Goal: Navigation & Orientation: Find specific page/section

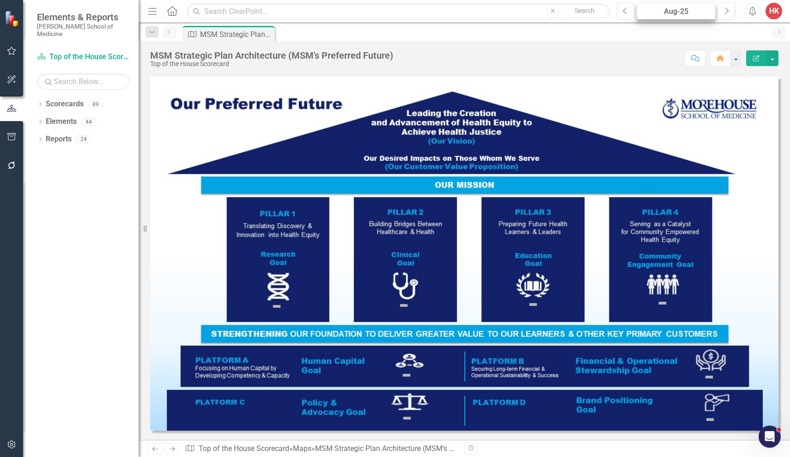
click at [692, 13] on div "Aug-25" at bounding box center [675, 11] width 72 height 11
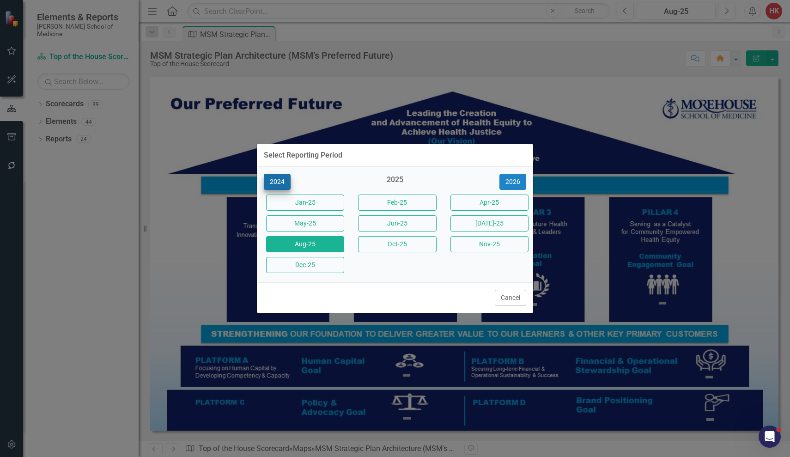
click at [278, 180] on button "2024" at bounding box center [277, 182] width 27 height 16
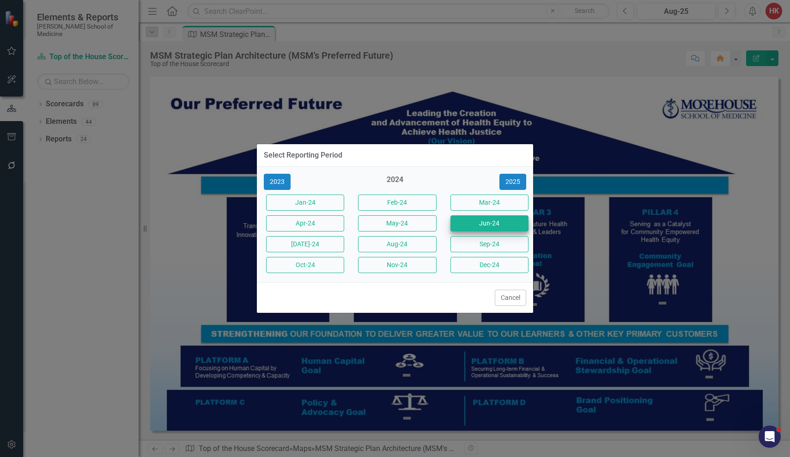
click at [486, 224] on button "Jun-24" at bounding box center [489, 223] width 78 height 16
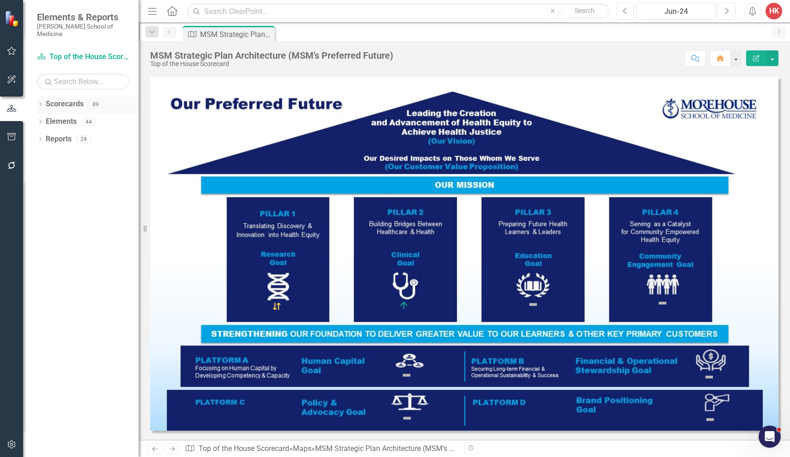
click at [67, 99] on link "Scorecards" at bounding box center [65, 104] width 38 height 11
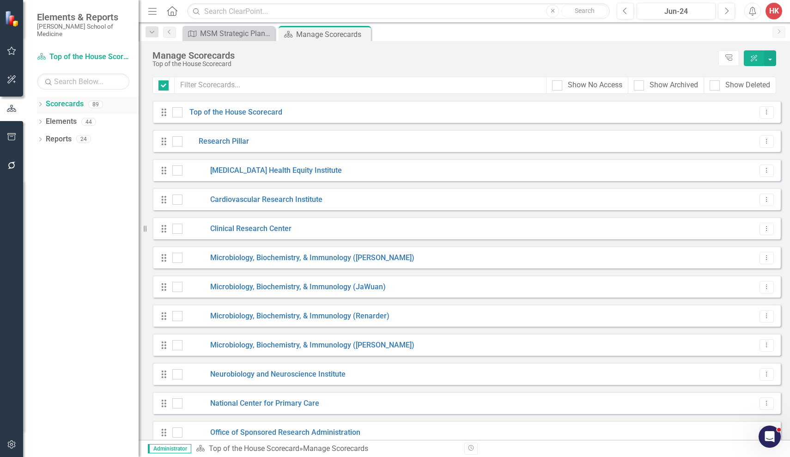
checkbox input "false"
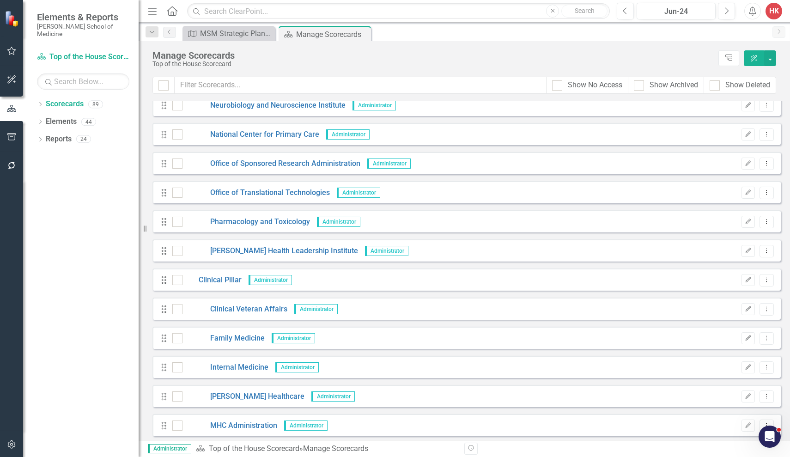
scroll to position [274, 0]
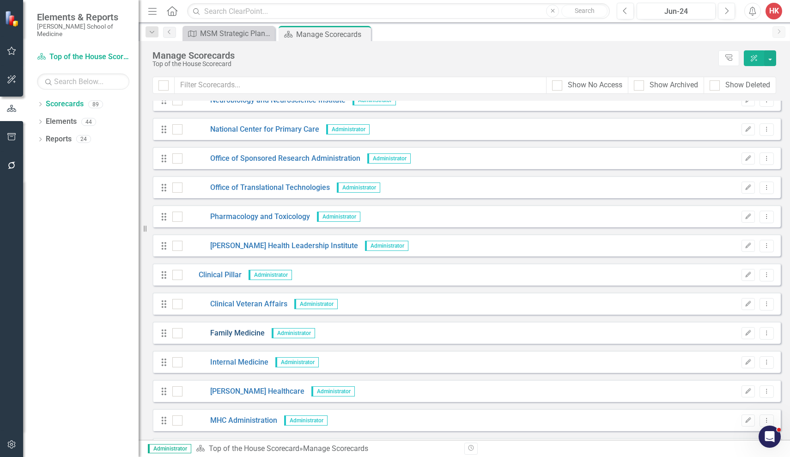
click at [242, 331] on link "Family Medicine" at bounding box center [223, 333] width 82 height 11
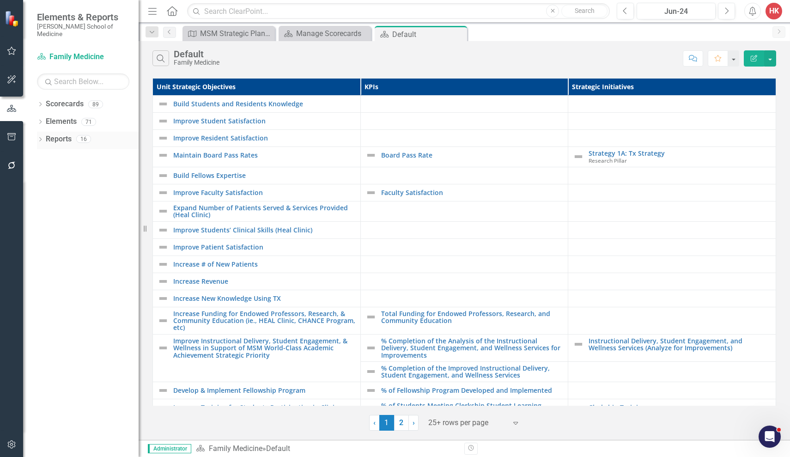
click at [59, 134] on link "Reports" at bounding box center [59, 139] width 26 height 11
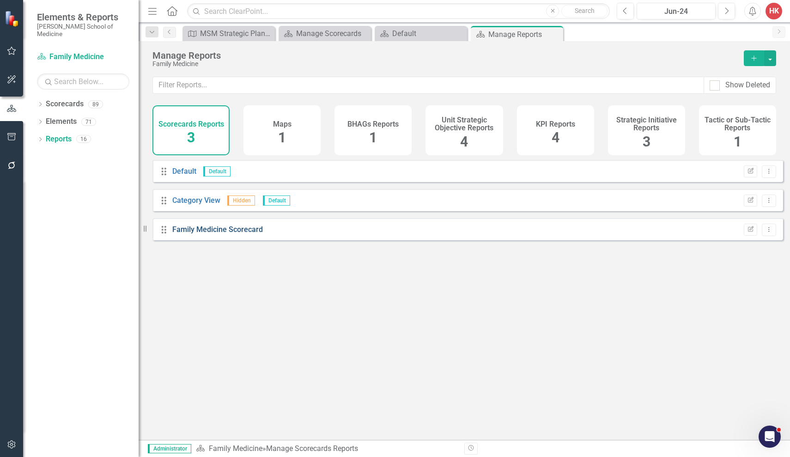
click at [207, 234] on link "Family Medicine Scorecard" at bounding box center [217, 229] width 90 height 9
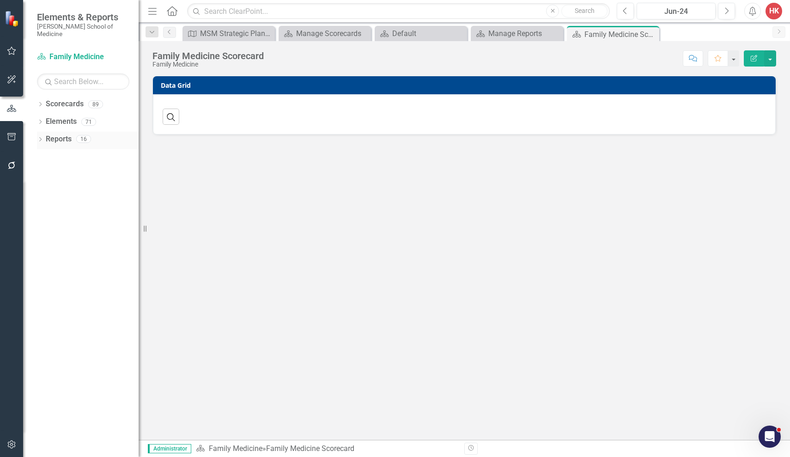
click at [58, 134] on link "Reports" at bounding box center [59, 139] width 26 height 11
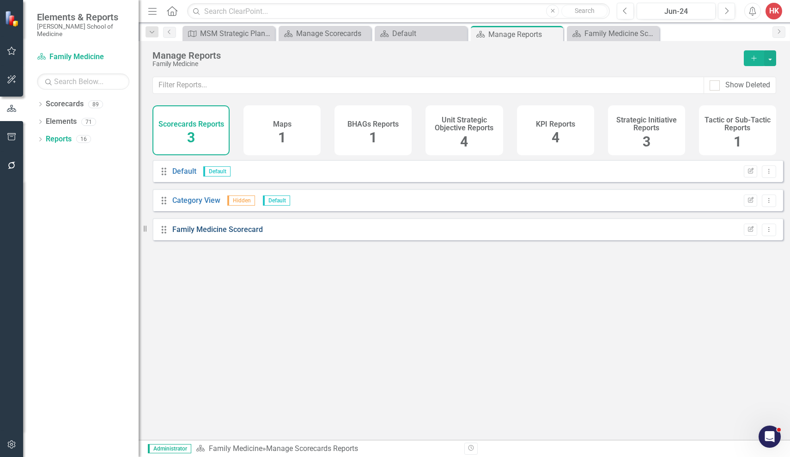
click at [231, 234] on link "Family Medicine Scorecard" at bounding box center [217, 229] width 90 height 9
click at [78, 99] on link "Scorecards" at bounding box center [65, 104] width 38 height 11
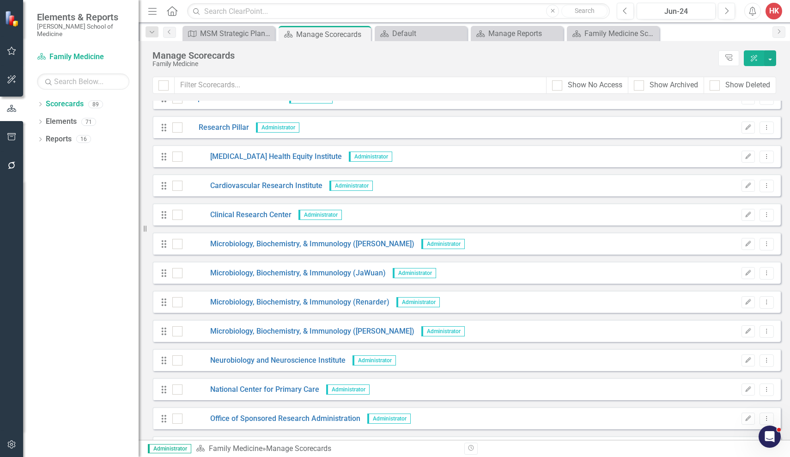
scroll to position [16, 0]
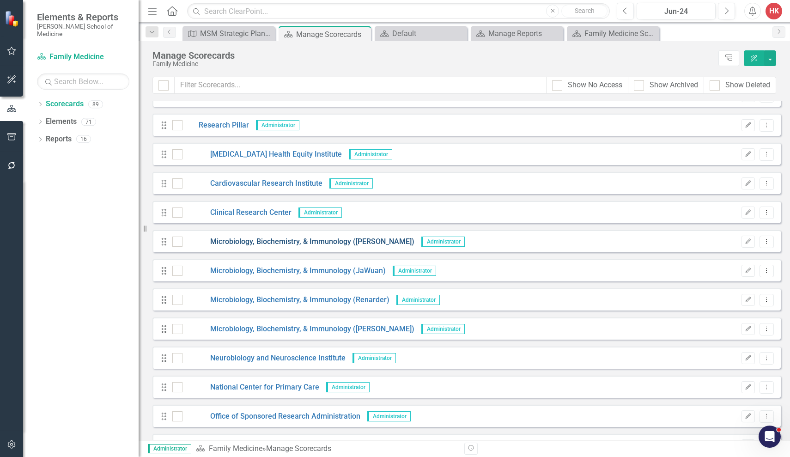
click at [286, 241] on link "Microbiology, Biochemistry, & Immunology ([PERSON_NAME])" at bounding box center [298, 241] width 232 height 11
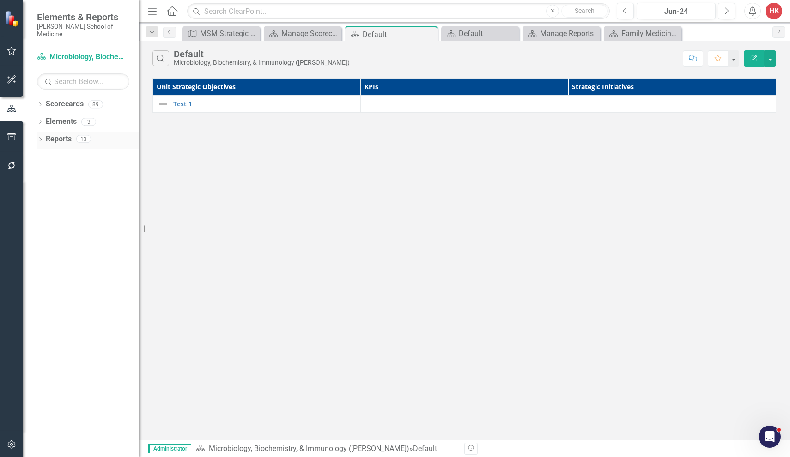
click at [68, 134] on link "Reports" at bounding box center [59, 139] width 26 height 11
click at [71, 134] on link "Reports" at bounding box center [59, 139] width 26 height 11
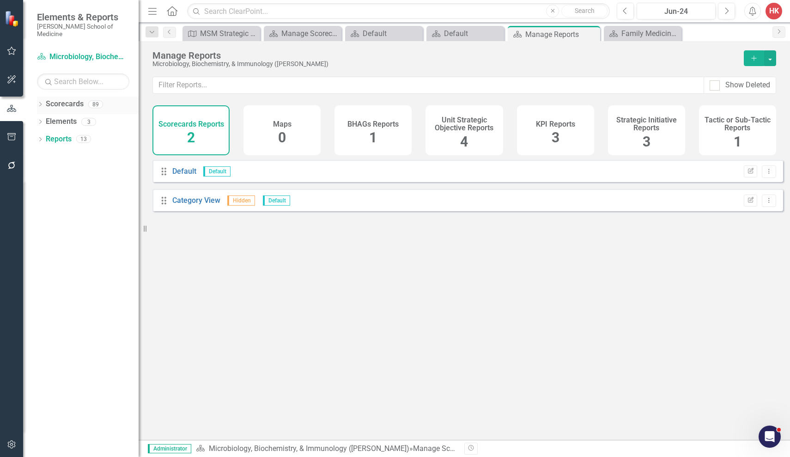
click at [68, 99] on link "Scorecards" at bounding box center [65, 104] width 38 height 11
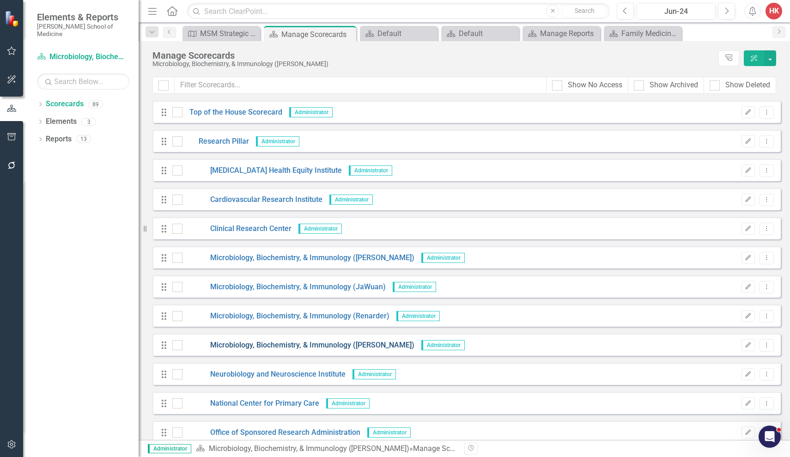
click at [337, 344] on link "Microbiology, Biochemistry, & Immunology ([PERSON_NAME])" at bounding box center [298, 345] width 232 height 11
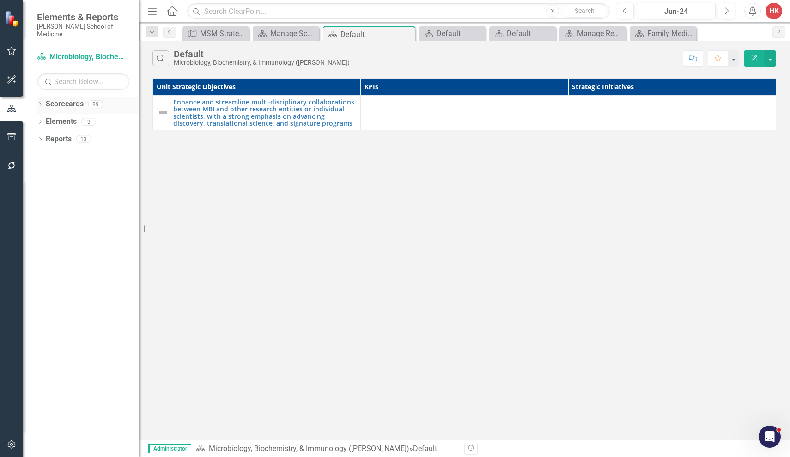
click at [74, 99] on link "Scorecards" at bounding box center [65, 104] width 38 height 11
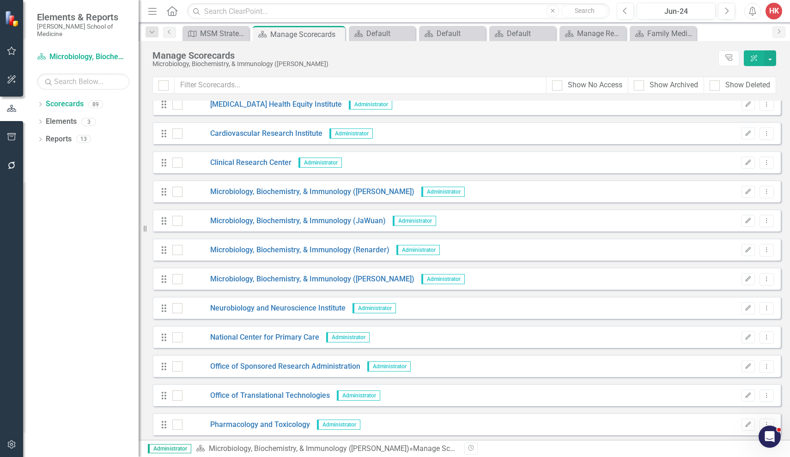
scroll to position [68, 0]
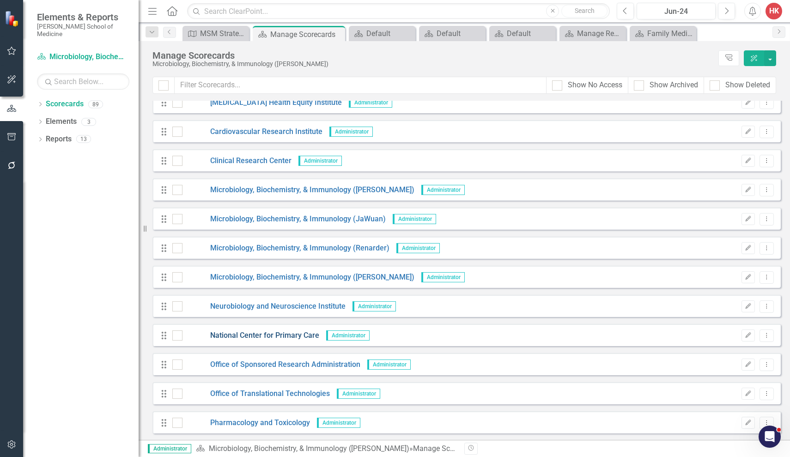
click at [297, 334] on link "National Center for Primary Care" at bounding box center [250, 335] width 137 height 11
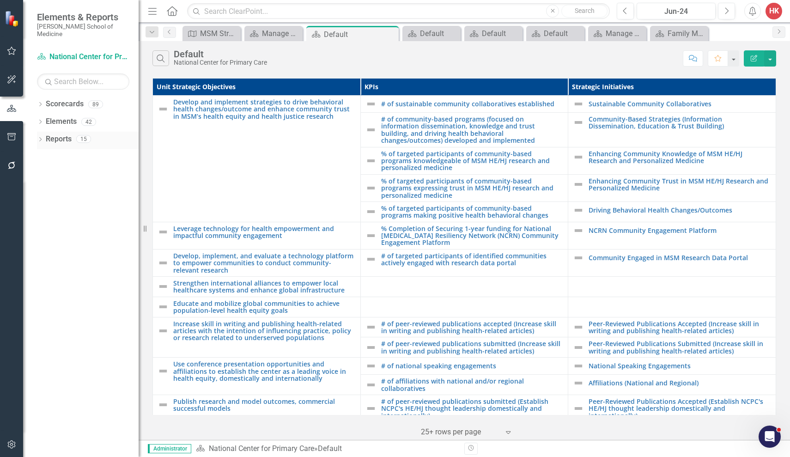
click at [72, 134] on link "Reports" at bounding box center [59, 139] width 26 height 11
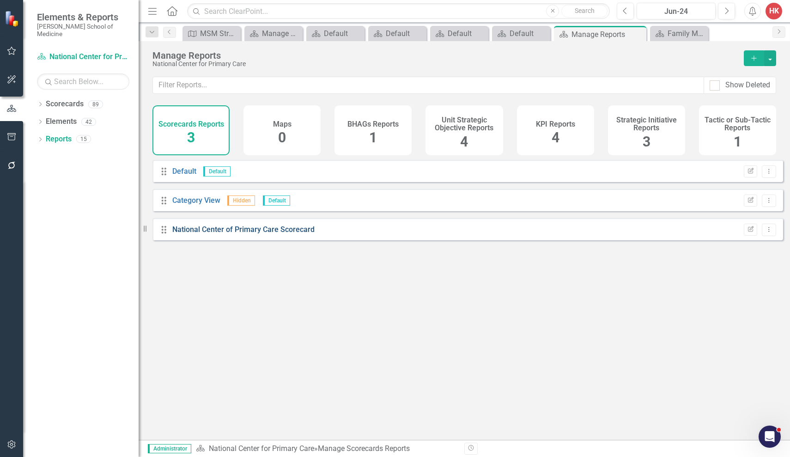
click at [251, 234] on link "National Center of Primary Care Scorecard" at bounding box center [243, 229] width 142 height 9
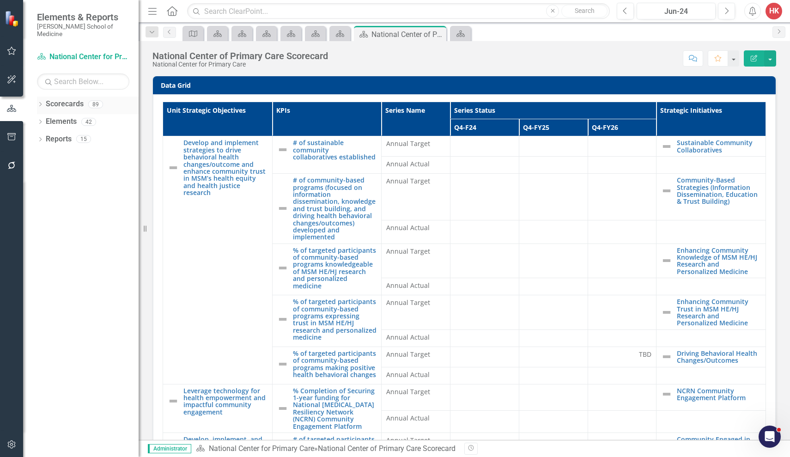
click at [61, 99] on link "Scorecards" at bounding box center [65, 104] width 38 height 11
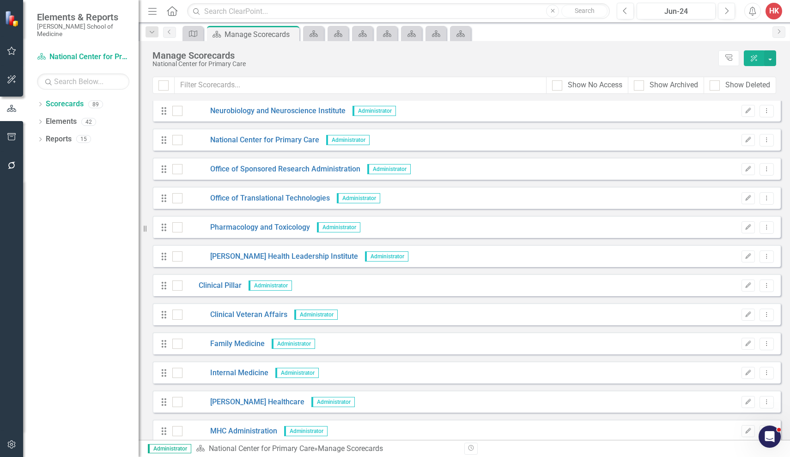
scroll to position [335, 0]
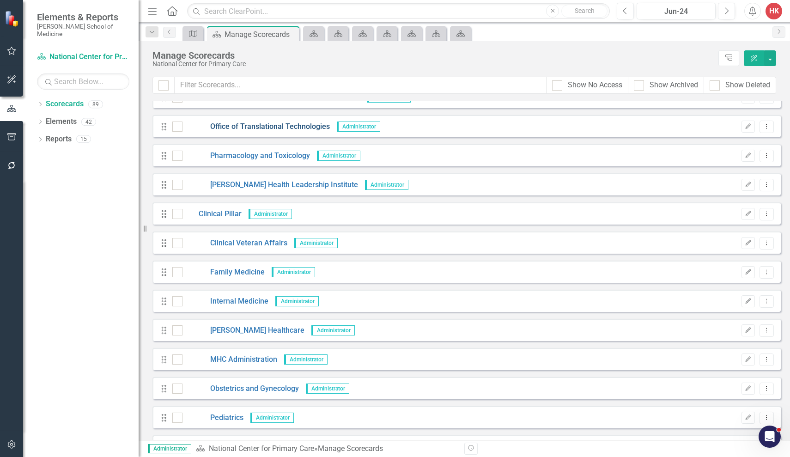
click at [253, 121] on link "Office of Translational Technologies" at bounding box center [255, 126] width 147 height 11
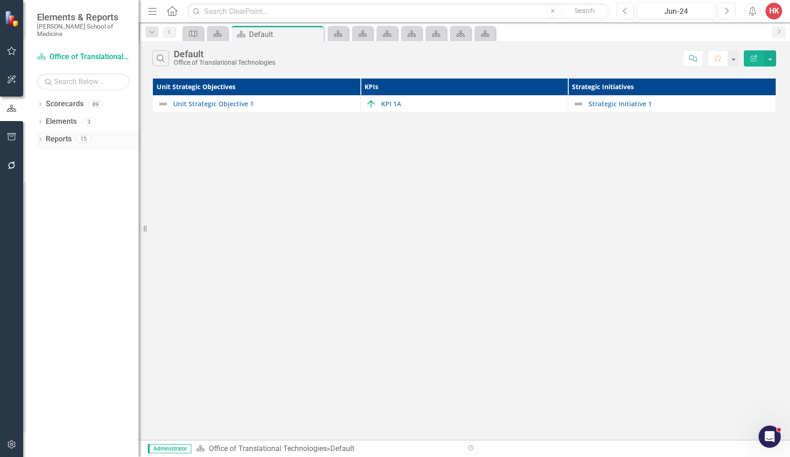
click at [65, 134] on link "Reports" at bounding box center [59, 139] width 26 height 11
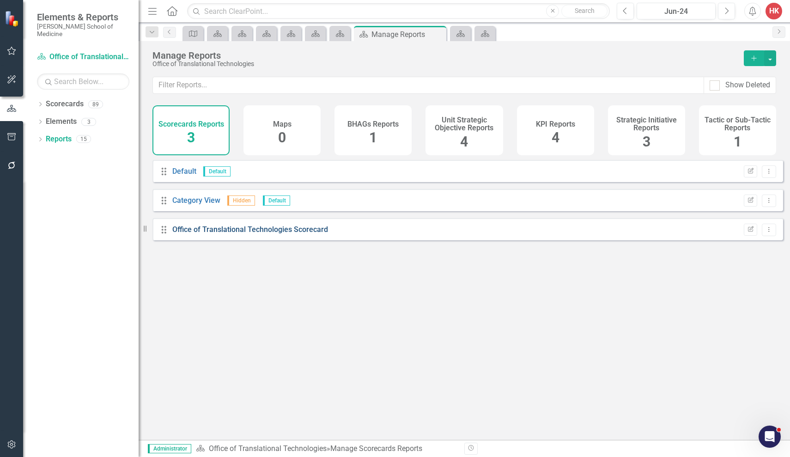
click at [233, 234] on link "Office of Translational Technologies Scorecard" at bounding box center [250, 229] width 156 height 9
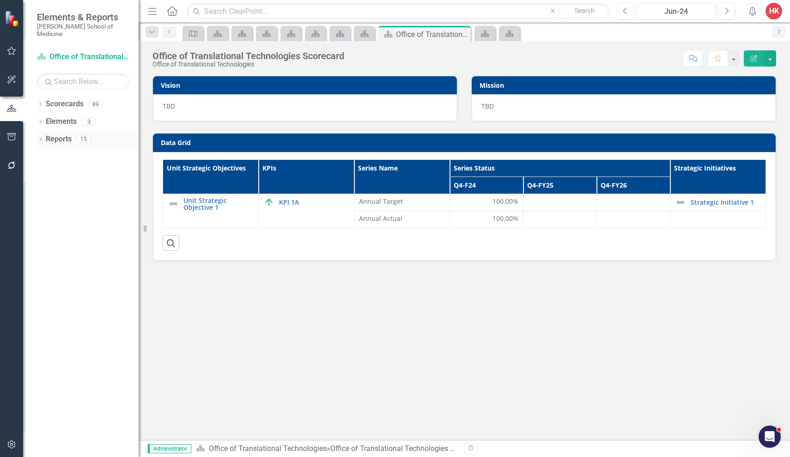
click at [65, 134] on link "Reports" at bounding box center [59, 139] width 26 height 11
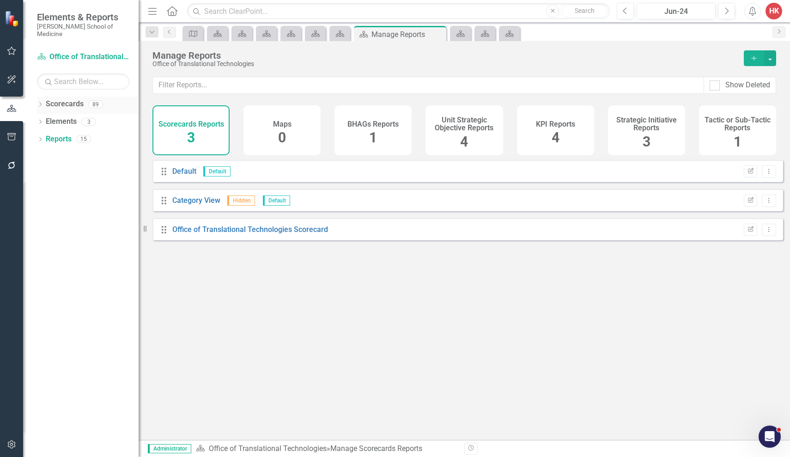
click at [70, 99] on link "Scorecards" at bounding box center [65, 104] width 38 height 11
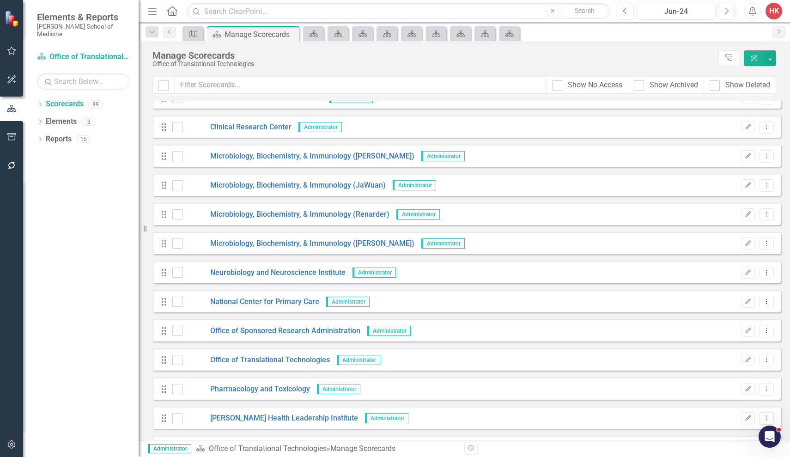
scroll to position [267, 0]
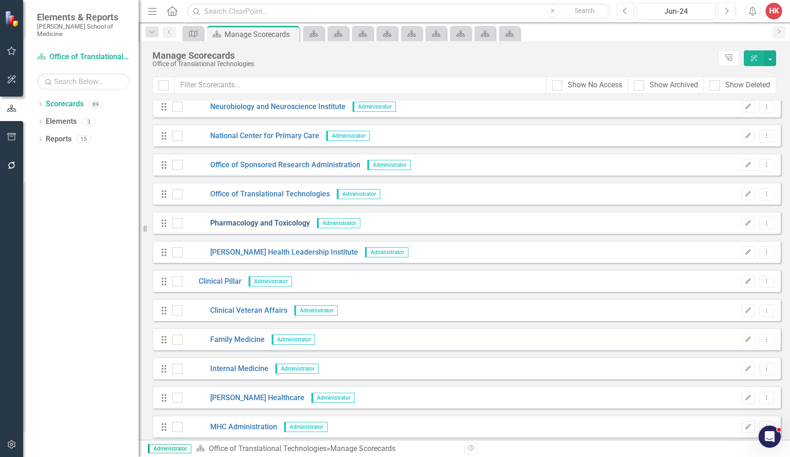
click at [277, 224] on link "Pharmacology and Toxicology" at bounding box center [245, 223] width 127 height 11
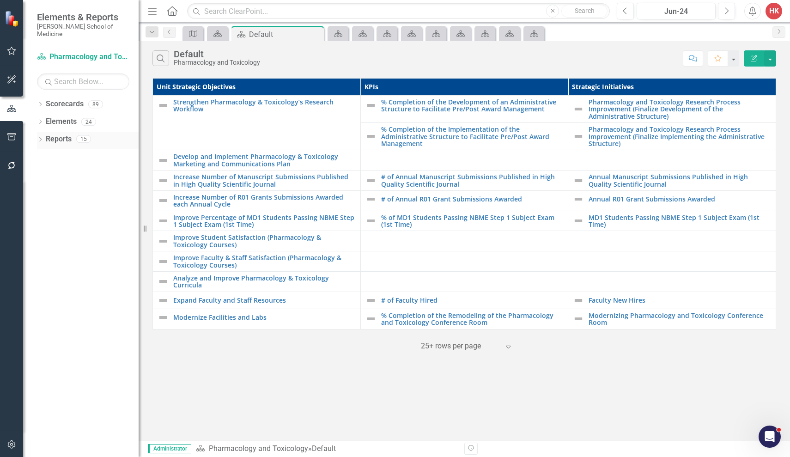
click at [65, 134] on link "Reports" at bounding box center [59, 139] width 26 height 11
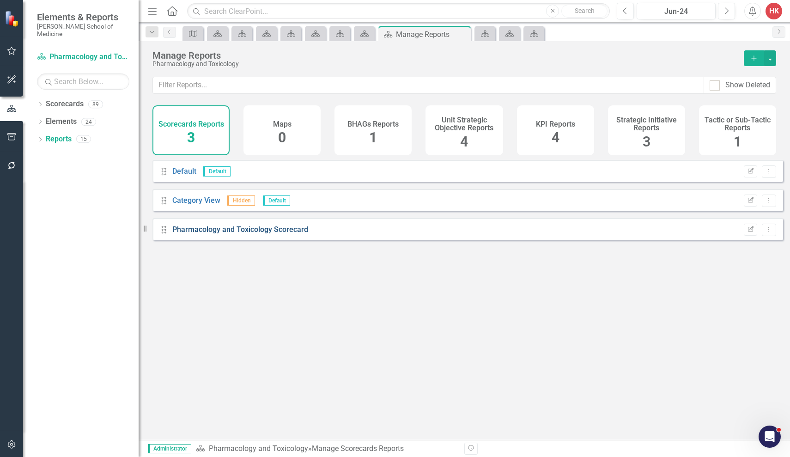
click at [223, 234] on link "Pharmacology and Toxicology Scorecard" at bounding box center [240, 229] width 136 height 9
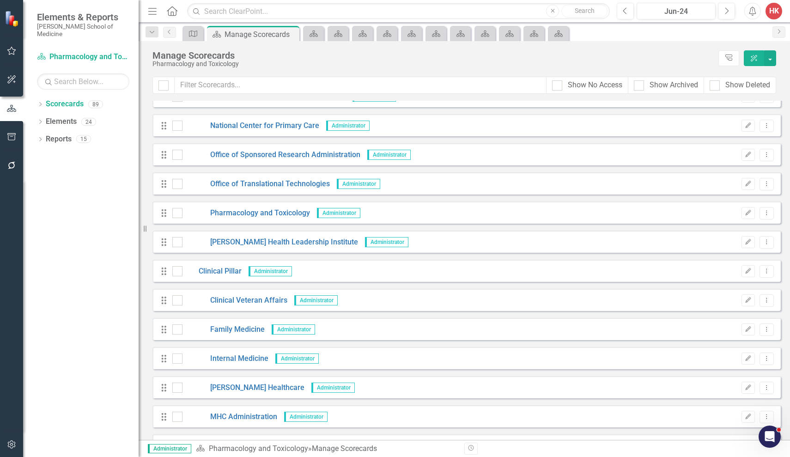
scroll to position [288, 0]
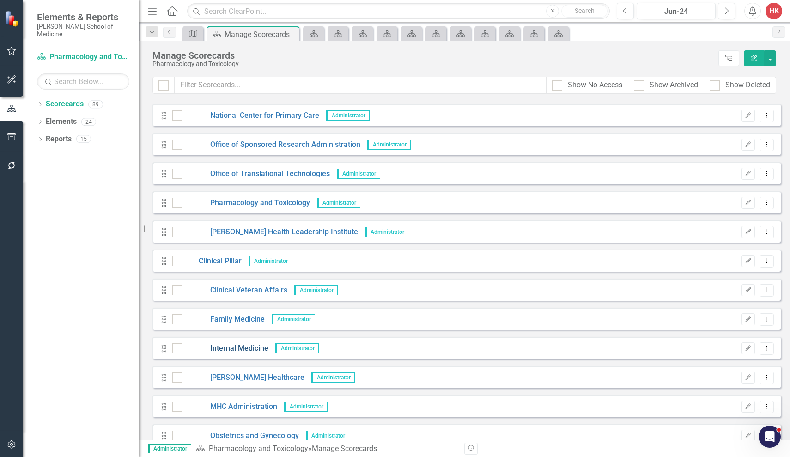
click at [247, 351] on link "Internal Medicine" at bounding box center [225, 348] width 86 height 11
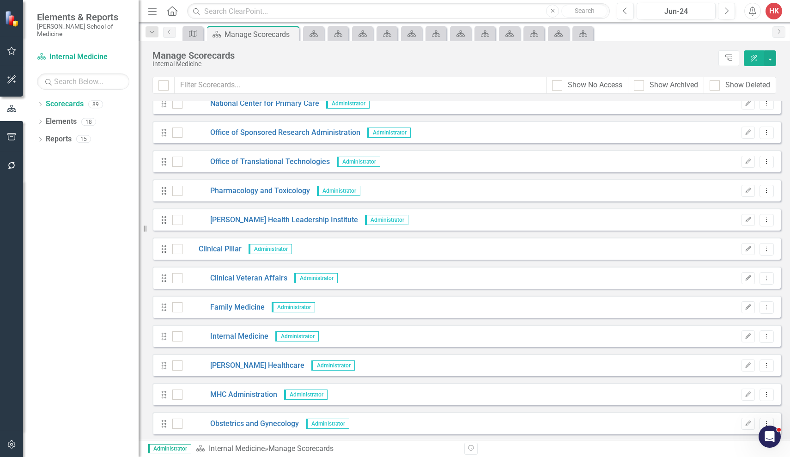
scroll to position [302, 0]
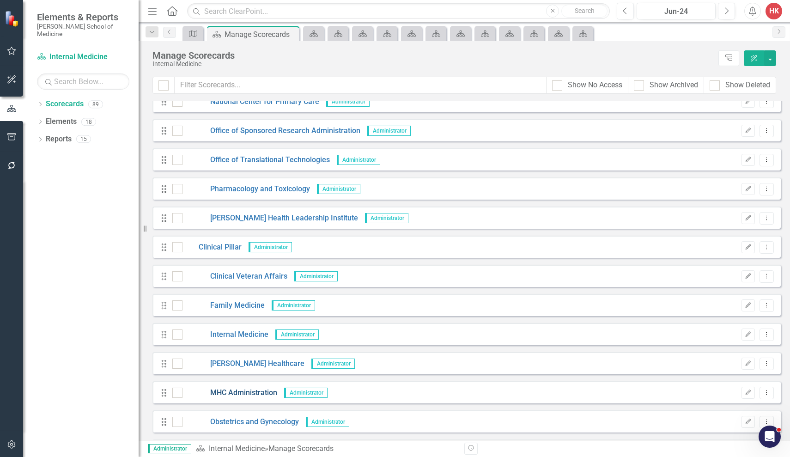
click at [227, 392] on link "MHC Administration" at bounding box center [229, 392] width 95 height 11
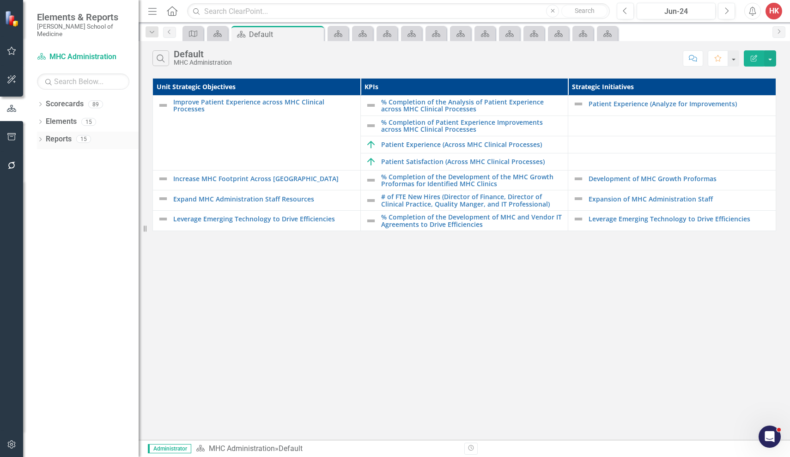
click at [68, 134] on link "Reports" at bounding box center [59, 139] width 26 height 11
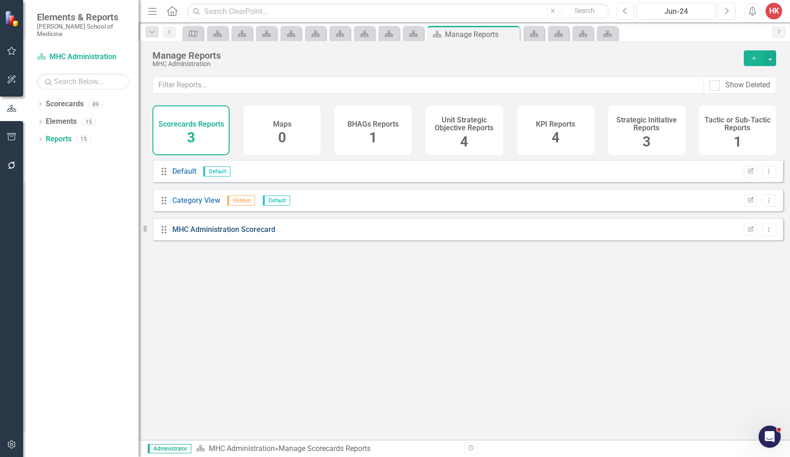
click at [236, 234] on link "MHC Administration Scorecard" at bounding box center [223, 229] width 103 height 9
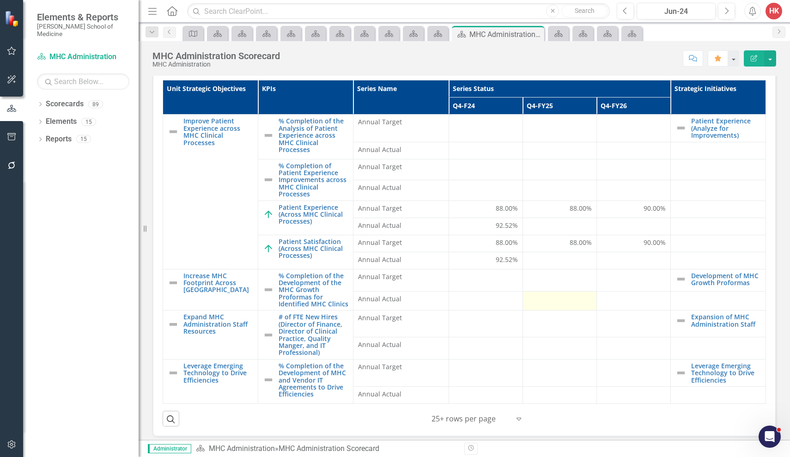
scroll to position [12, 0]
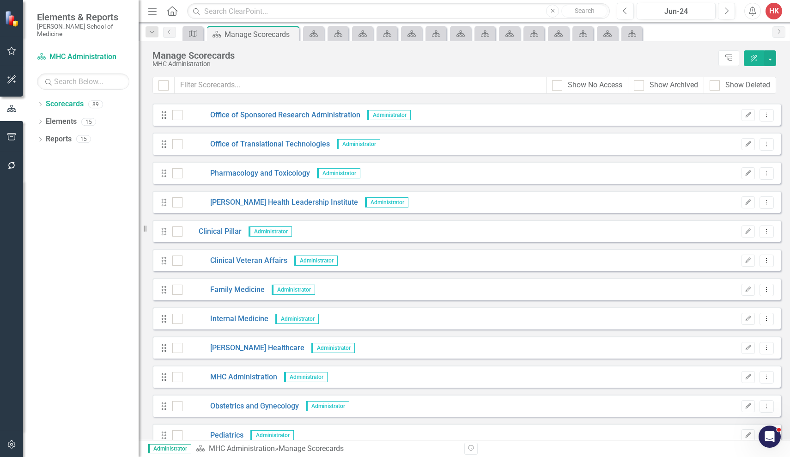
scroll to position [359, 0]
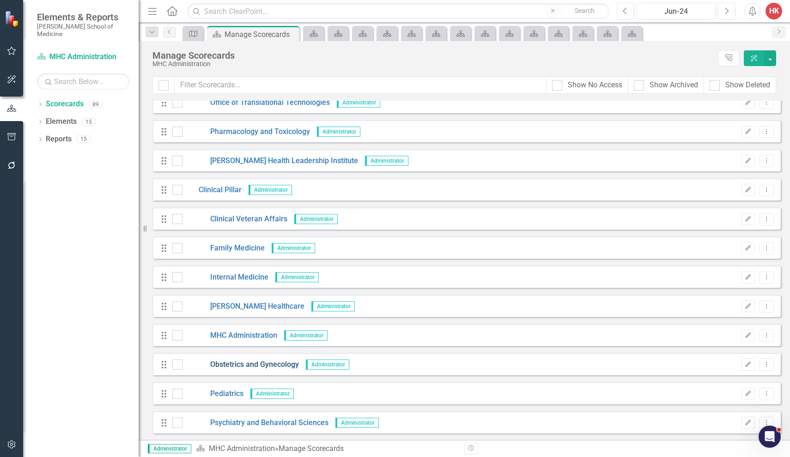
click at [270, 360] on link "Obstetrics and Gynecology" at bounding box center [240, 364] width 116 height 11
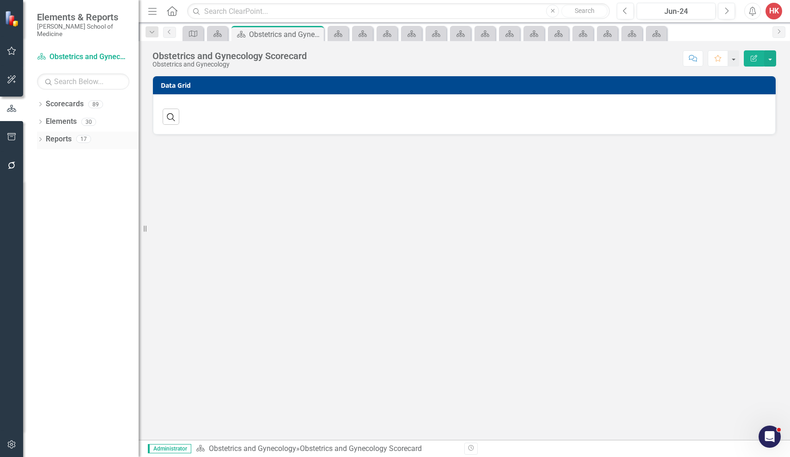
click at [60, 134] on link "Reports" at bounding box center [59, 139] width 26 height 11
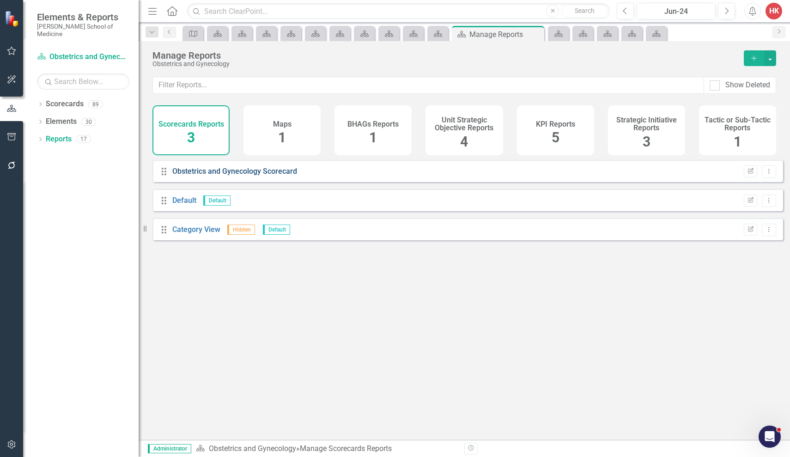
click at [195, 175] on link "Obstetrics and Gynecology Scorecard" at bounding box center [234, 171] width 125 height 9
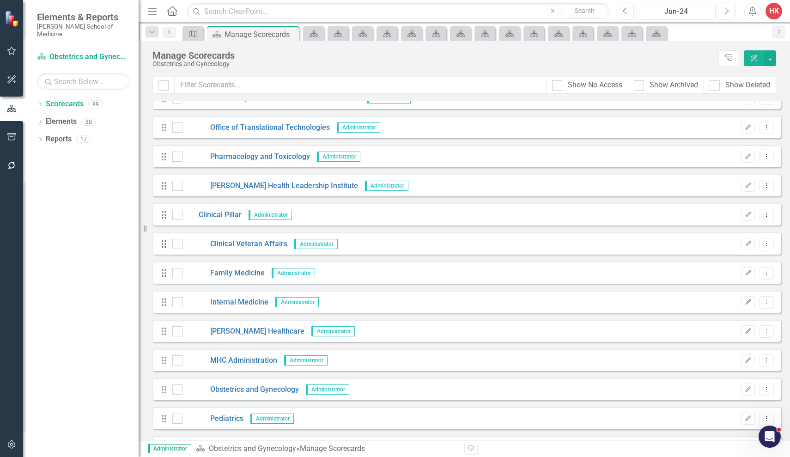
scroll to position [347, 0]
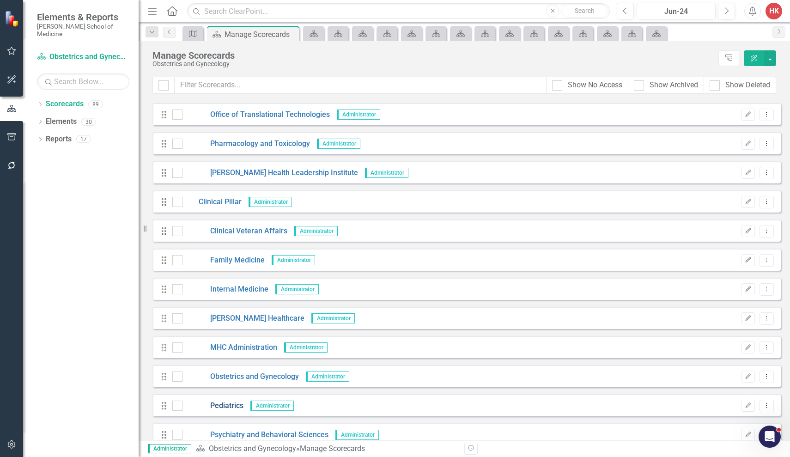
click at [222, 405] on link "Pediatrics" at bounding box center [212, 405] width 61 height 11
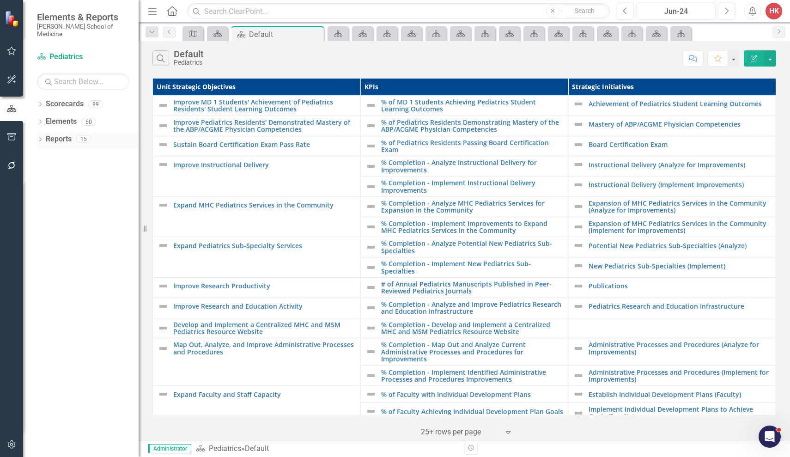
click at [71, 134] on link "Reports" at bounding box center [59, 139] width 26 height 11
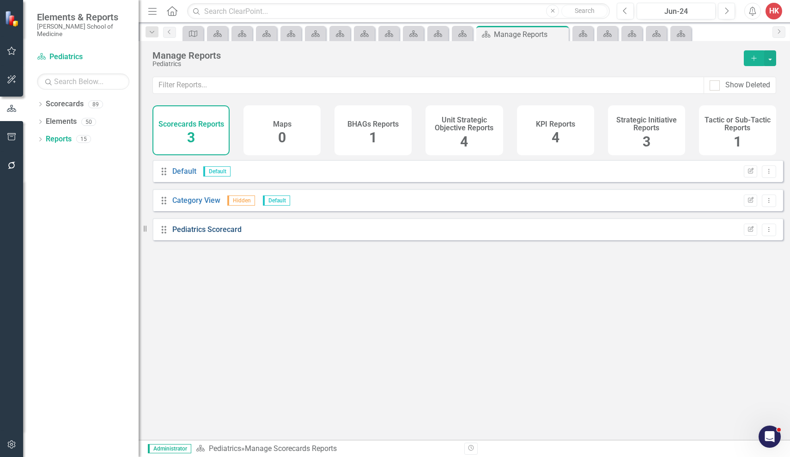
click at [223, 234] on link "Pediatrics Scorecard" at bounding box center [206, 229] width 69 height 9
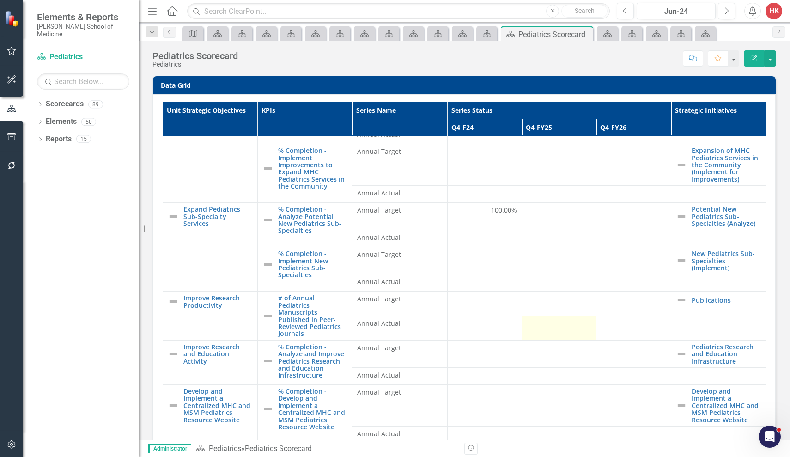
scroll to position [290, 0]
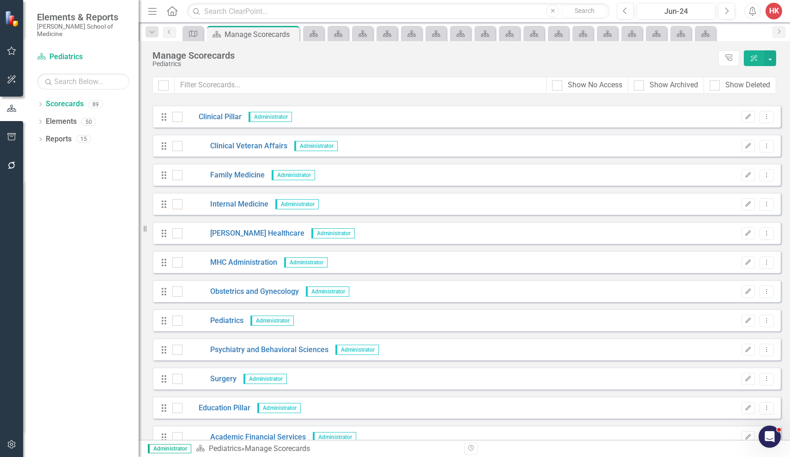
scroll to position [461, 0]
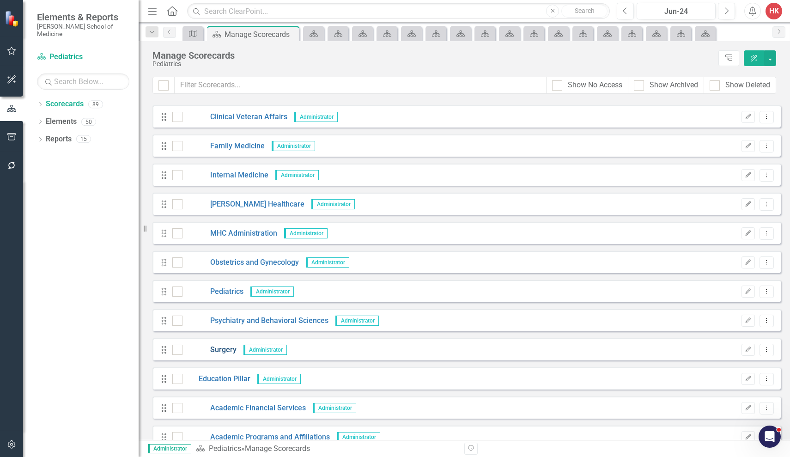
click at [222, 350] on link "Surgery" at bounding box center [209, 349] width 54 height 11
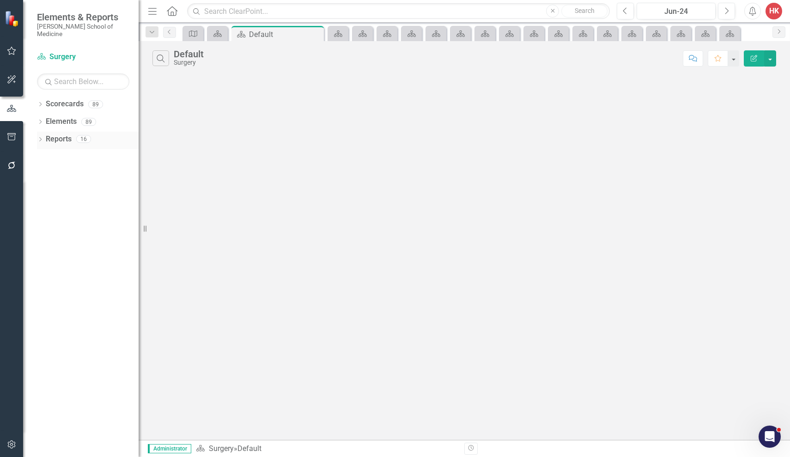
click at [60, 134] on link "Reports" at bounding box center [59, 139] width 26 height 11
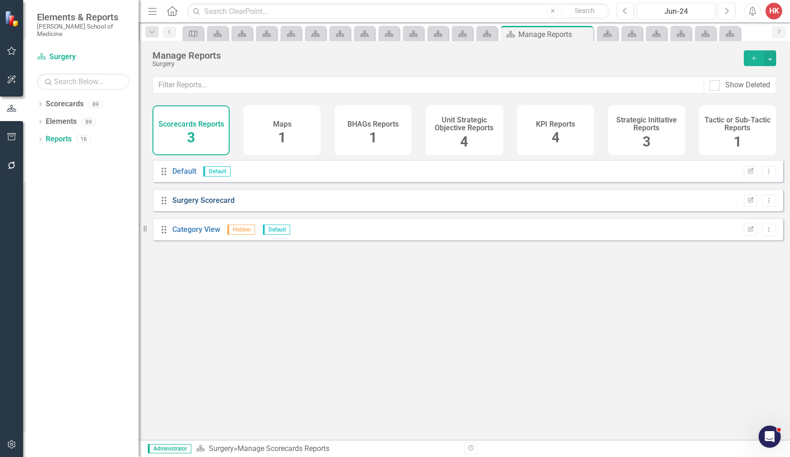
click at [201, 205] on link "Surgery Scorecard" at bounding box center [203, 200] width 62 height 9
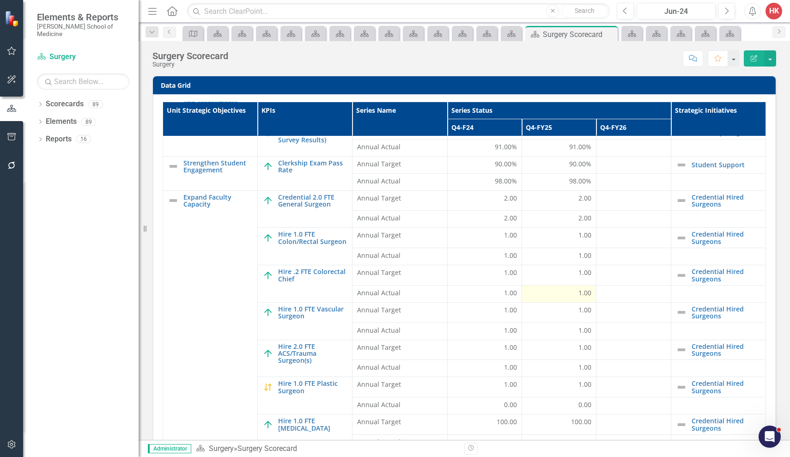
scroll to position [47, 0]
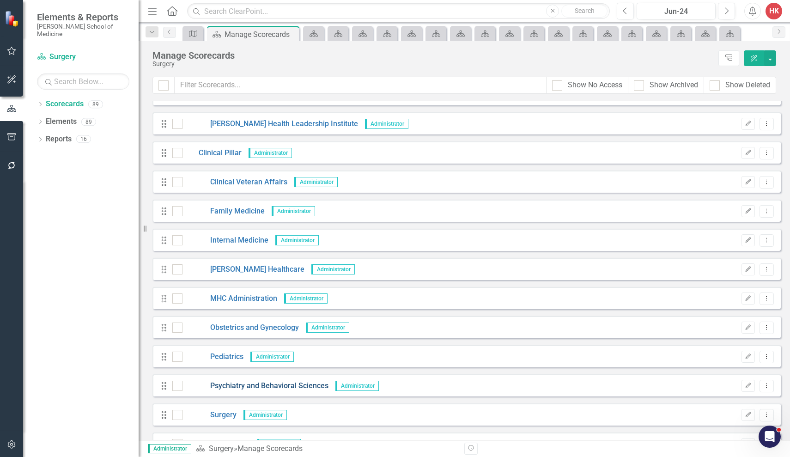
scroll to position [434, 0]
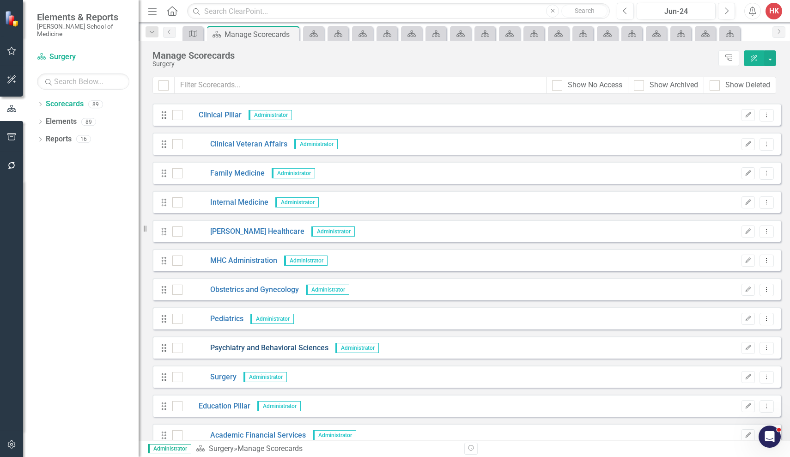
click at [276, 345] on link "Psychiatry and Behavioral Sciences" at bounding box center [255, 348] width 146 height 11
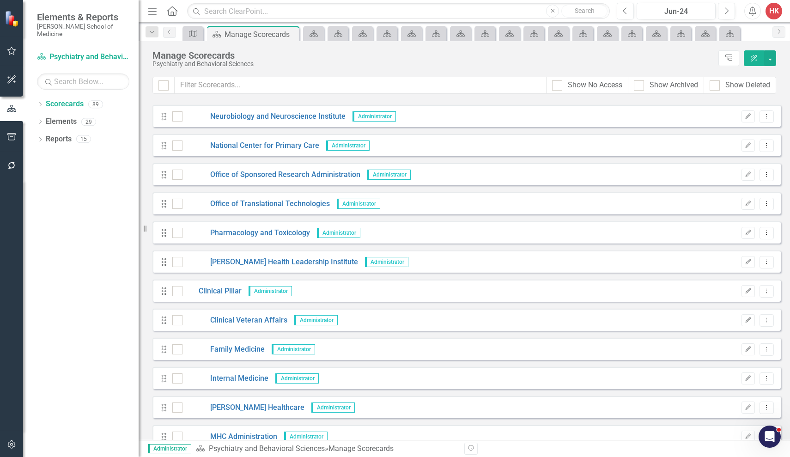
scroll to position [266, 0]
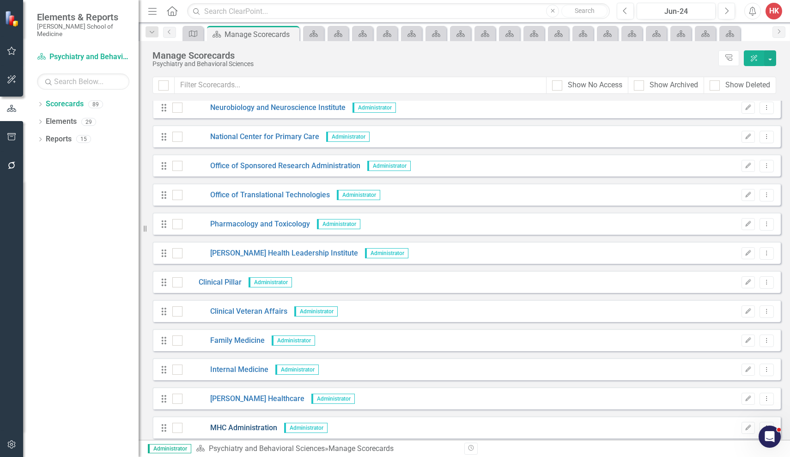
click at [251, 426] on link "MHC Administration" at bounding box center [229, 427] width 95 height 11
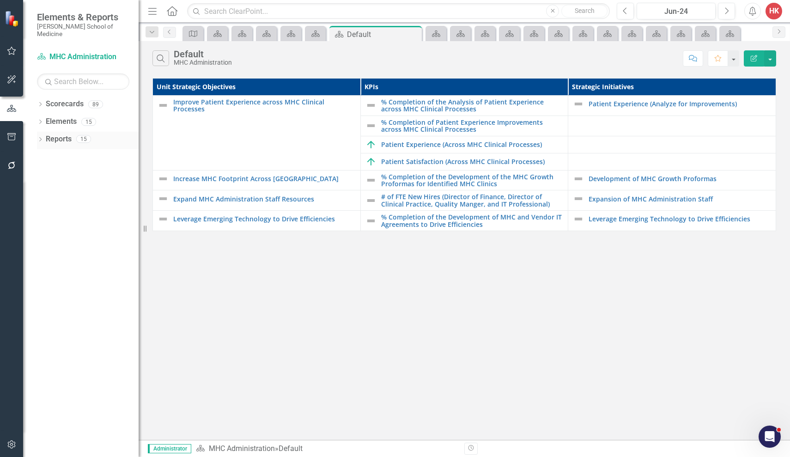
click at [54, 134] on link "Reports" at bounding box center [59, 139] width 26 height 11
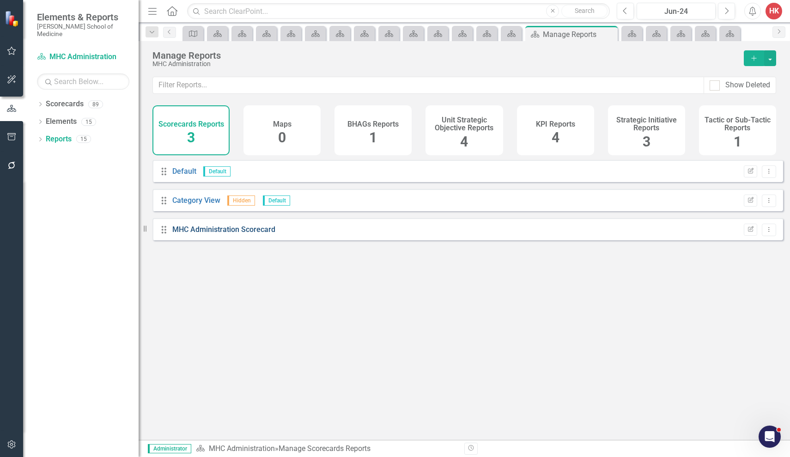
click at [208, 234] on link "MHC Administration Scorecard" at bounding box center [223, 229] width 103 height 9
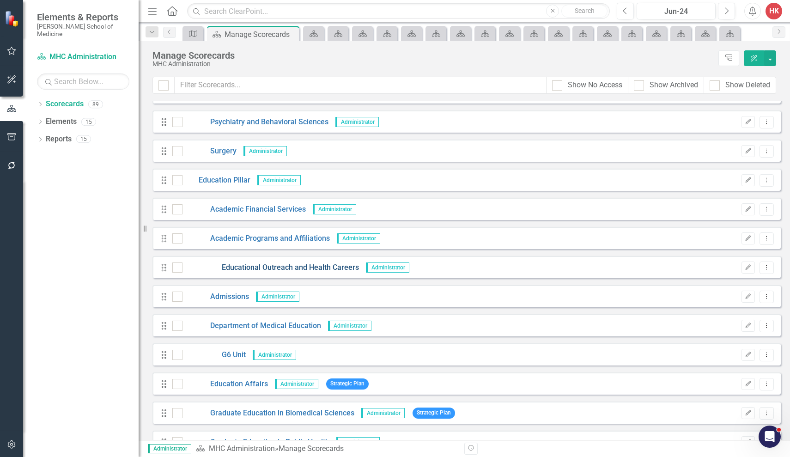
scroll to position [661, 0]
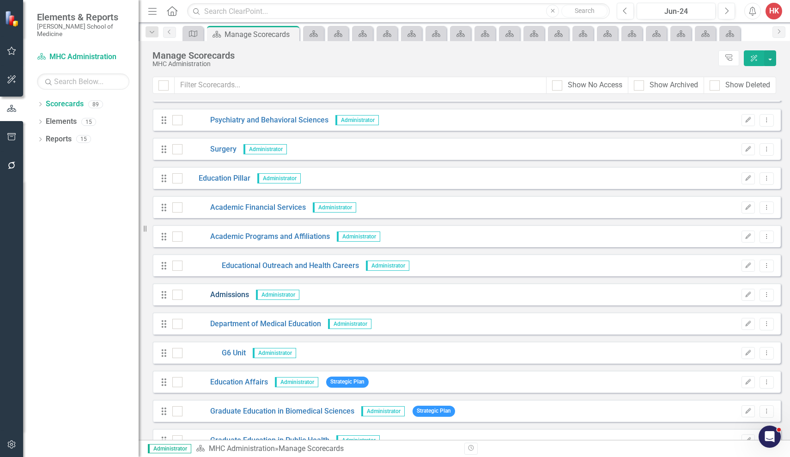
click at [230, 295] on link "Admissions" at bounding box center [215, 295] width 66 height 11
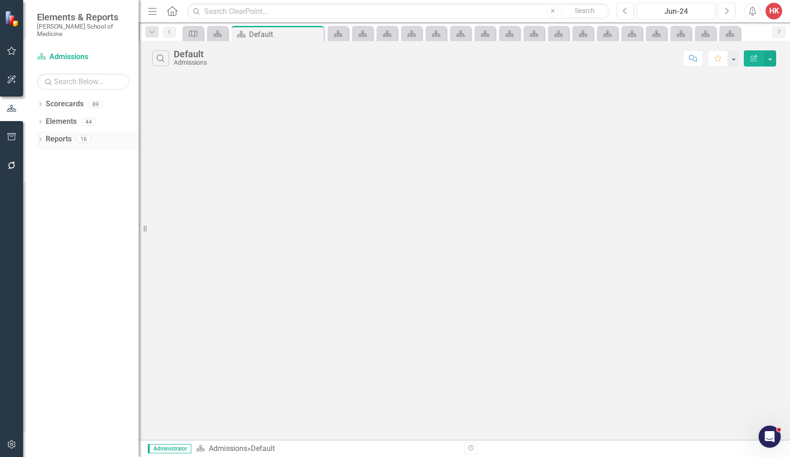
click at [69, 134] on link "Reports" at bounding box center [59, 139] width 26 height 11
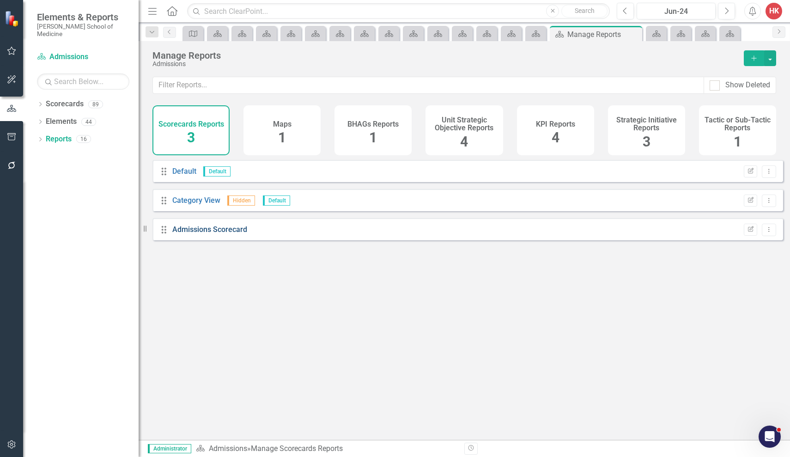
click at [228, 234] on link "Admissions Scorecard" at bounding box center [209, 229] width 75 height 9
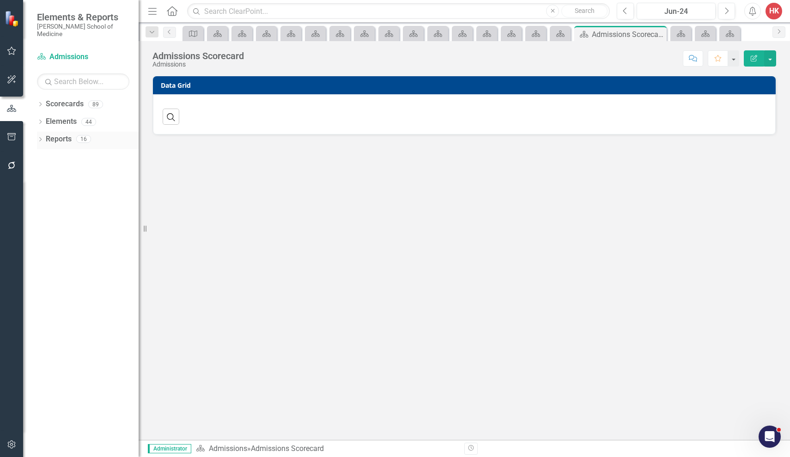
click at [54, 134] on link "Reports" at bounding box center [59, 139] width 26 height 11
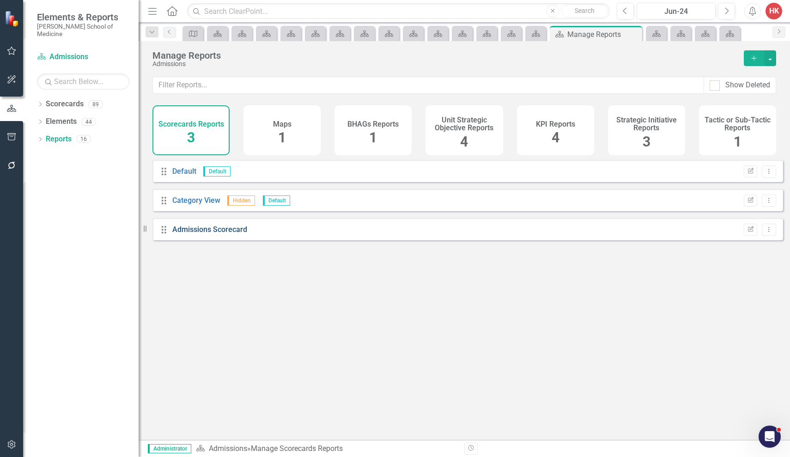
click at [194, 234] on link "Admissions Scorecard" at bounding box center [209, 229] width 75 height 9
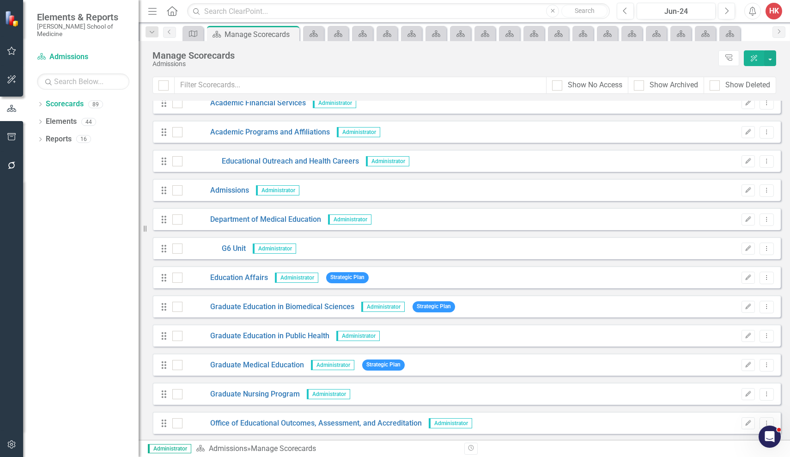
scroll to position [768, 0]
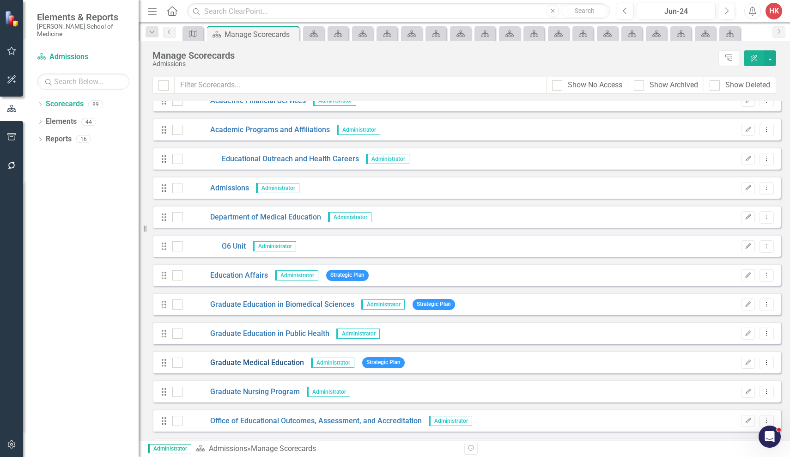
click at [249, 362] on link "Graduate Medical Education" at bounding box center [242, 362] width 121 height 11
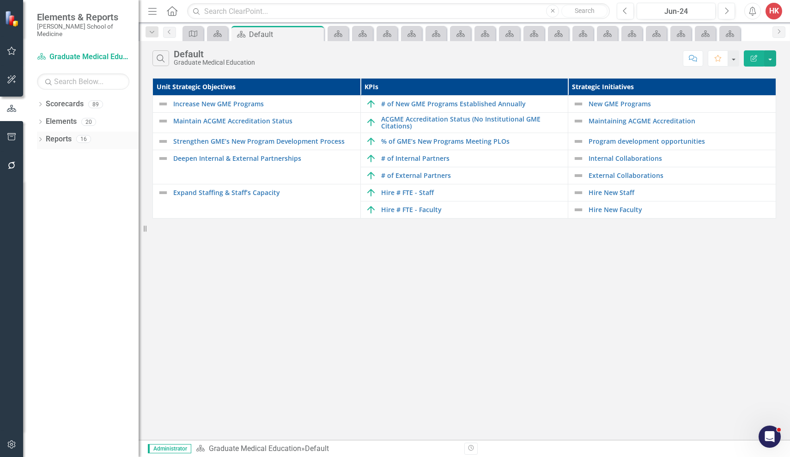
click at [58, 134] on link "Reports" at bounding box center [59, 139] width 26 height 11
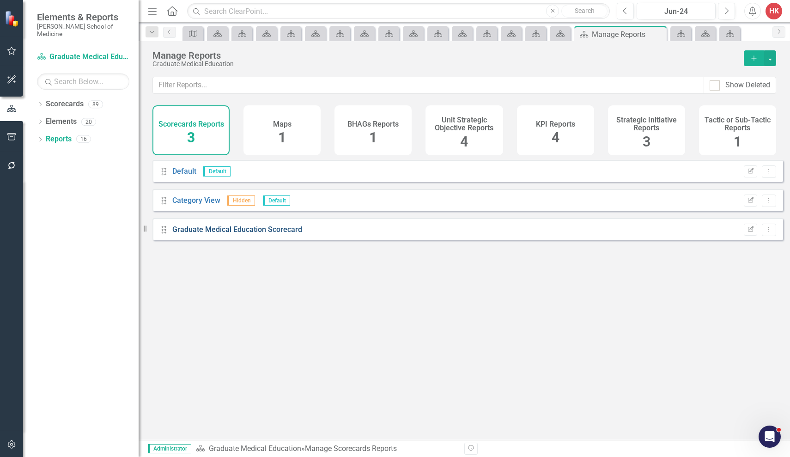
click at [194, 234] on link "Graduate Medical Education Scorecard" at bounding box center [237, 229] width 130 height 9
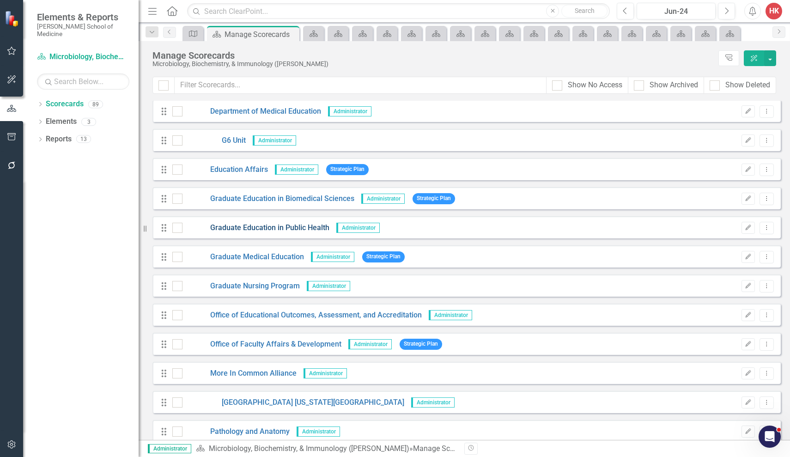
scroll to position [875, 0]
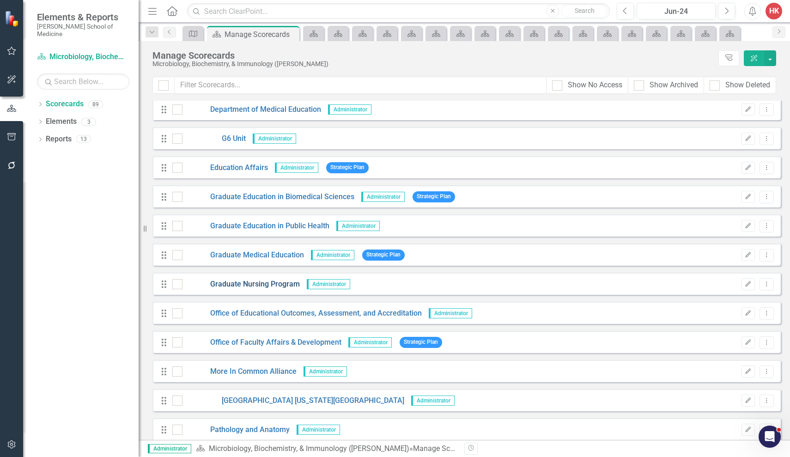
click at [237, 284] on link "Graduate Nursing Program" at bounding box center [240, 284] width 117 height 11
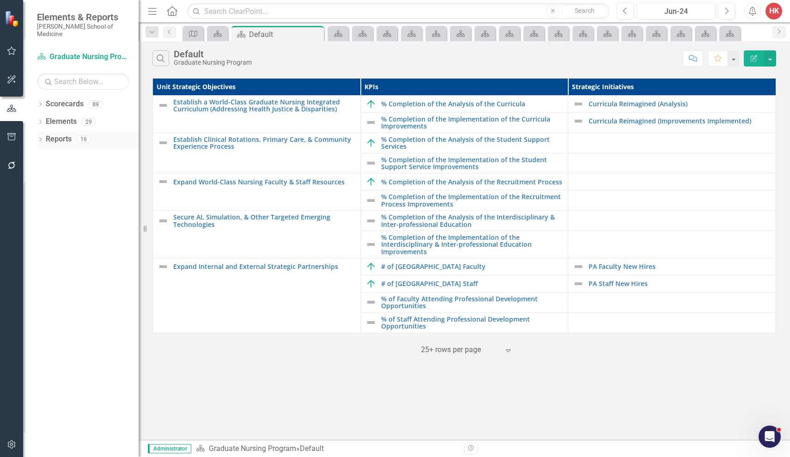
click at [53, 134] on link "Reports" at bounding box center [59, 139] width 26 height 11
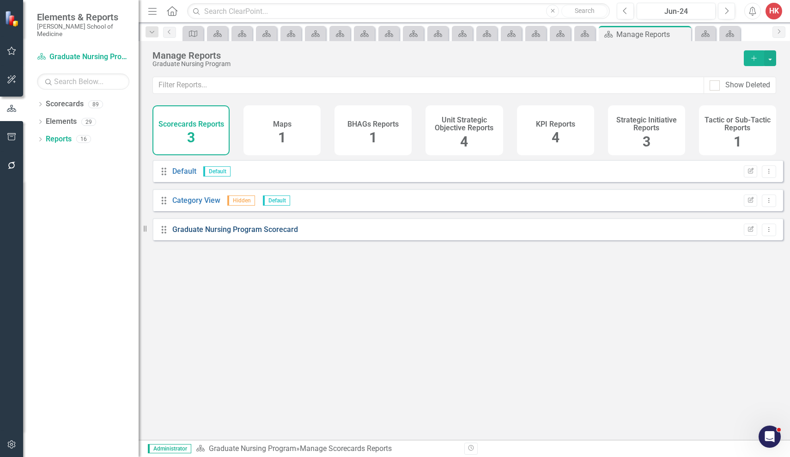
click at [217, 234] on link "Graduate Nursing Program Scorecard" at bounding box center [235, 229] width 126 height 9
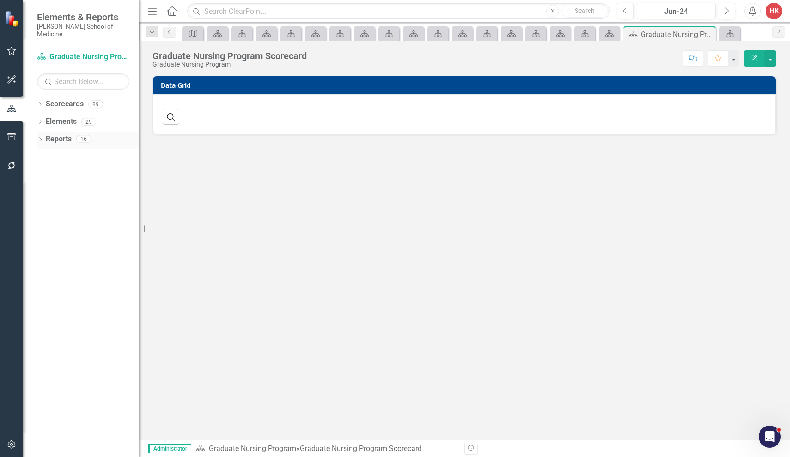
click at [56, 134] on link "Reports" at bounding box center [59, 139] width 26 height 11
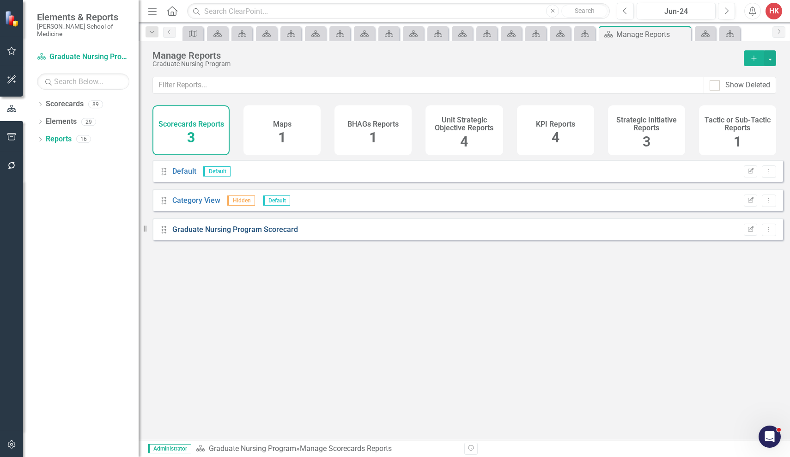
click at [223, 234] on link "Graduate Nursing Program Scorecard" at bounding box center [235, 229] width 126 height 9
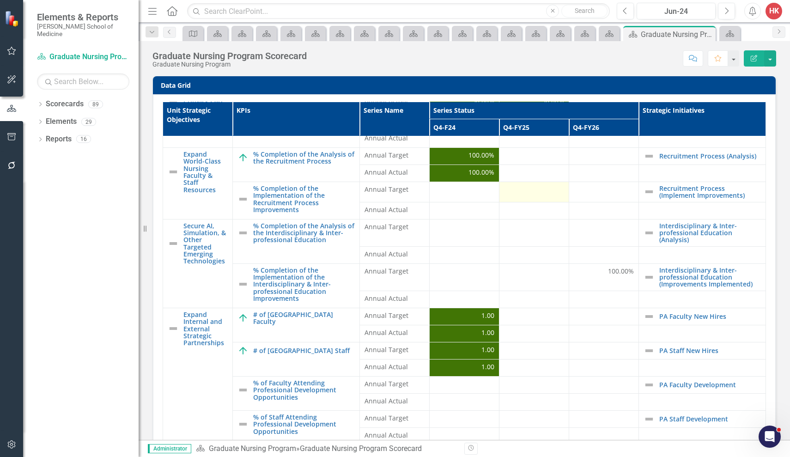
scroll to position [47, 0]
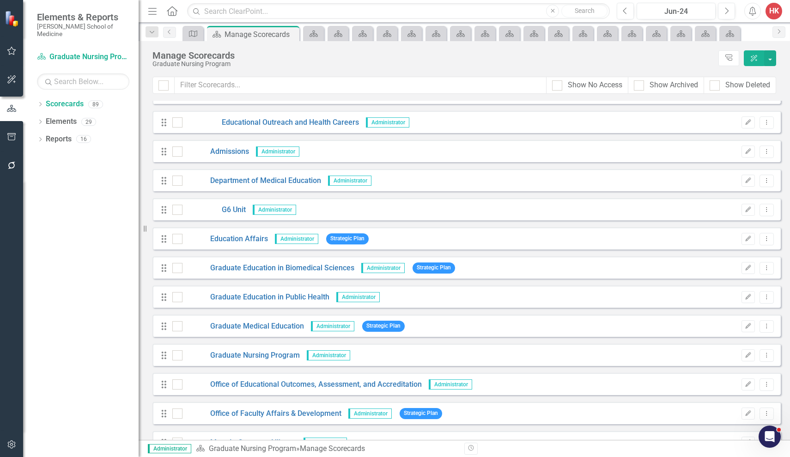
scroll to position [808, 0]
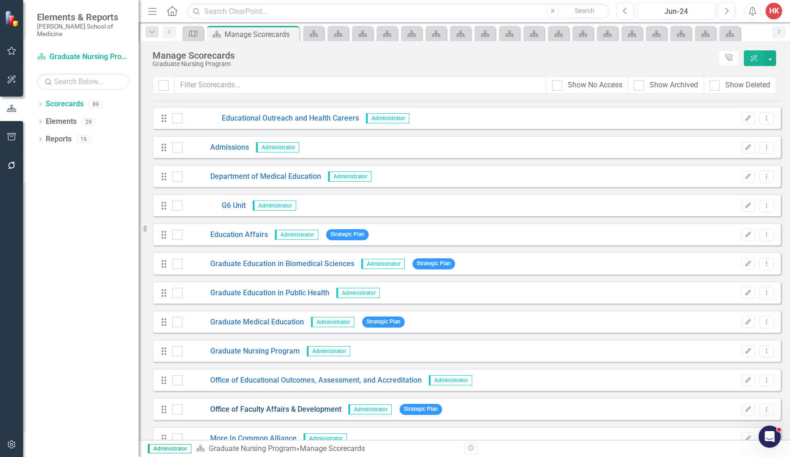
click at [263, 410] on link "Office of Faculty Affairs & Development" at bounding box center [261, 409] width 159 height 11
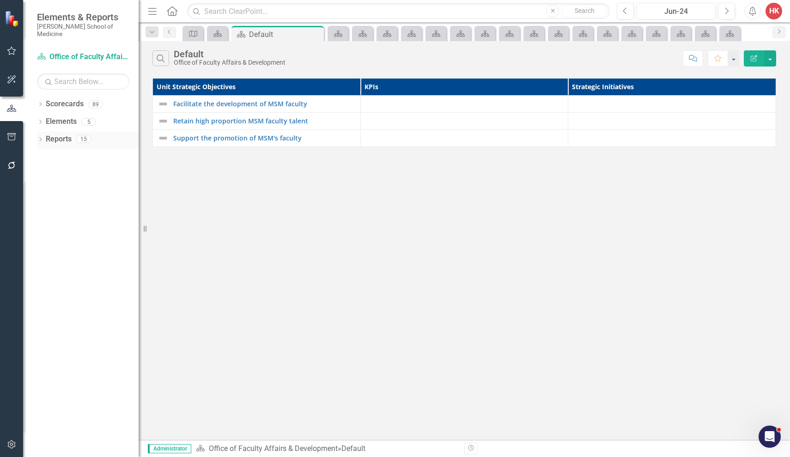
click at [65, 134] on link "Reports" at bounding box center [59, 139] width 26 height 11
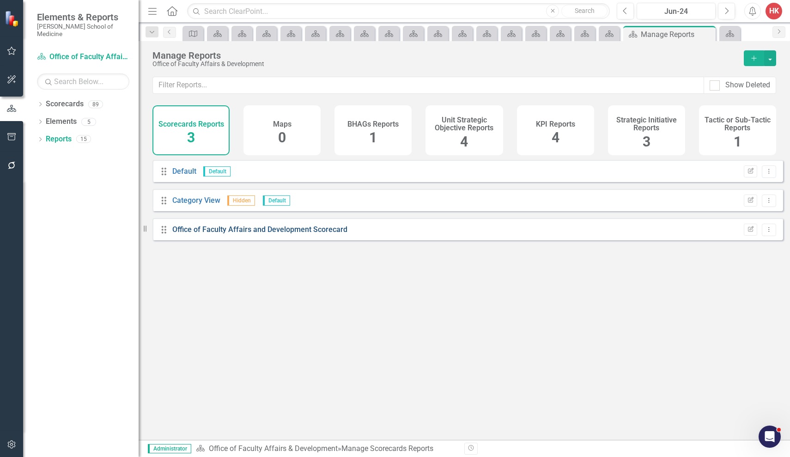
click at [225, 234] on link "Office of Faculty Affairs and Development Scorecard" at bounding box center [259, 229] width 175 height 9
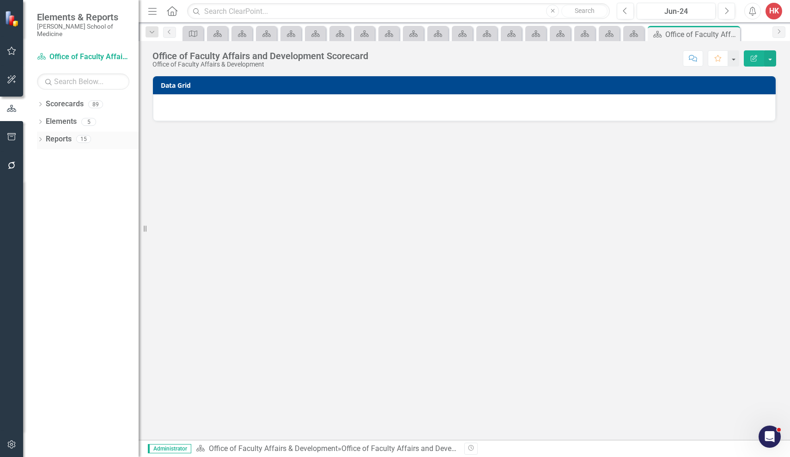
click at [62, 134] on link "Reports" at bounding box center [59, 139] width 26 height 11
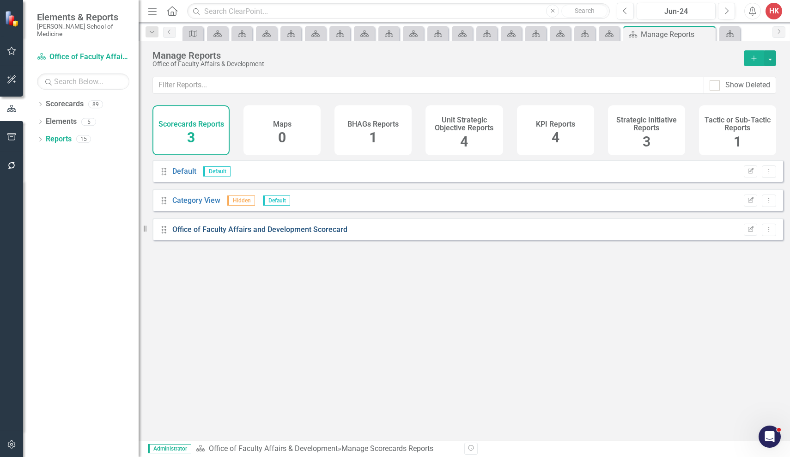
click at [275, 234] on link "Office of Faculty Affairs and Development Scorecard" at bounding box center [259, 229] width 175 height 9
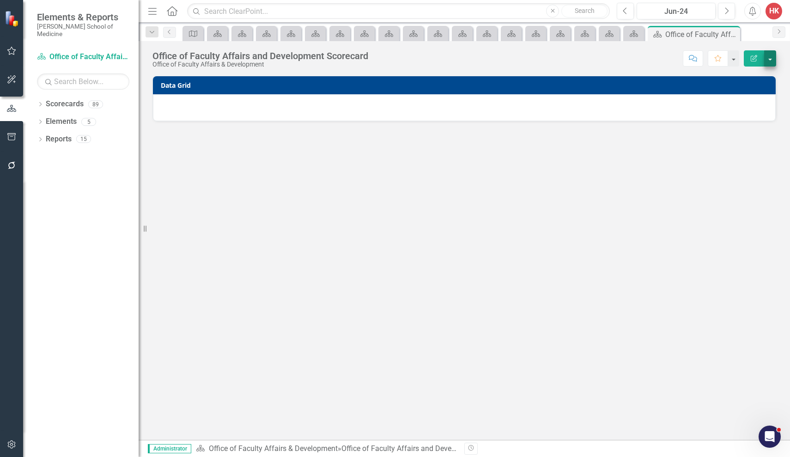
click at [769, 62] on button "button" at bounding box center [770, 58] width 12 height 16
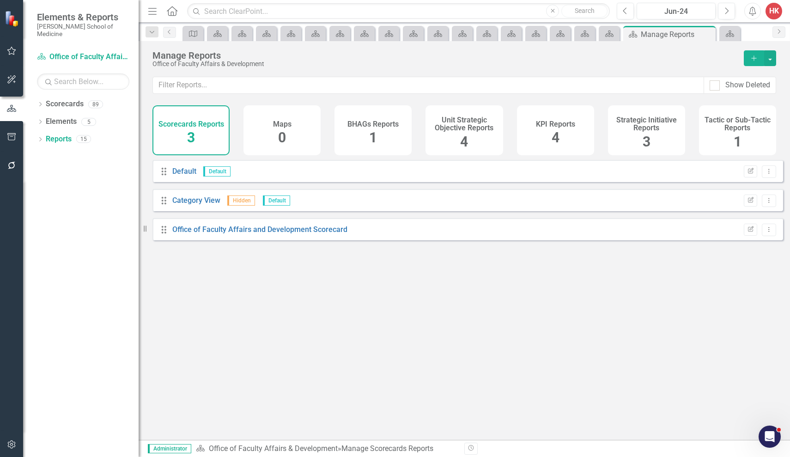
click at [577, 136] on div "KPI Reports 4" at bounding box center [555, 130] width 77 height 50
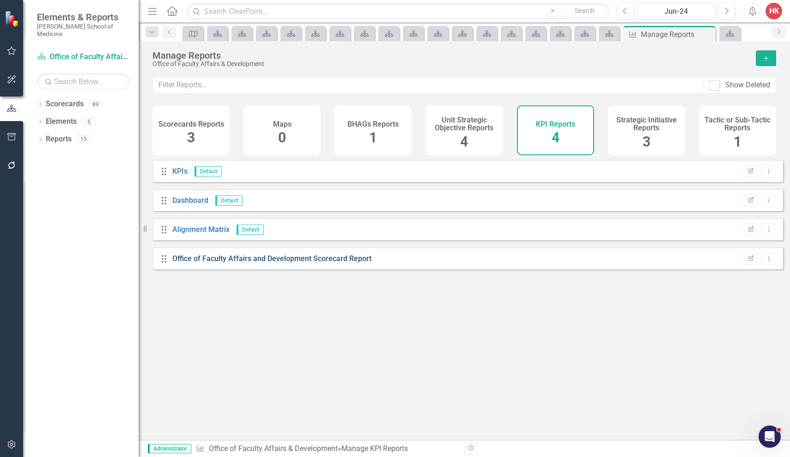
click at [356, 263] on link "Office of Faculty Affairs and Development Scorecard Report" at bounding box center [271, 258] width 199 height 9
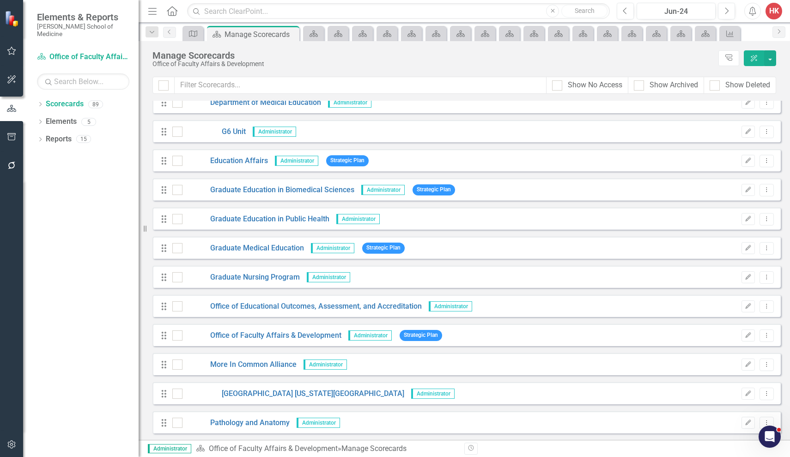
scroll to position [884, 0]
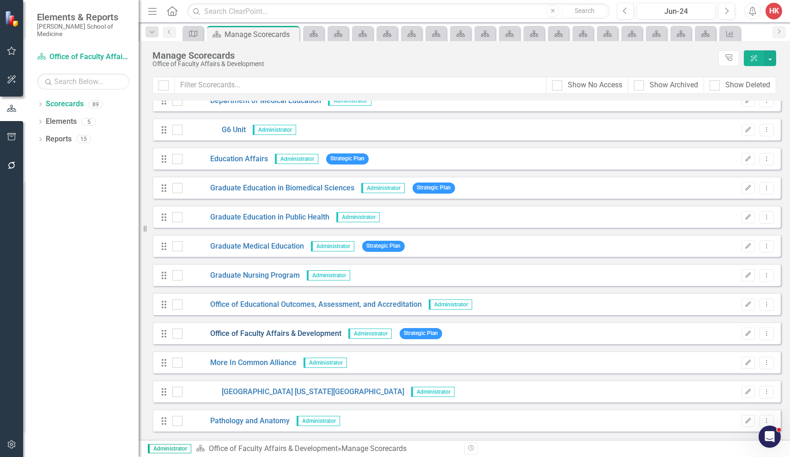
click at [250, 334] on link "Office of Faculty Affairs & Development" at bounding box center [261, 333] width 159 height 11
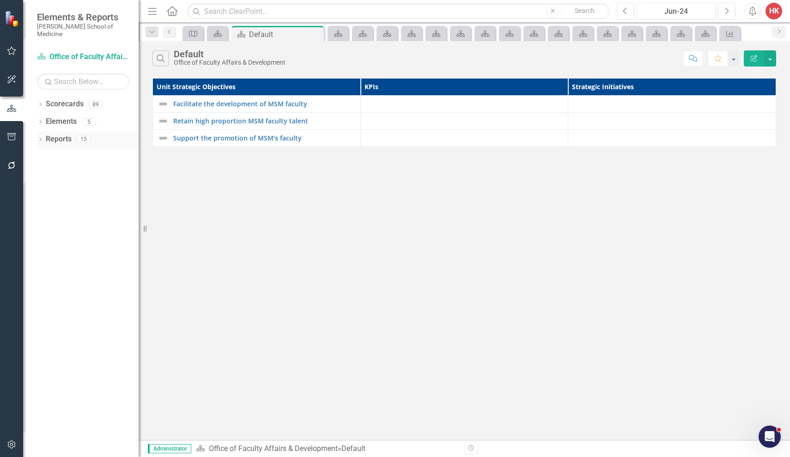
click at [55, 134] on link "Reports" at bounding box center [59, 139] width 26 height 11
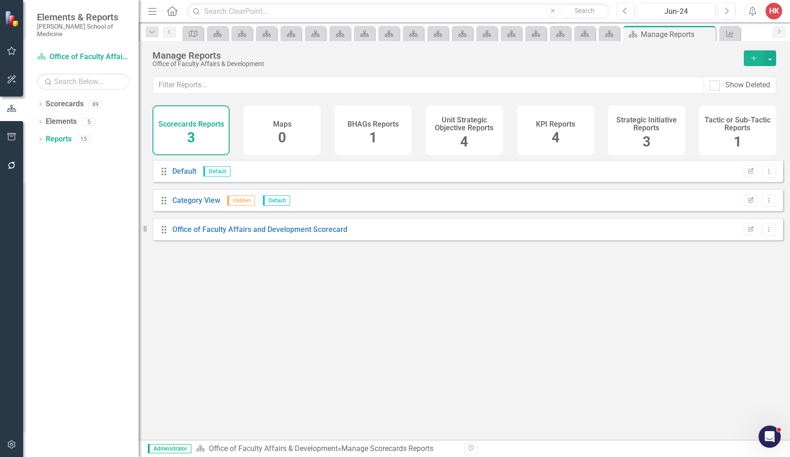
click at [232, 235] on div "Office of Faculty Affairs and Development Scorecard" at bounding box center [259, 229] width 175 height 11
click at [233, 234] on link "Office of Faculty Affairs and Development Scorecard" at bounding box center [259, 229] width 175 height 9
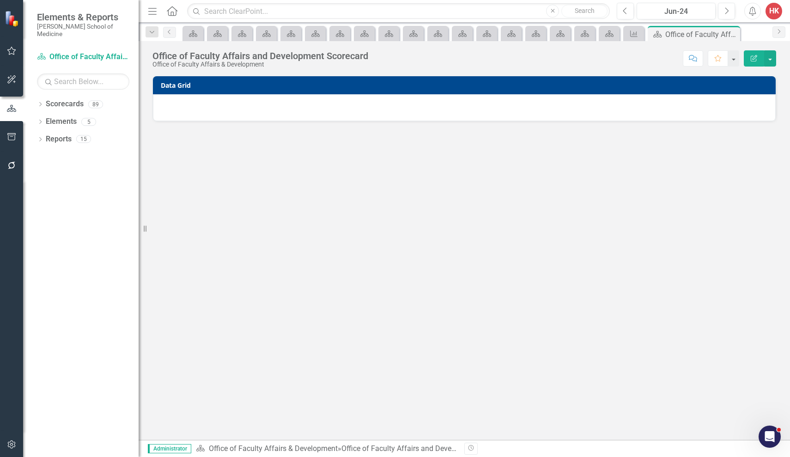
click at [740, 83] on h3 "Data Grid" at bounding box center [466, 85] width 610 height 7
click at [740, 84] on h3 "Data Grid" at bounding box center [466, 85] width 610 height 7
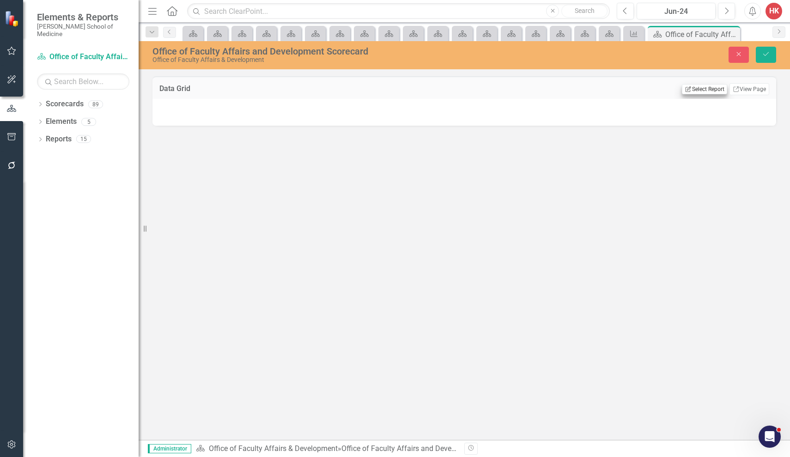
click at [709, 91] on button "Edit Report Select Report" at bounding box center [704, 89] width 45 height 10
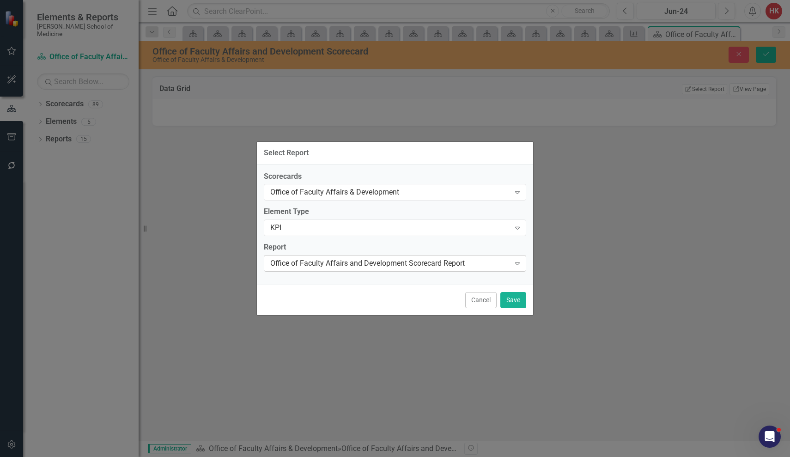
click at [519, 263] on icon at bounding box center [517, 263] width 5 height 3
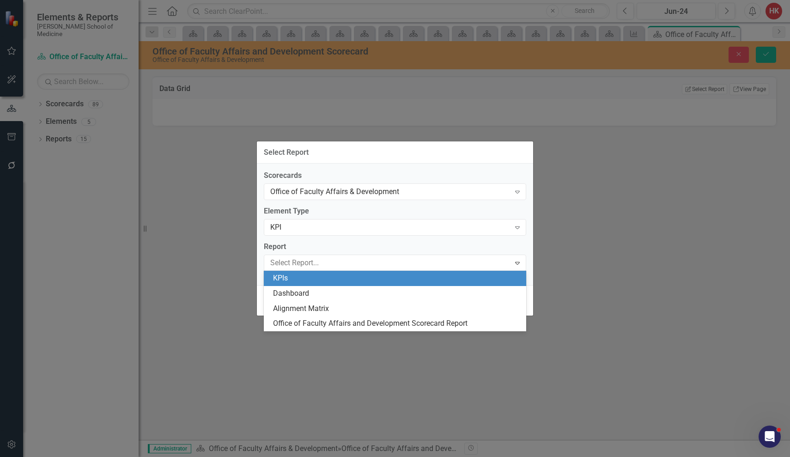
click at [295, 282] on div "KPIs" at bounding box center [396, 278] width 247 height 11
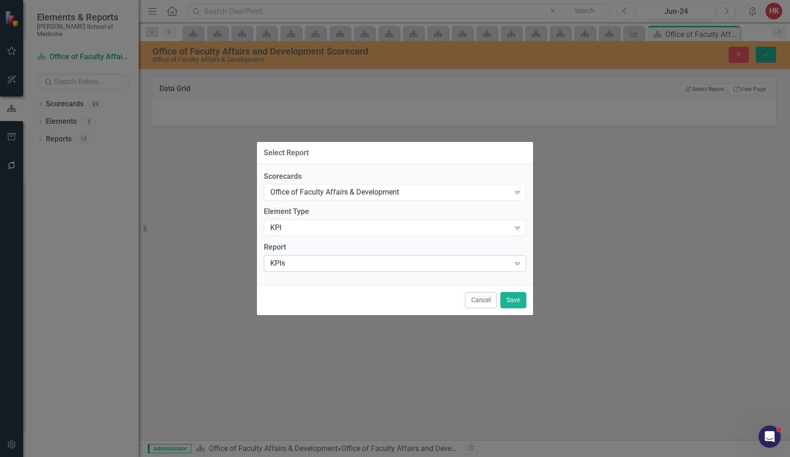
click at [518, 266] on icon "Expand" at bounding box center [517, 262] width 9 height 7
click at [516, 227] on icon "Expand" at bounding box center [517, 227] width 9 height 7
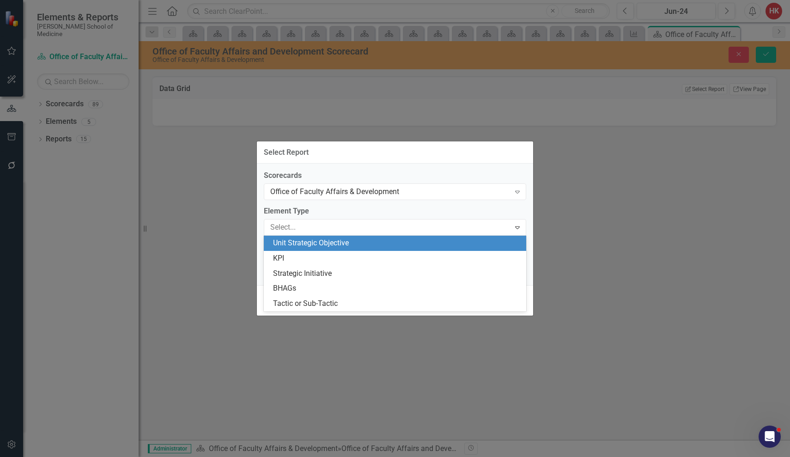
click at [338, 244] on div "Unit Strategic Objective" at bounding box center [396, 243] width 247 height 11
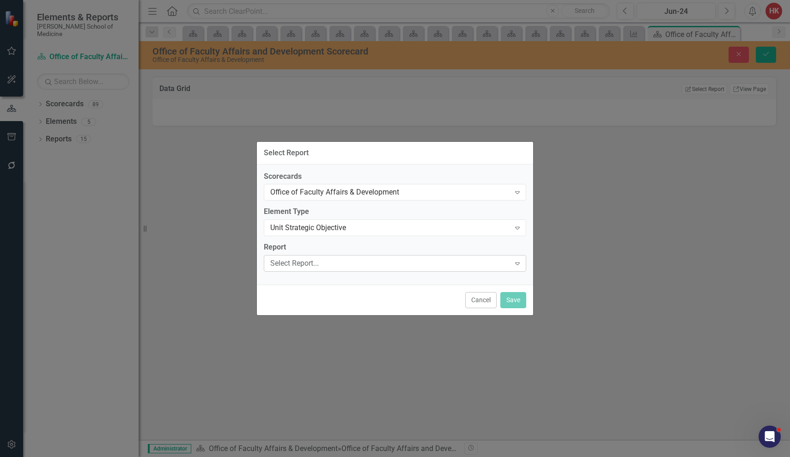
click at [517, 263] on icon "Expand" at bounding box center [517, 262] width 9 height 7
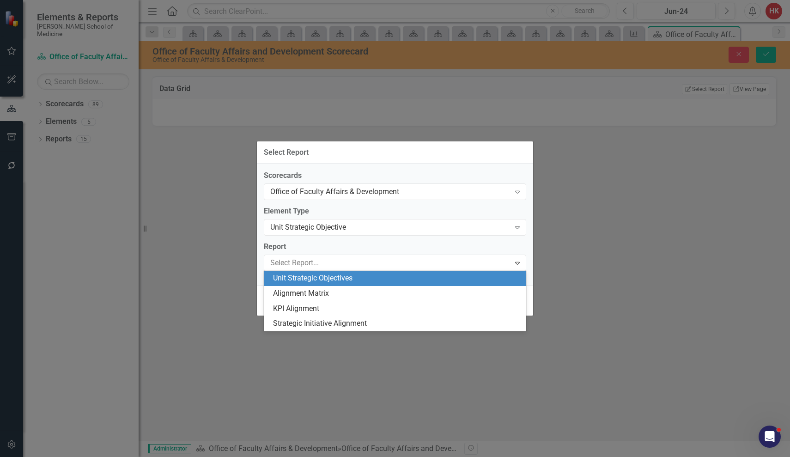
click at [371, 283] on div "Unit Strategic Objectives" at bounding box center [395, 278] width 262 height 15
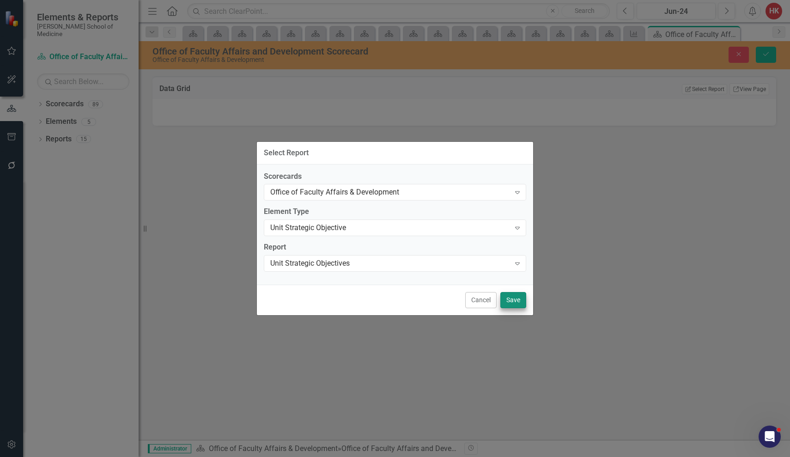
click at [514, 300] on button "Save" at bounding box center [513, 300] width 26 height 16
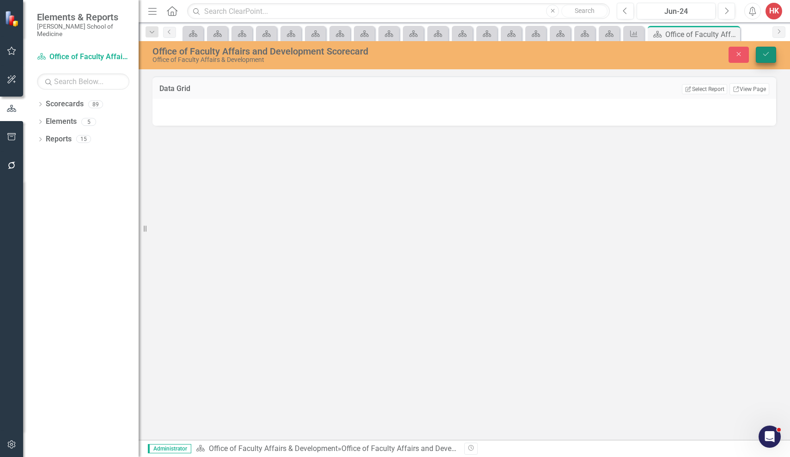
click at [771, 56] on button "Save" at bounding box center [765, 55] width 20 height 16
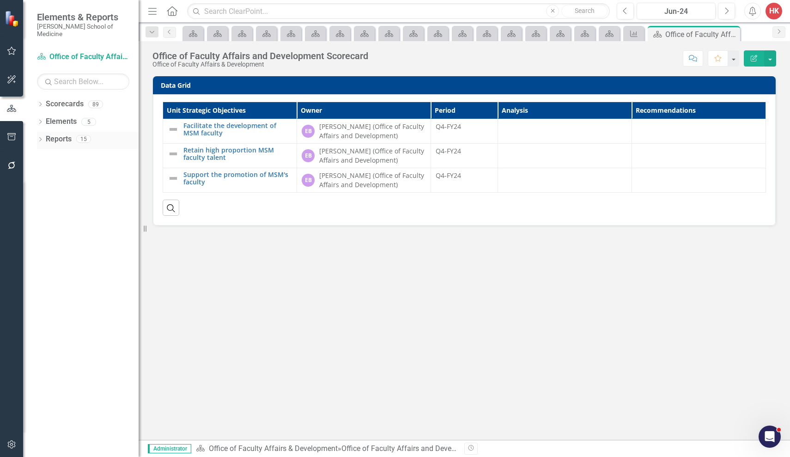
click at [57, 134] on link "Reports" at bounding box center [59, 139] width 26 height 11
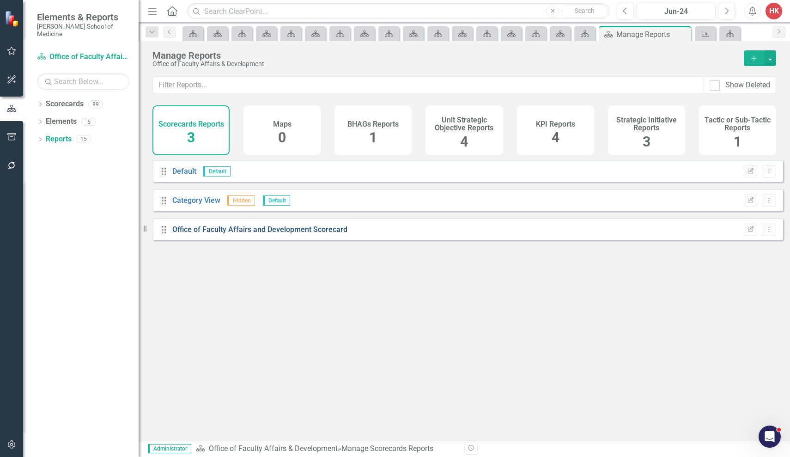
click at [257, 234] on link "Office of Faculty Affairs and Development Scorecard" at bounding box center [259, 229] width 175 height 9
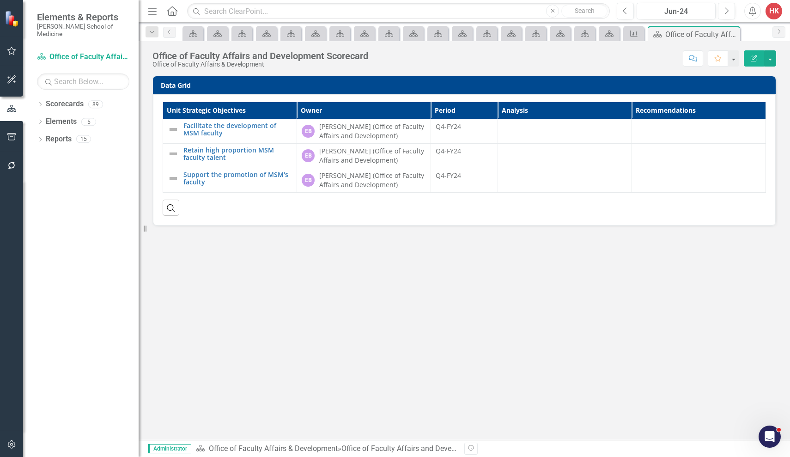
click at [749, 85] on h3 "Data Grid" at bounding box center [466, 85] width 610 height 7
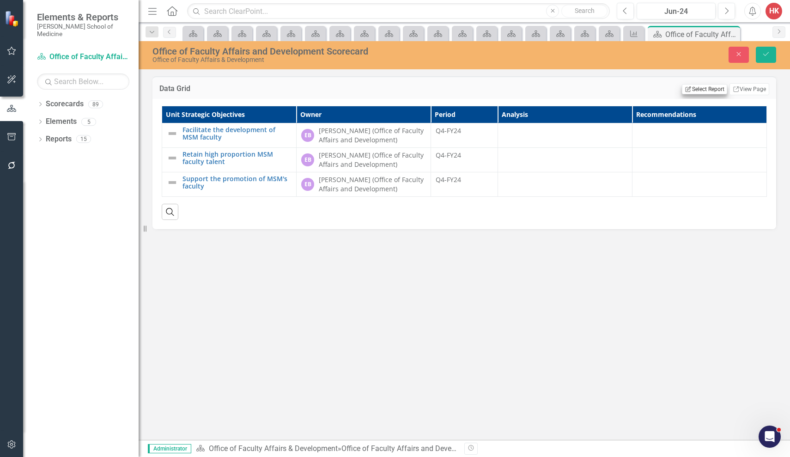
click at [708, 91] on button "Edit Report Select Report" at bounding box center [704, 89] width 45 height 10
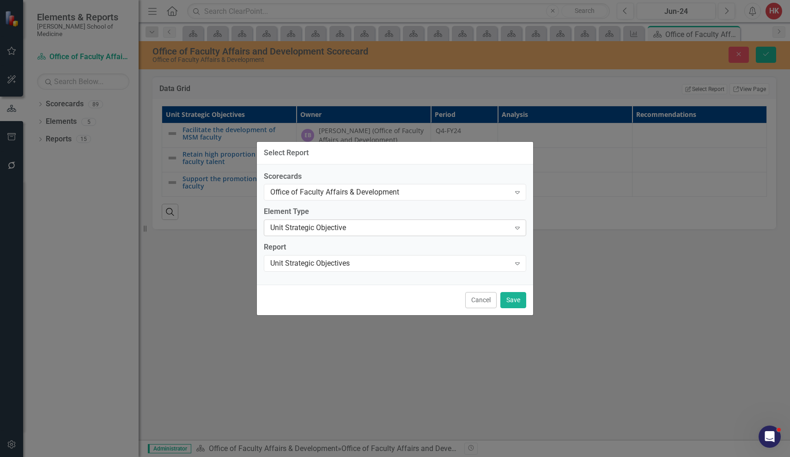
click at [520, 228] on icon "Expand" at bounding box center [517, 227] width 9 height 7
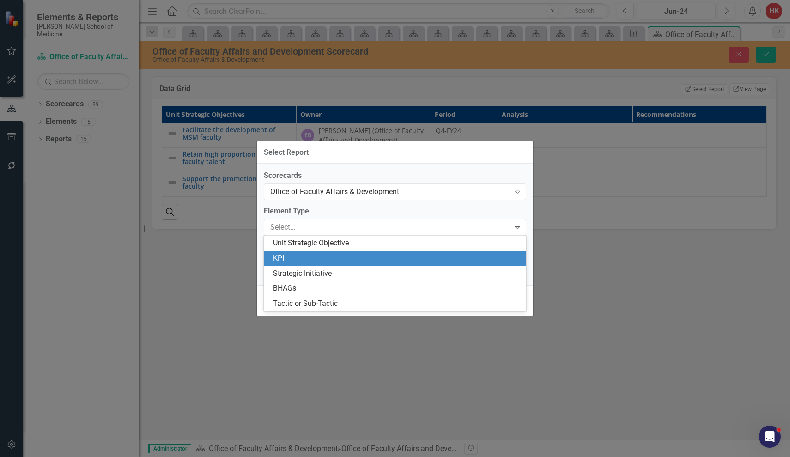
click at [307, 264] on div "KPI" at bounding box center [395, 258] width 262 height 15
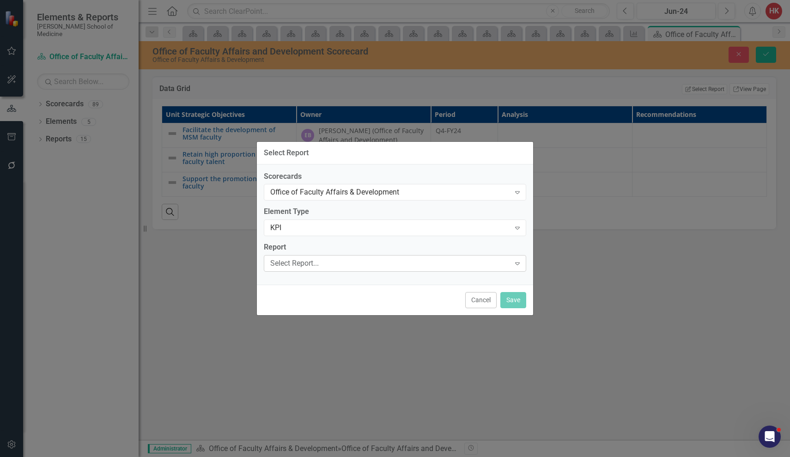
click at [516, 263] on icon "Expand" at bounding box center [517, 262] width 9 height 7
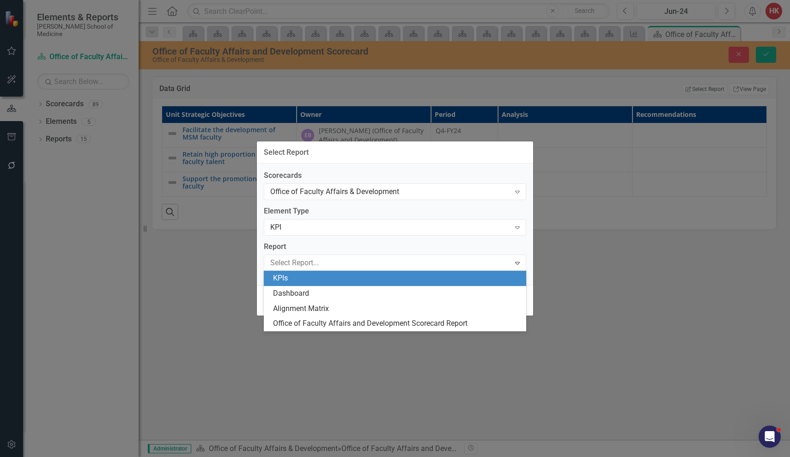
click at [410, 276] on div "KPIs" at bounding box center [396, 278] width 247 height 11
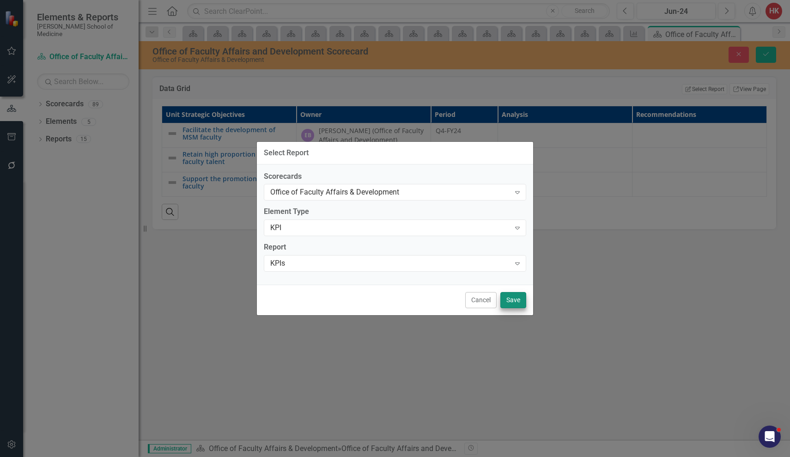
click at [521, 300] on button "Save" at bounding box center [513, 300] width 26 height 16
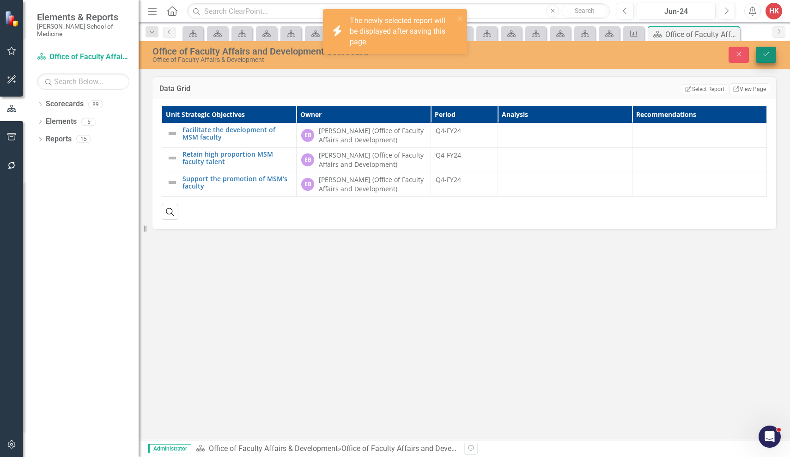
click at [767, 59] on button "Save" at bounding box center [765, 55] width 20 height 16
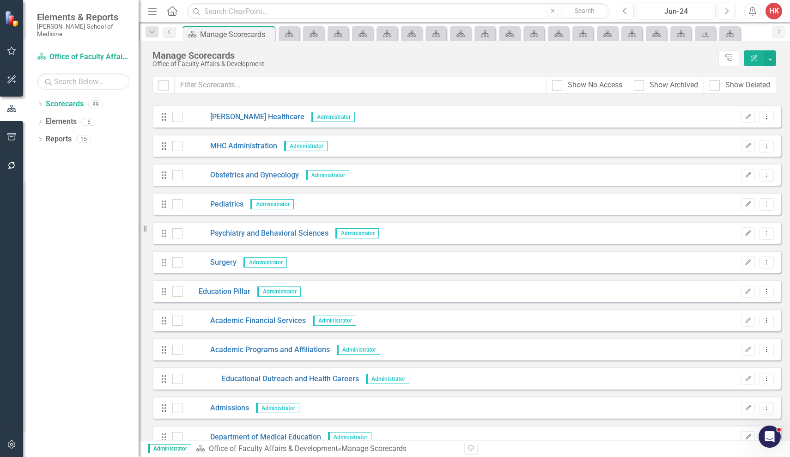
scroll to position [612, 0]
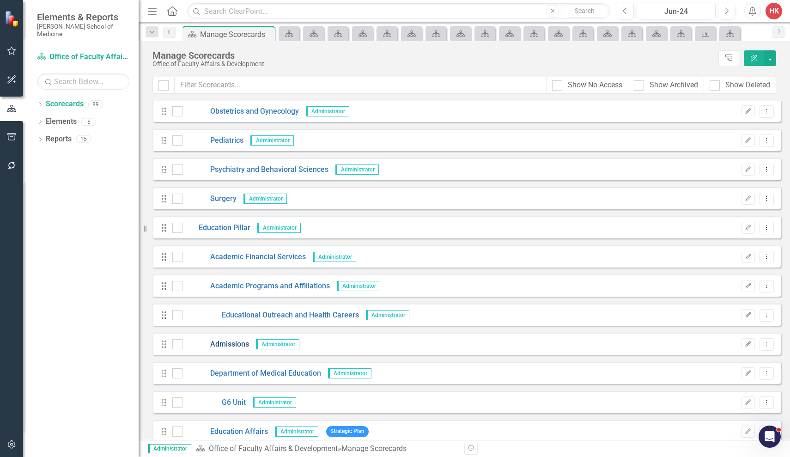
click at [237, 342] on link "Admissions" at bounding box center [215, 344] width 66 height 11
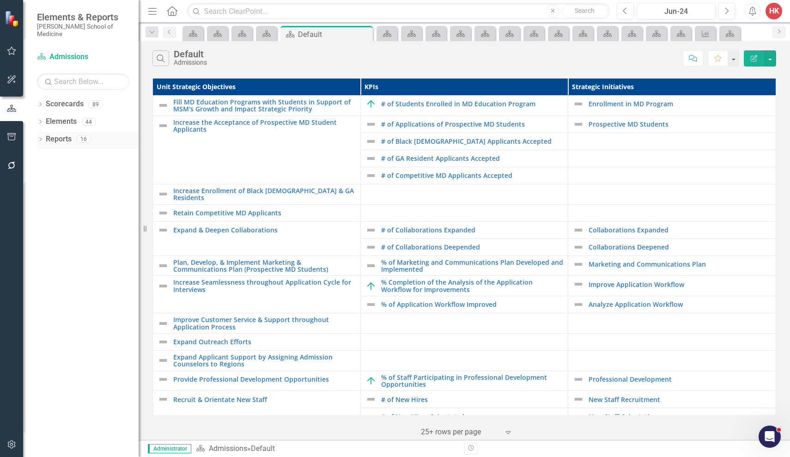
click at [66, 134] on link "Reports" at bounding box center [59, 139] width 26 height 11
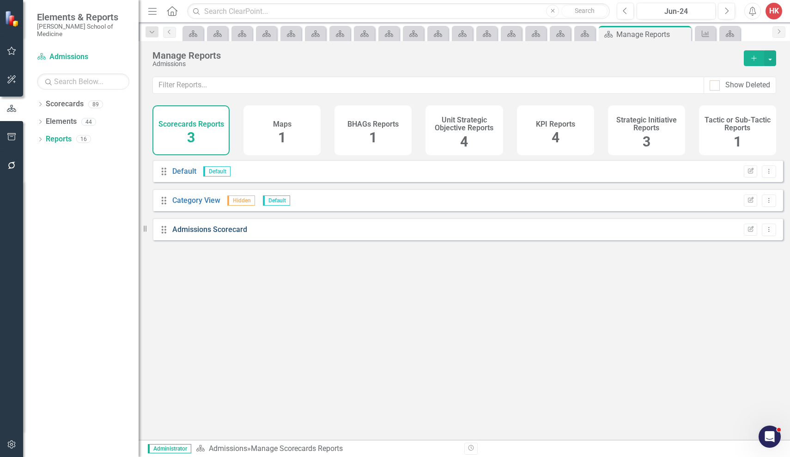
click at [231, 234] on link "Admissions Scorecard" at bounding box center [209, 229] width 75 height 9
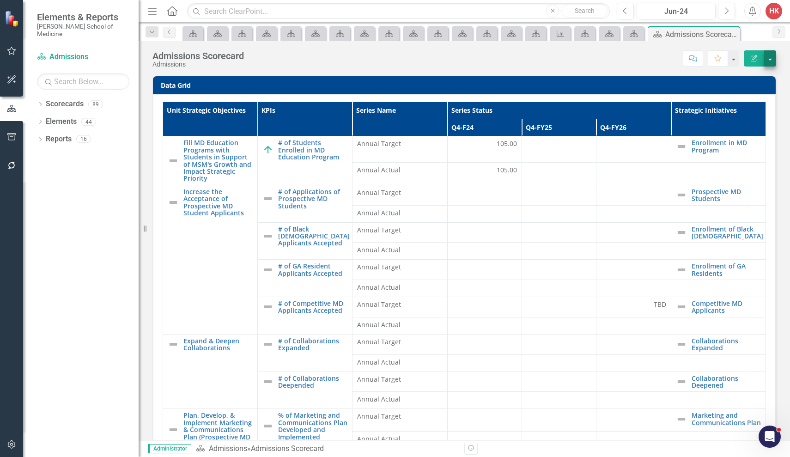
click at [773, 61] on button "button" at bounding box center [770, 58] width 12 height 16
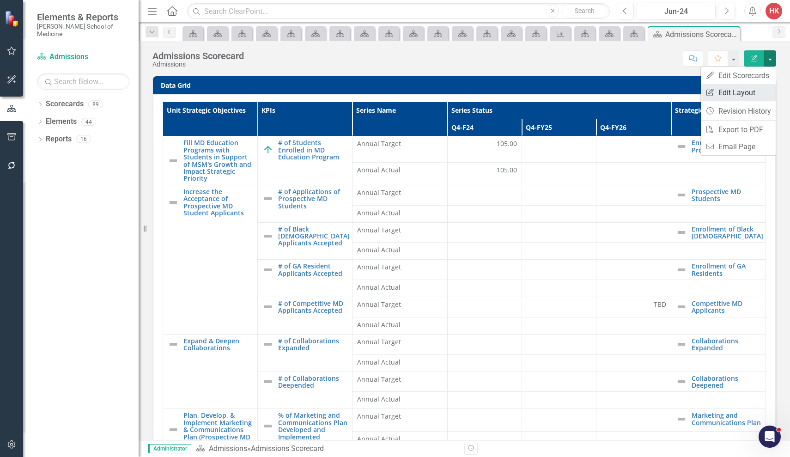
click at [750, 93] on link "Edit Report Edit Layout" at bounding box center [737, 92] width 75 height 17
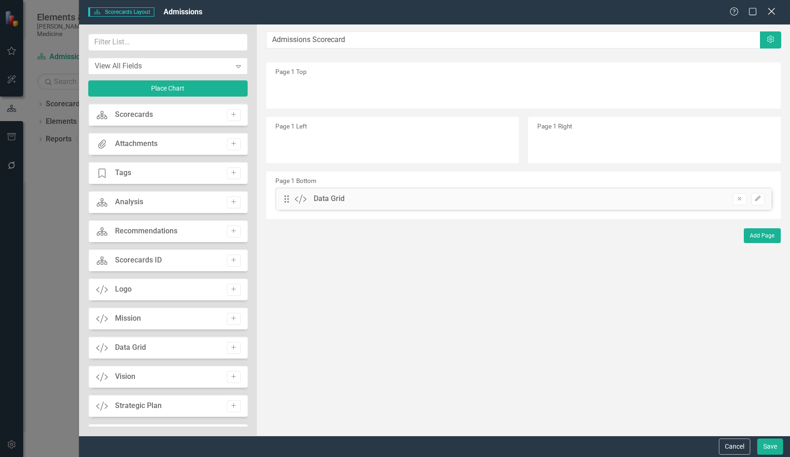
click at [771, 14] on icon "Close" at bounding box center [771, 11] width 12 height 9
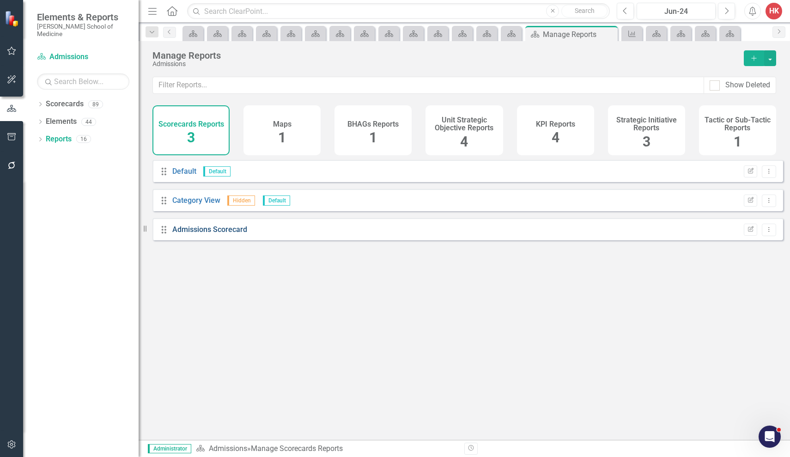
click at [204, 234] on link "Admissions Scorecard" at bounding box center [209, 229] width 75 height 9
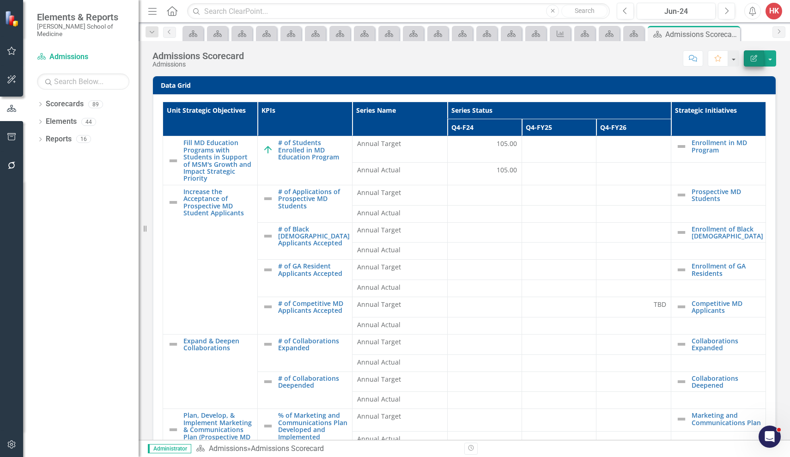
click at [757, 60] on icon "Edit Report" at bounding box center [753, 58] width 8 height 6
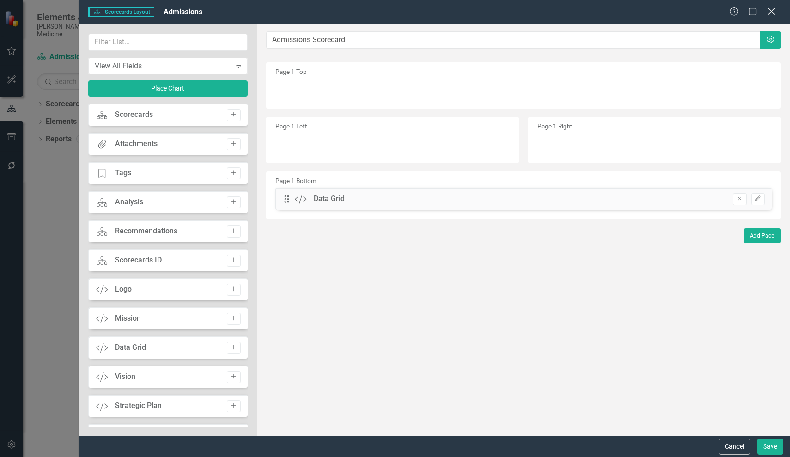
click at [771, 12] on icon "Close" at bounding box center [771, 11] width 12 height 9
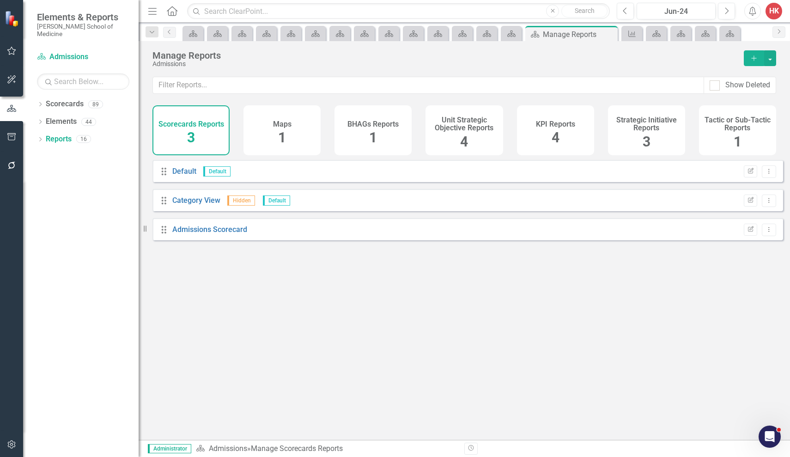
click at [559, 136] on div "KPI Reports 4" at bounding box center [555, 130] width 77 height 50
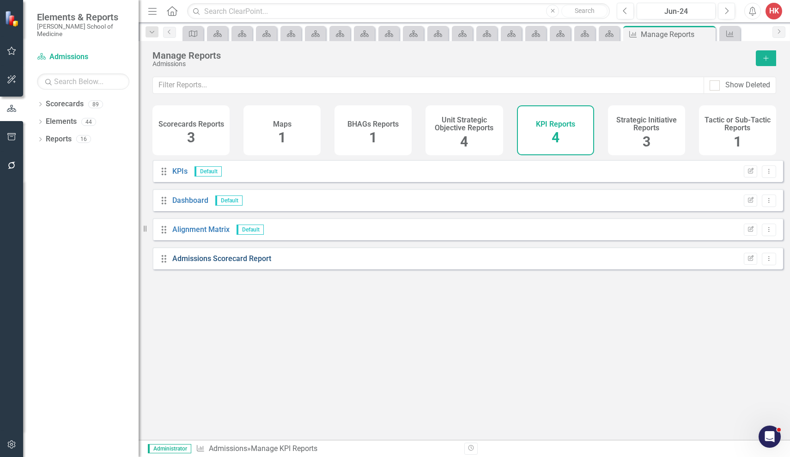
click at [233, 263] on link "Admissions Scorecard Report" at bounding box center [221, 258] width 99 height 9
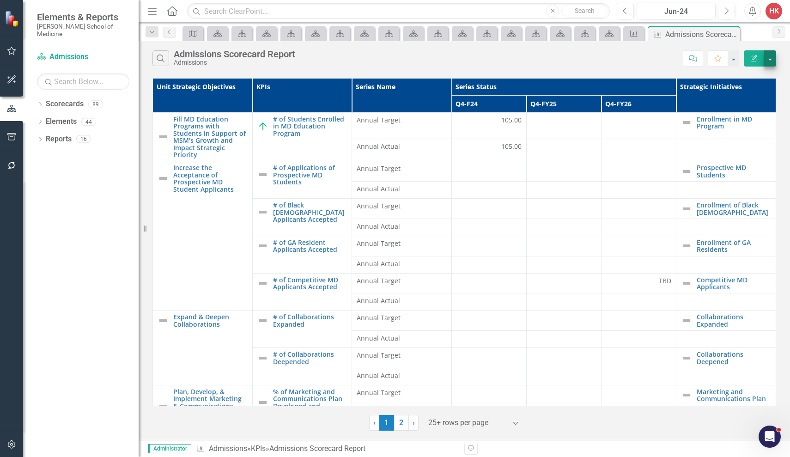
click at [770, 64] on button "button" at bounding box center [770, 58] width 12 height 16
click at [751, 60] on icon "Edit Report" at bounding box center [753, 58] width 8 height 6
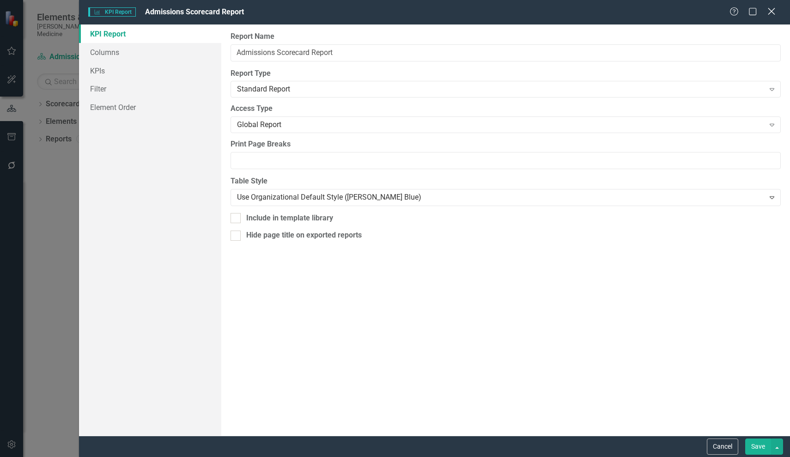
click at [771, 13] on icon "Close" at bounding box center [771, 11] width 12 height 9
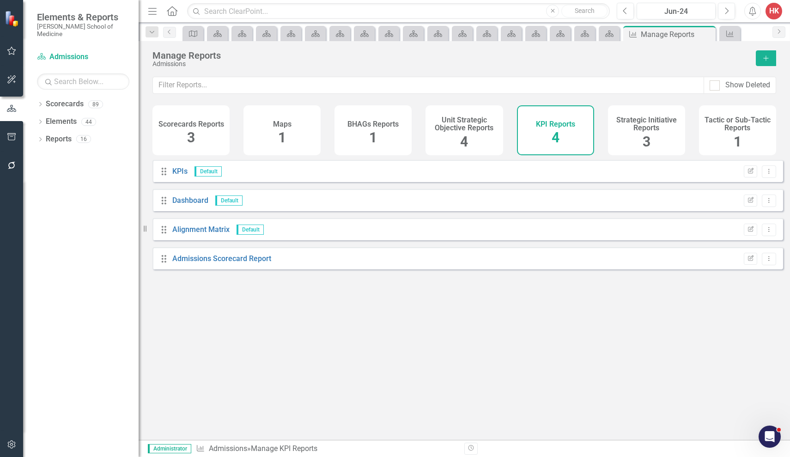
click at [201, 131] on div "Scorecards Reports 3" at bounding box center [190, 130] width 77 height 50
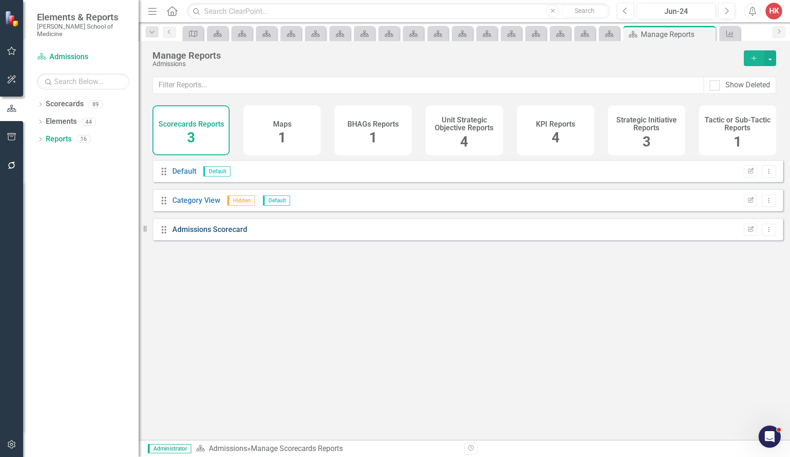
click at [235, 234] on link "Admissions Scorecard" at bounding box center [209, 229] width 75 height 9
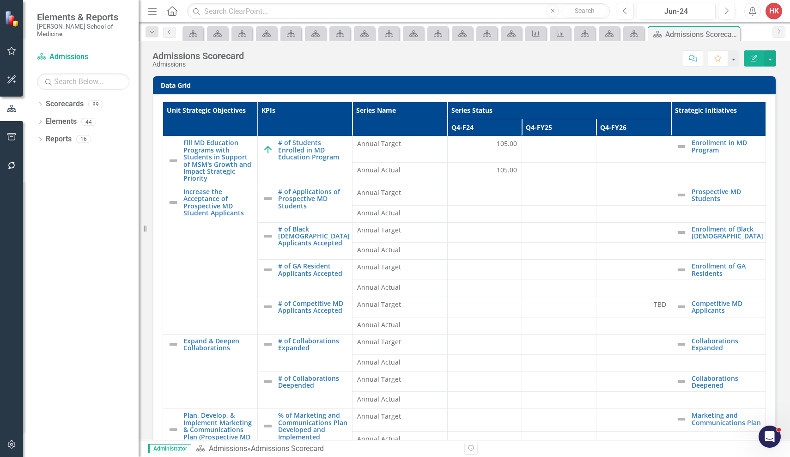
click at [734, 84] on h3 "Data Grid" at bounding box center [466, 85] width 610 height 7
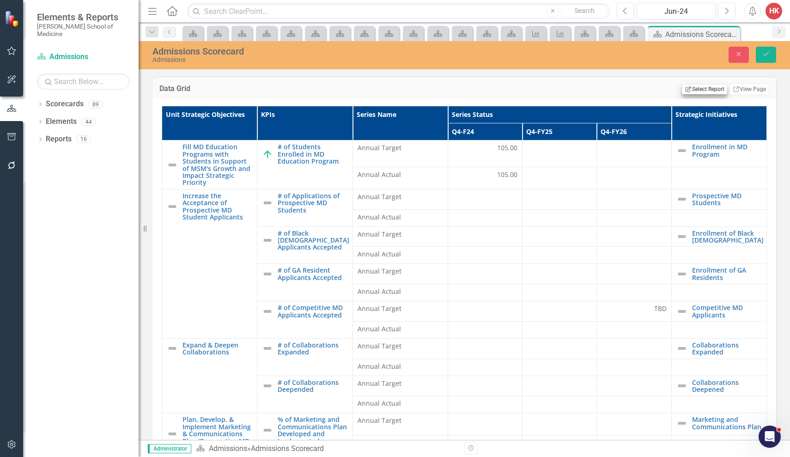
click at [707, 91] on button "Edit Report Select Report" at bounding box center [704, 89] width 45 height 10
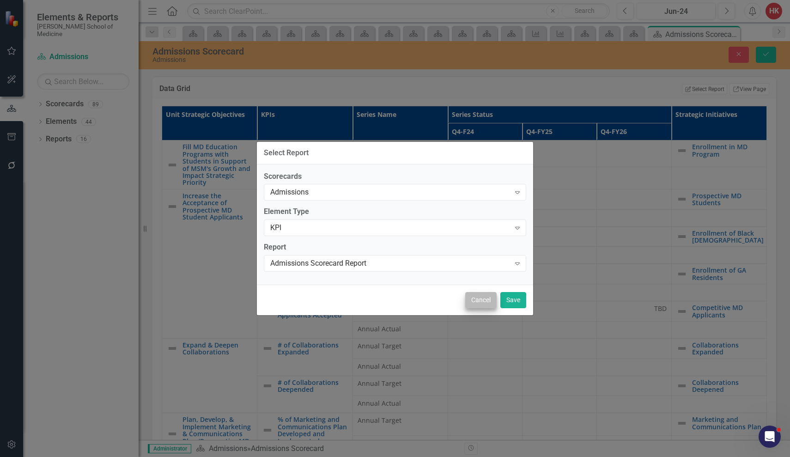
click at [482, 301] on button "Cancel" at bounding box center [480, 300] width 31 height 16
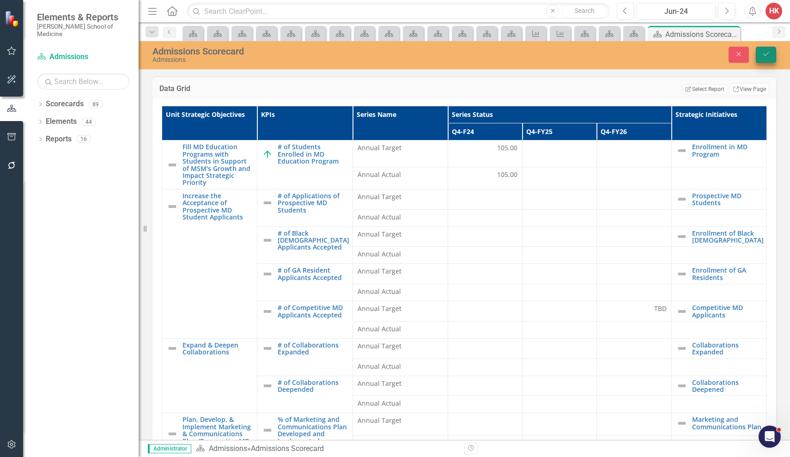
click at [772, 53] on button "Save" at bounding box center [765, 55] width 20 height 16
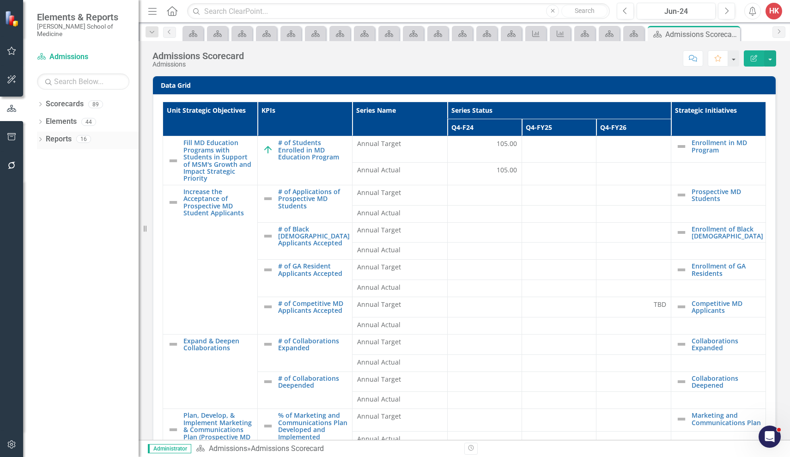
click at [63, 134] on link "Reports" at bounding box center [59, 139] width 26 height 11
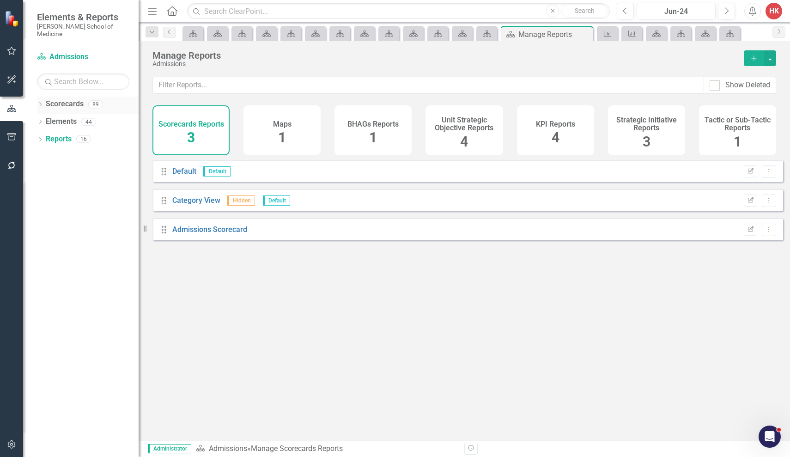
click at [68, 99] on link "Scorecards" at bounding box center [65, 104] width 38 height 11
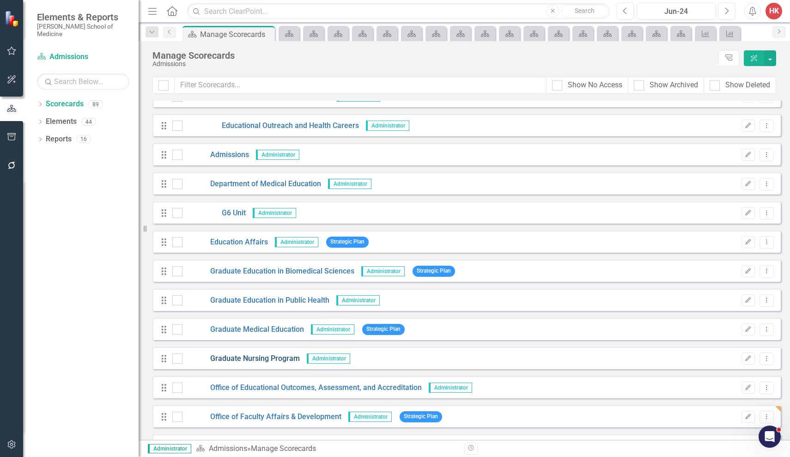
scroll to position [799, 0]
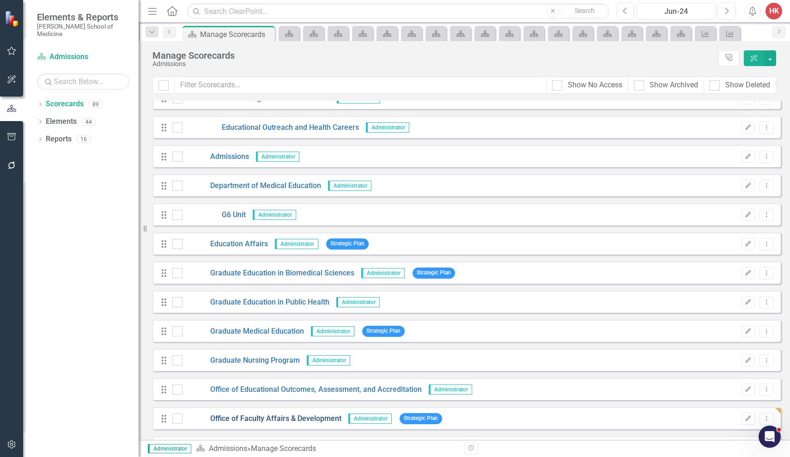
click at [279, 416] on link "Office of Faculty Affairs & Development" at bounding box center [261, 418] width 159 height 11
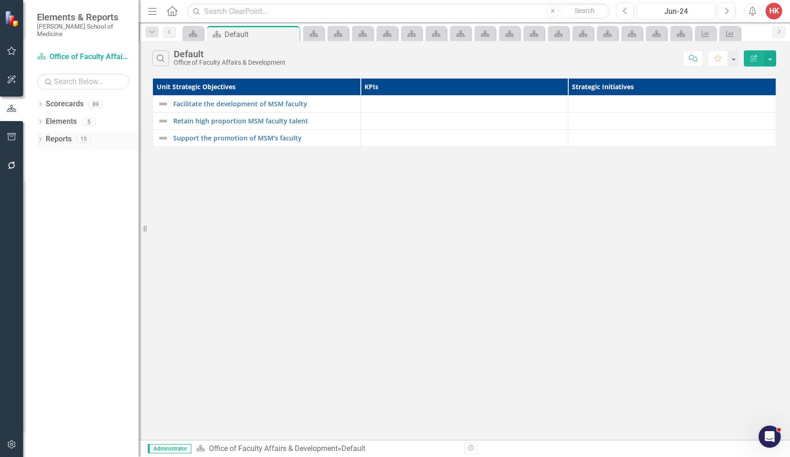
click at [63, 134] on link "Reports" at bounding box center [59, 139] width 26 height 11
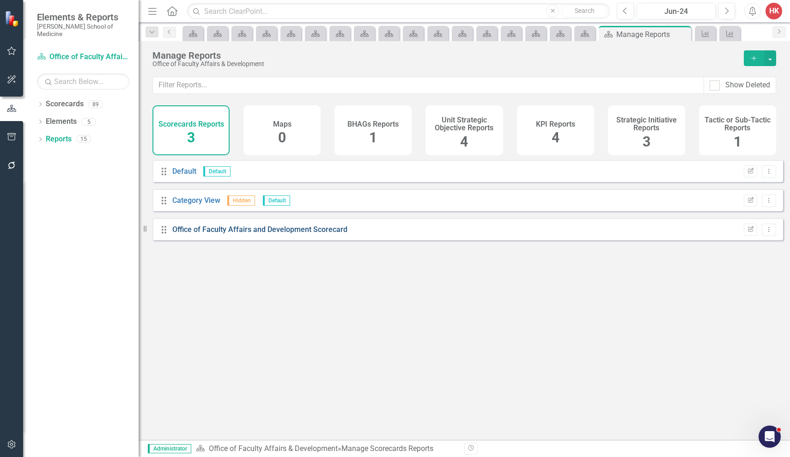
click at [284, 234] on link "Office of Faculty Affairs and Development Scorecard" at bounding box center [259, 229] width 175 height 9
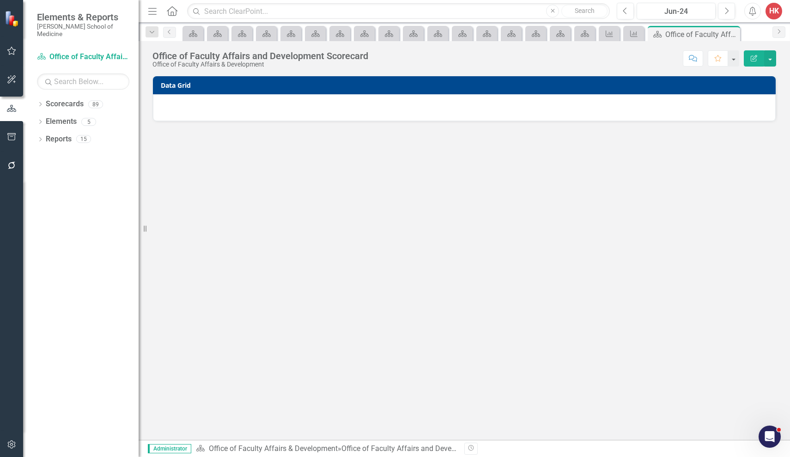
click at [730, 83] on h3 "Data Grid" at bounding box center [466, 85] width 610 height 7
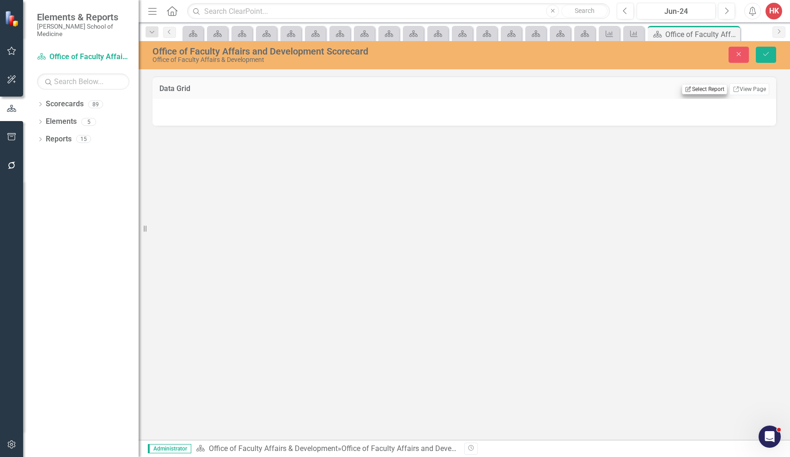
click at [713, 89] on button "Edit Report Select Report" at bounding box center [704, 89] width 45 height 10
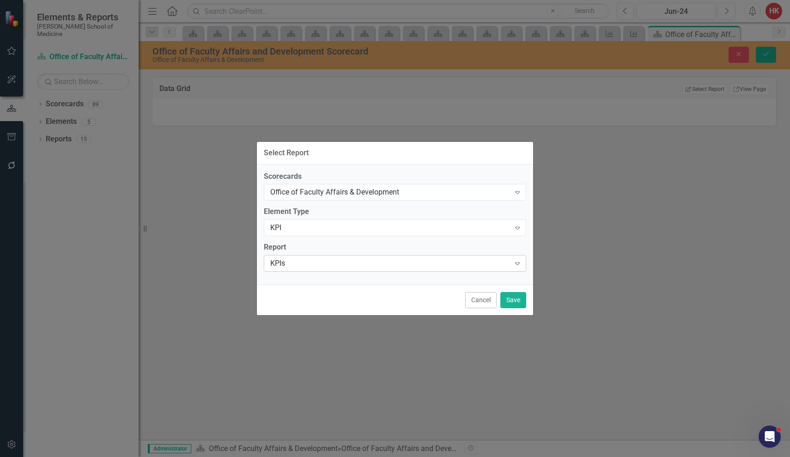
click at [518, 264] on icon "Expand" at bounding box center [517, 262] width 9 height 7
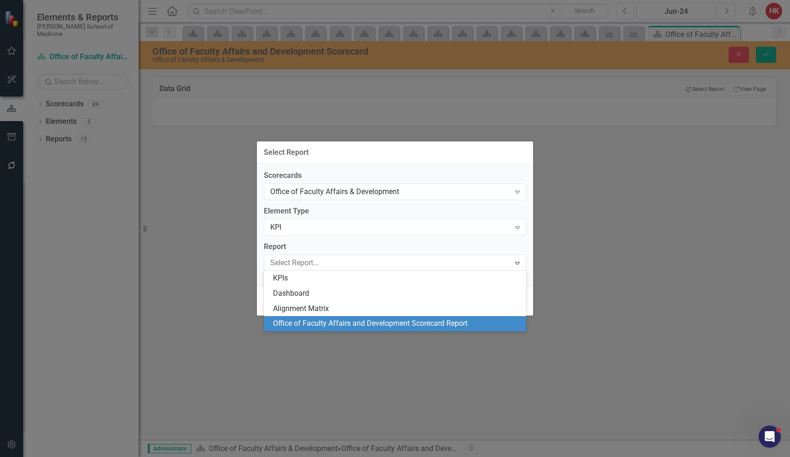
click at [384, 327] on div "Office of Faculty Affairs and Development Scorecard Report" at bounding box center [396, 323] width 247 height 11
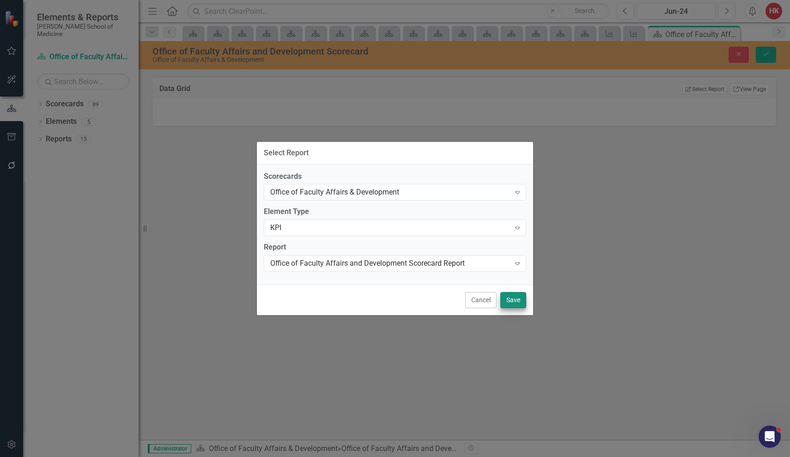
click at [511, 301] on button "Save" at bounding box center [513, 300] width 26 height 16
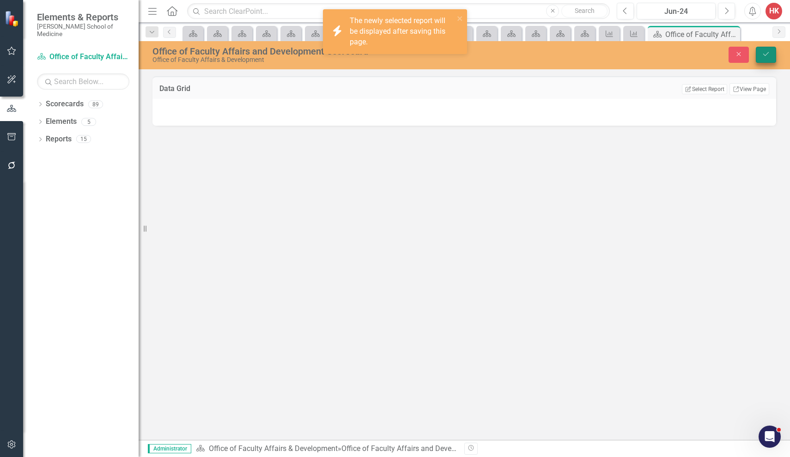
click at [764, 59] on button "Save" at bounding box center [765, 55] width 20 height 16
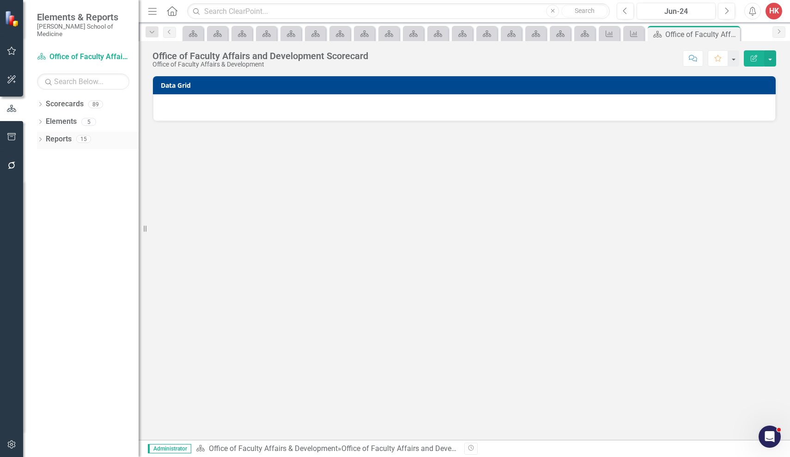
click at [62, 134] on link "Reports" at bounding box center [59, 139] width 26 height 11
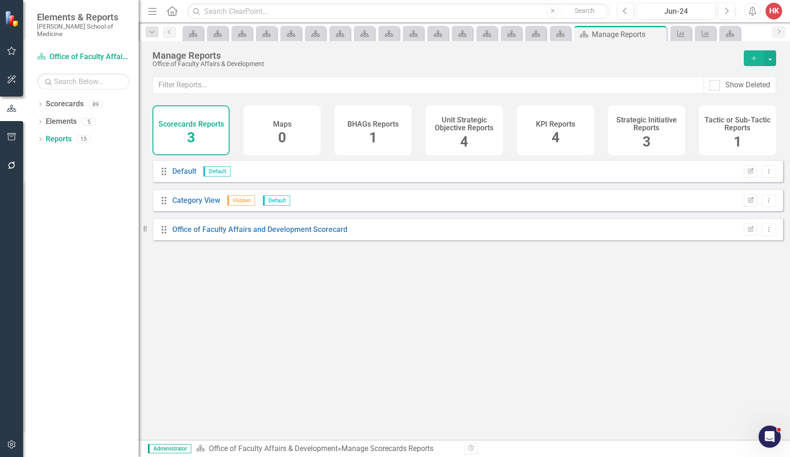
click at [547, 121] on h4 "KPI Reports" at bounding box center [555, 124] width 39 height 8
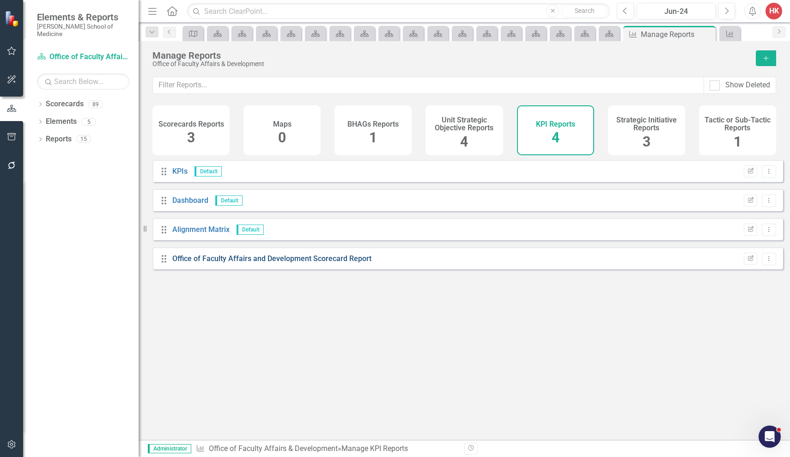
click at [347, 263] on link "Office of Faculty Affairs and Development Scorecard Report" at bounding box center [271, 258] width 199 height 9
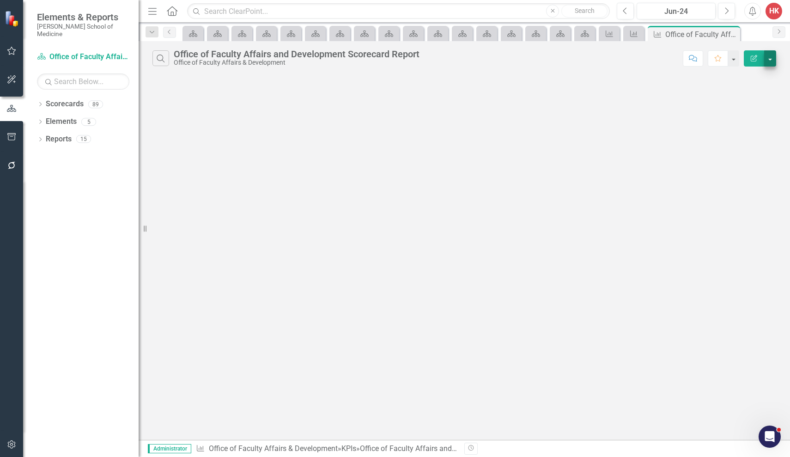
click at [769, 62] on button "button" at bounding box center [770, 58] width 12 height 16
click at [752, 77] on link "Edit Report Edit Report" at bounding box center [738, 75] width 73 height 17
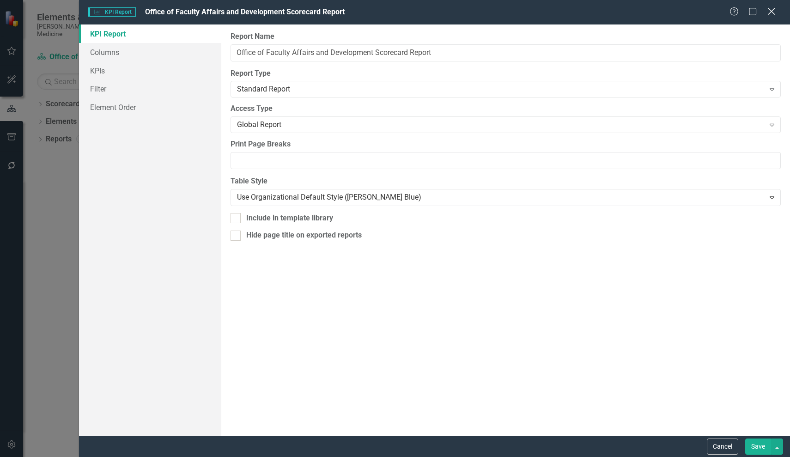
click at [771, 14] on icon "Close" at bounding box center [771, 11] width 12 height 9
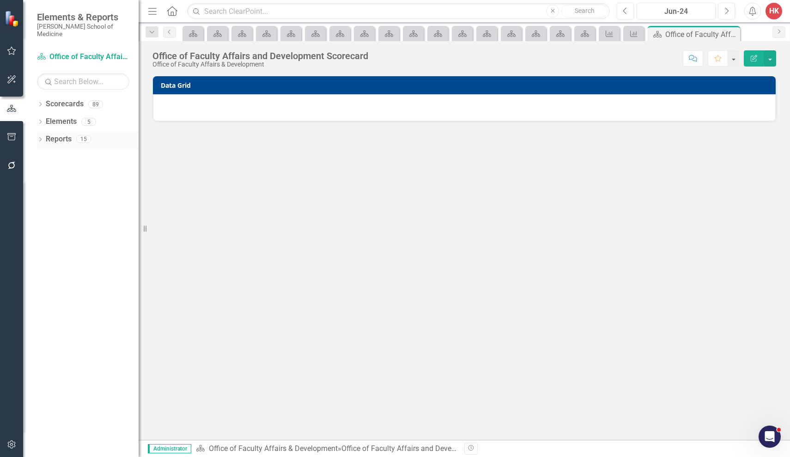
click at [60, 134] on link "Reports" at bounding box center [59, 139] width 26 height 11
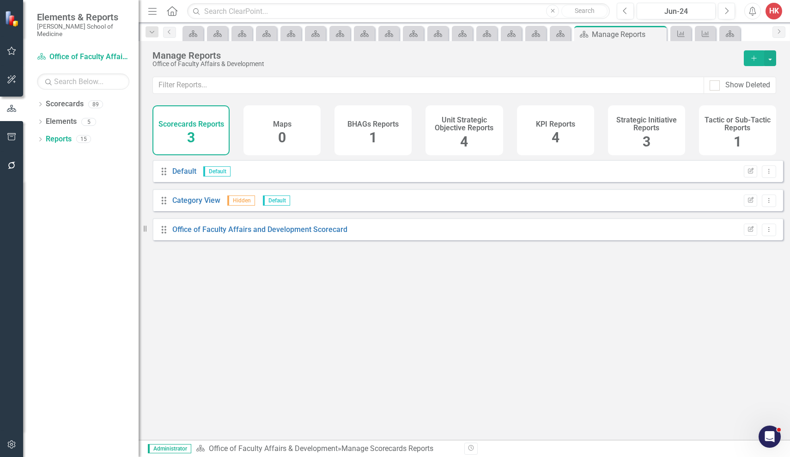
click at [283, 240] on div "Drag Office of Faculty Affairs and Development Scorecard Edit Report Dropdown M…" at bounding box center [467, 229] width 630 height 22
click at [476, 122] on h4 "Unit Strategic Objective Reports" at bounding box center [464, 124] width 66 height 16
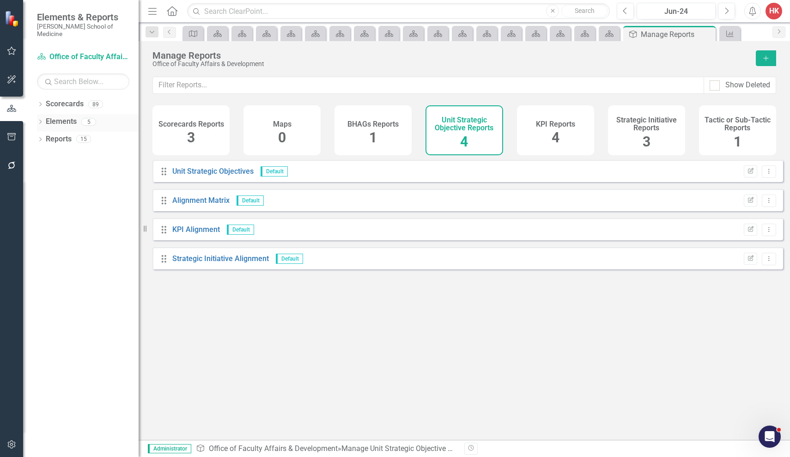
click at [58, 116] on link "Elements" at bounding box center [61, 121] width 31 height 11
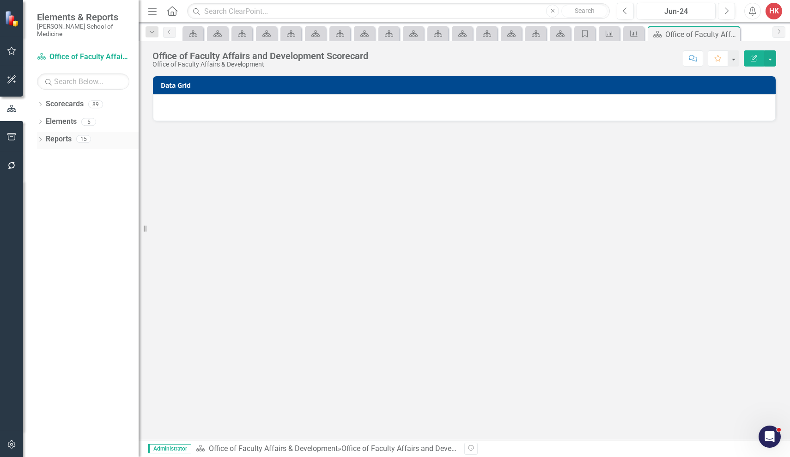
click at [61, 134] on link "Reports" at bounding box center [59, 139] width 26 height 11
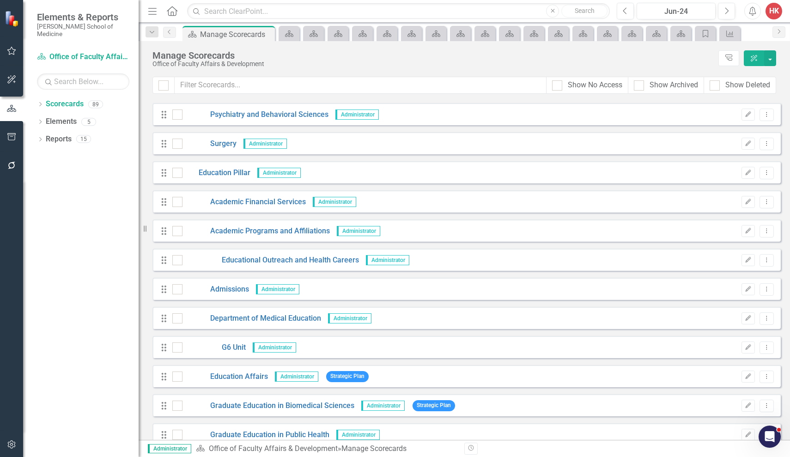
scroll to position [669, 0]
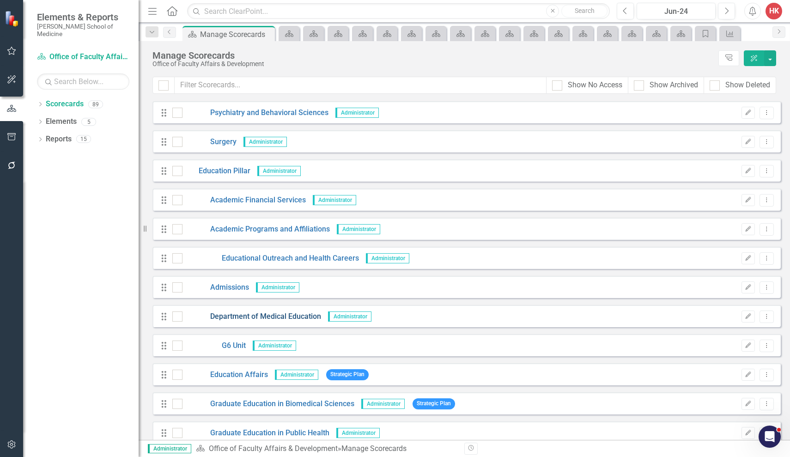
click at [223, 315] on link "Department of Medical Education" at bounding box center [251, 316] width 139 height 11
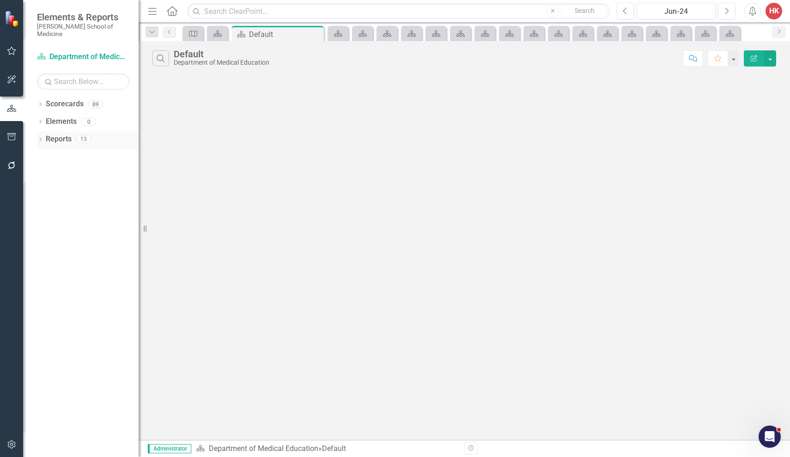
click at [58, 134] on link "Reports" at bounding box center [59, 139] width 26 height 11
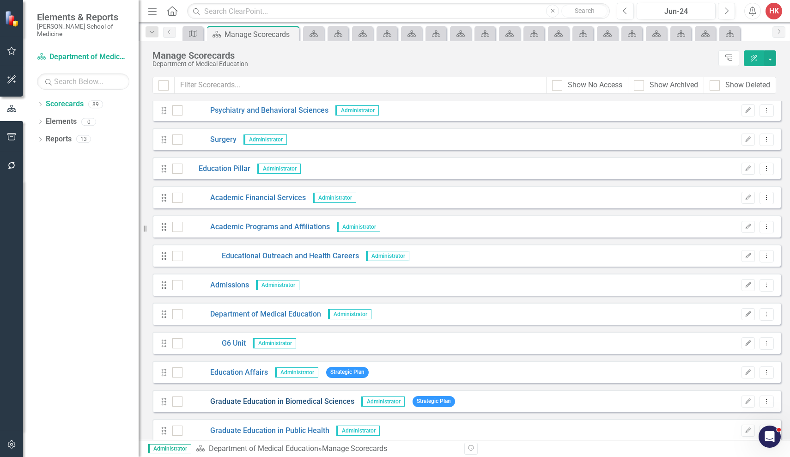
scroll to position [673, 0]
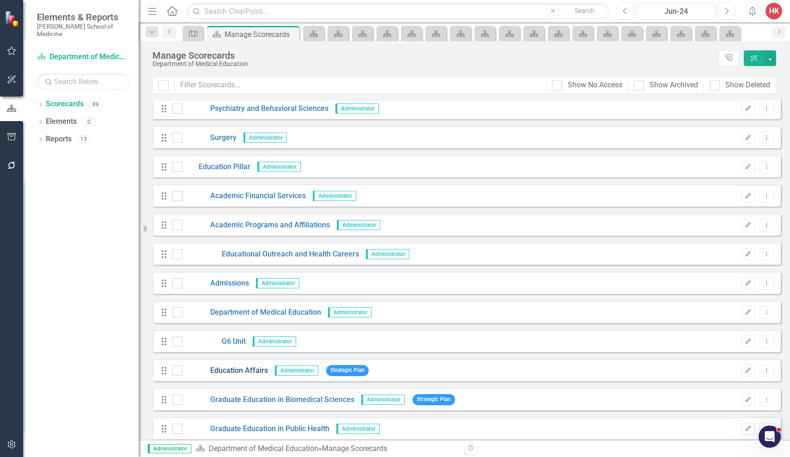
click at [218, 372] on link "Education Affairs" at bounding box center [224, 370] width 85 height 11
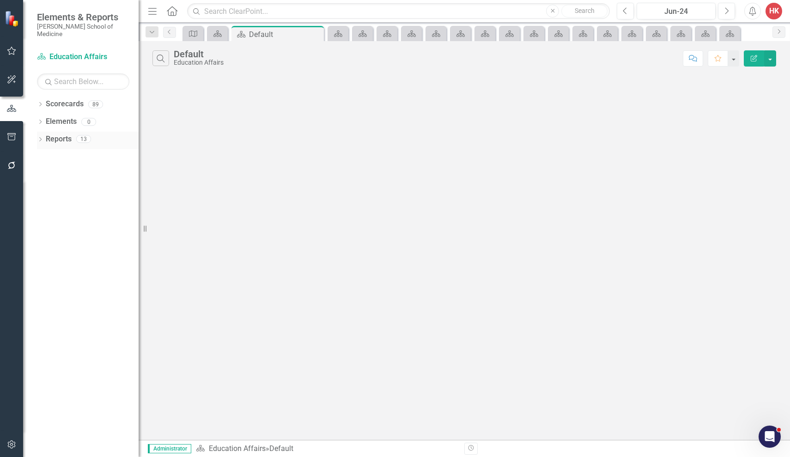
click at [64, 134] on link "Reports" at bounding box center [59, 139] width 26 height 11
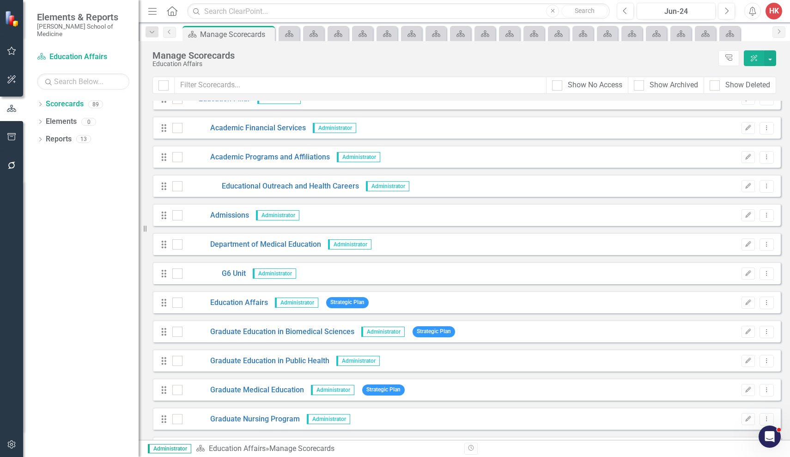
scroll to position [837, 0]
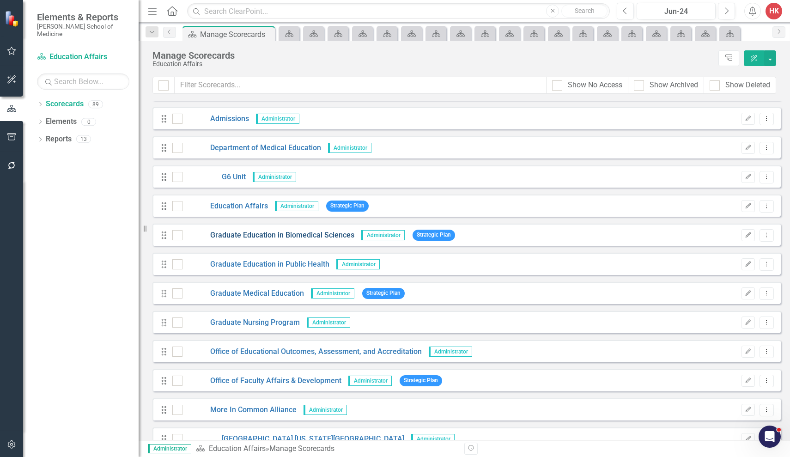
click at [226, 236] on link "Graduate Education in Biomedical Sciences" at bounding box center [268, 235] width 172 height 11
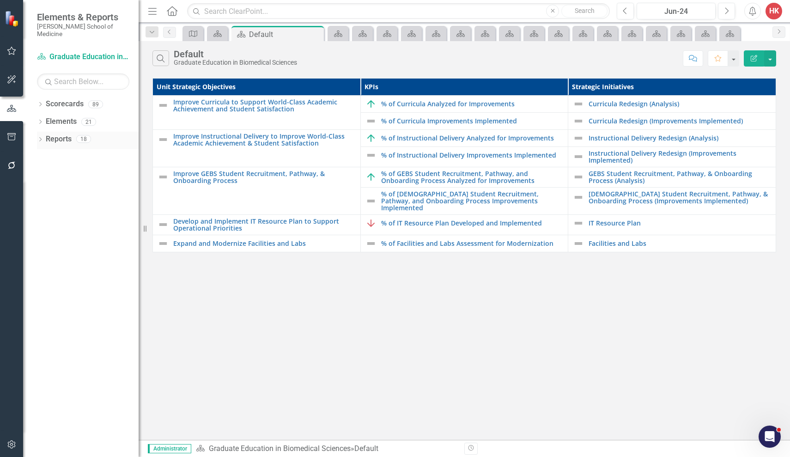
click at [64, 134] on link "Reports" at bounding box center [59, 139] width 26 height 11
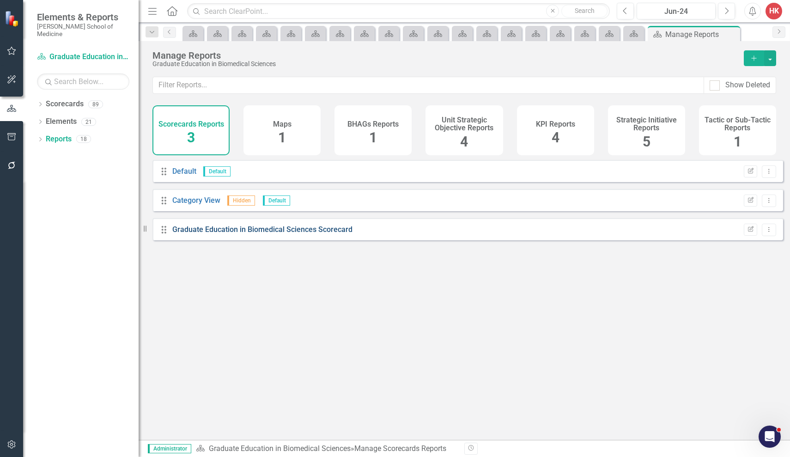
click at [221, 234] on link "Graduate Education in Biomedical Sciences Scorecard" at bounding box center [262, 229] width 180 height 9
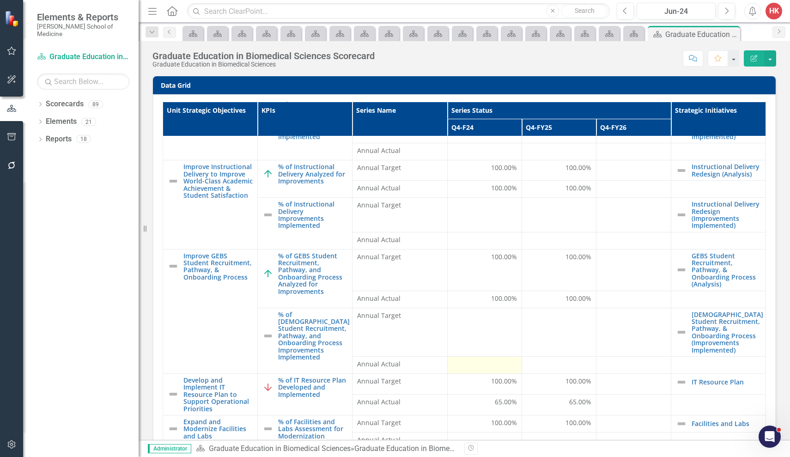
scroll to position [47, 0]
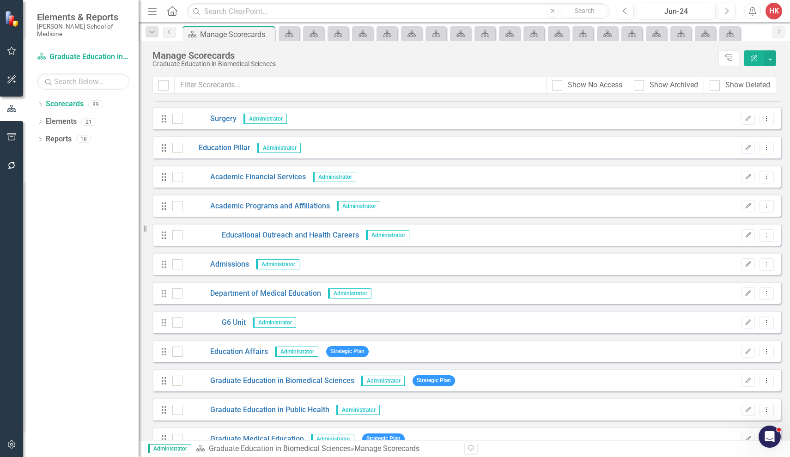
scroll to position [694, 0]
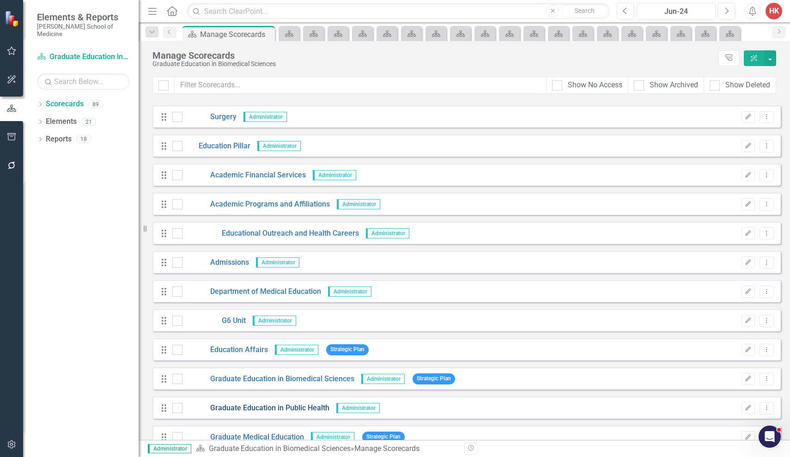
click at [237, 406] on link "Graduate Education in Public Health" at bounding box center [255, 408] width 147 height 11
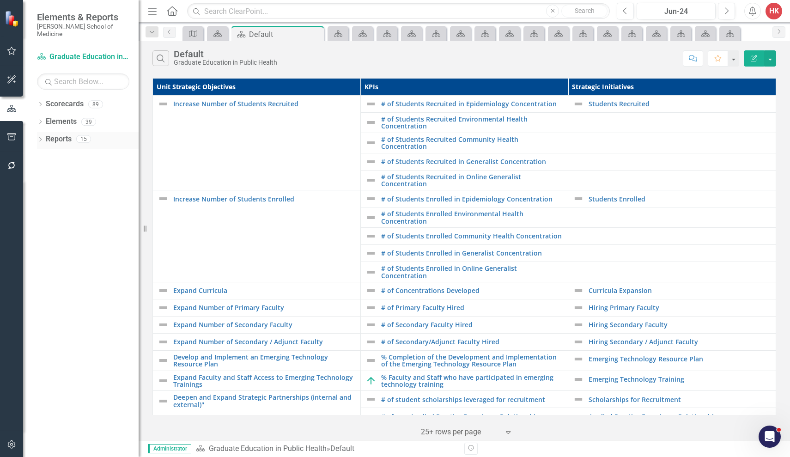
click at [61, 134] on link "Reports" at bounding box center [59, 139] width 26 height 11
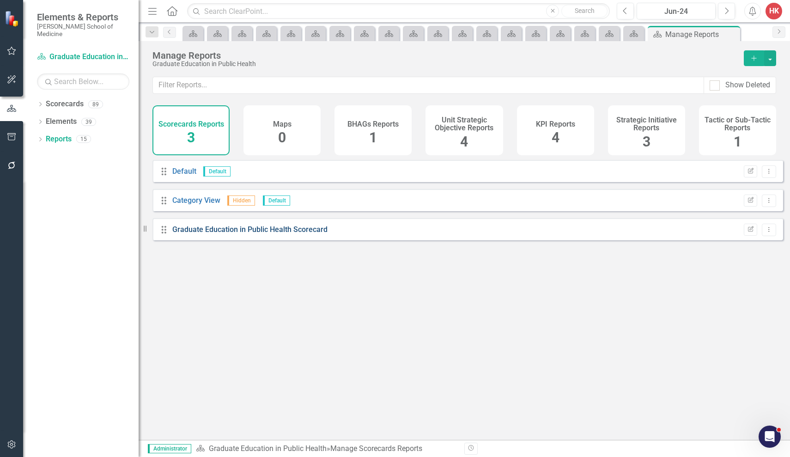
click at [225, 234] on link "Graduate Education in Public Health Scorecard" at bounding box center [249, 229] width 155 height 9
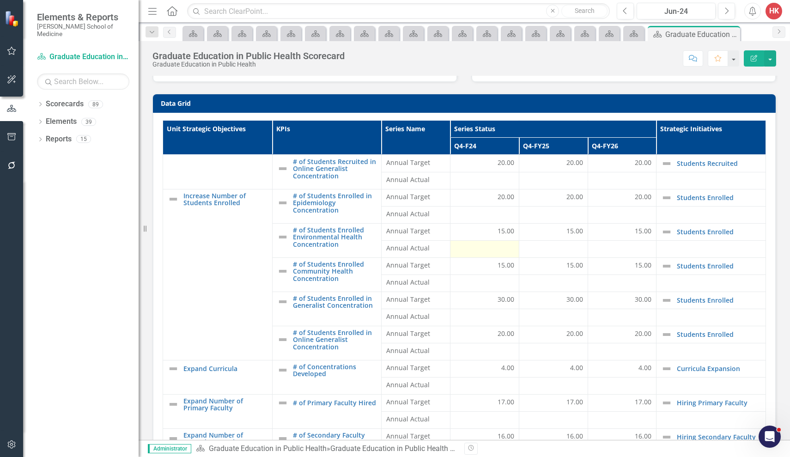
scroll to position [117, 0]
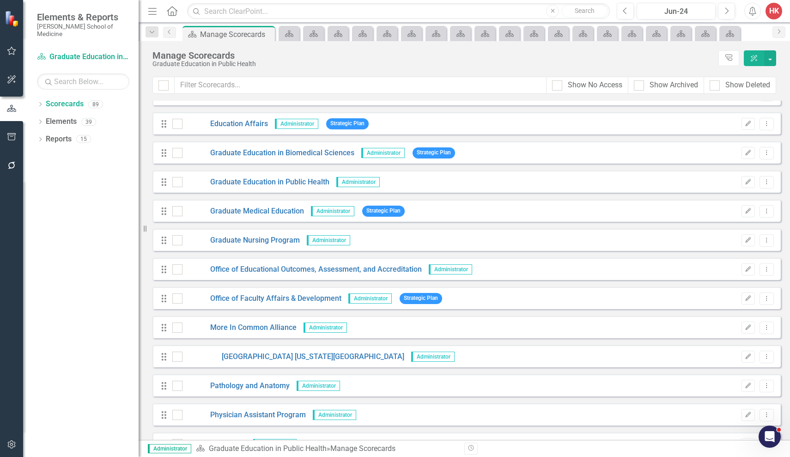
scroll to position [946, 0]
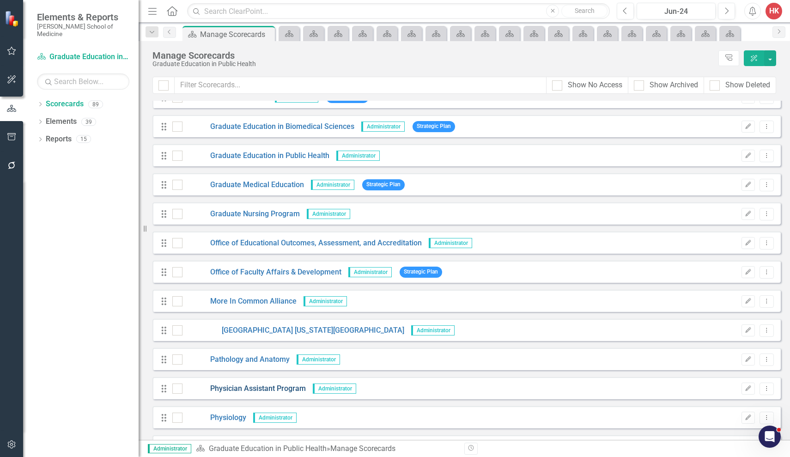
click at [227, 388] on link "Physician Assistant Program" at bounding box center [243, 388] width 123 height 11
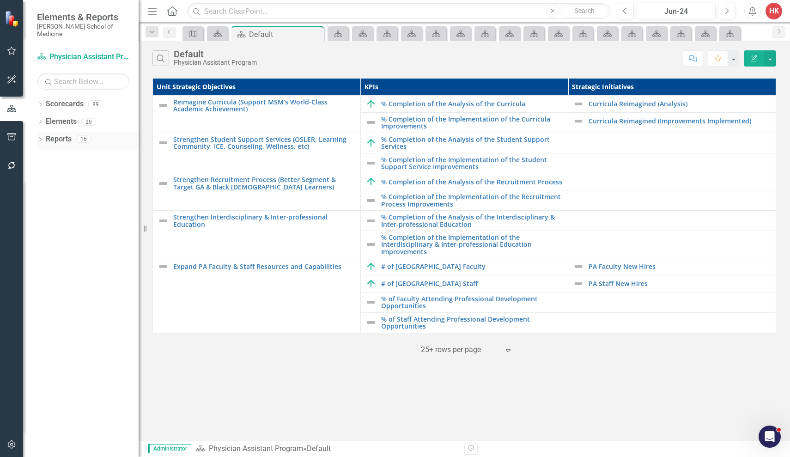
click at [63, 134] on link "Reports" at bounding box center [59, 139] width 26 height 11
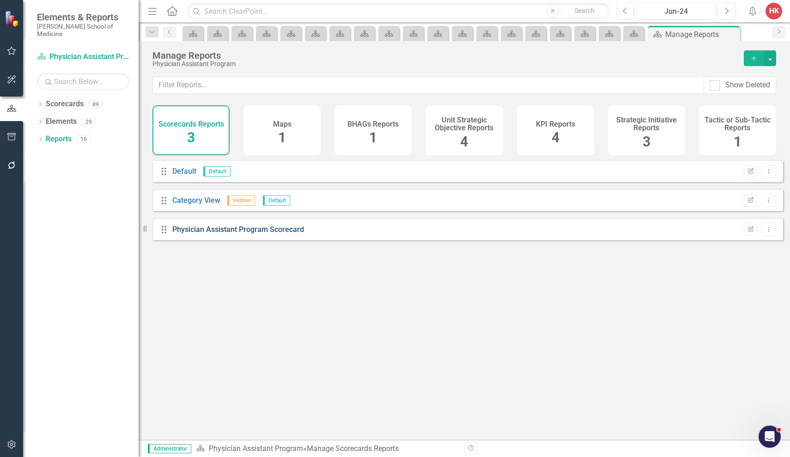
click at [218, 234] on link "Physician Assistant Program Scorecard" at bounding box center [238, 229] width 132 height 9
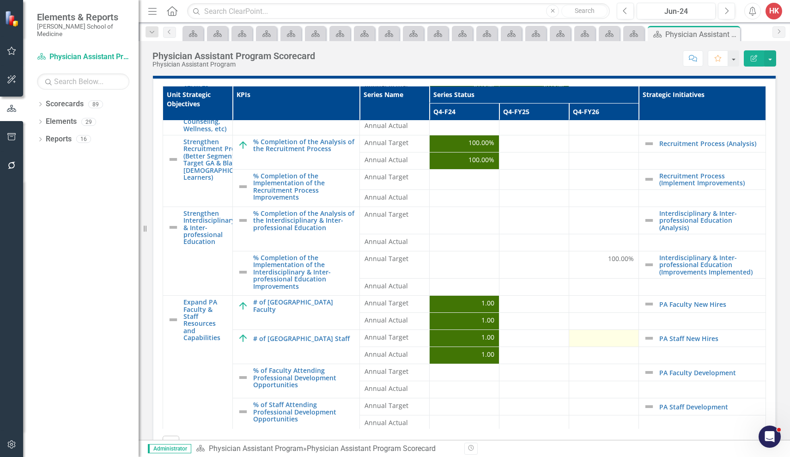
scroll to position [41, 0]
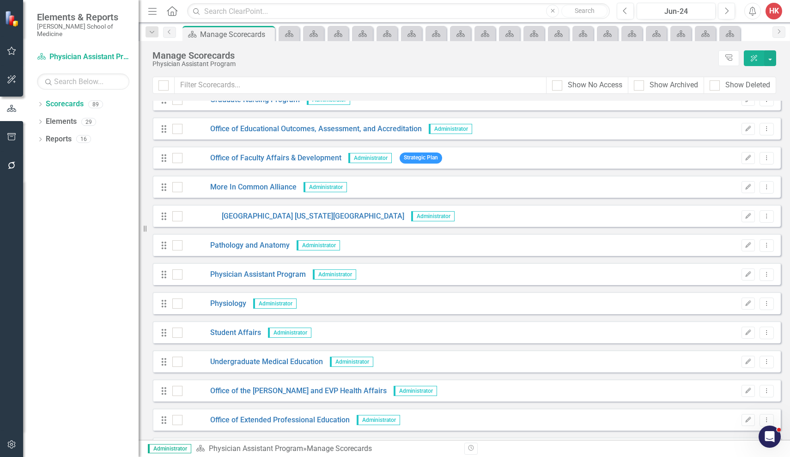
scroll to position [1069, 0]
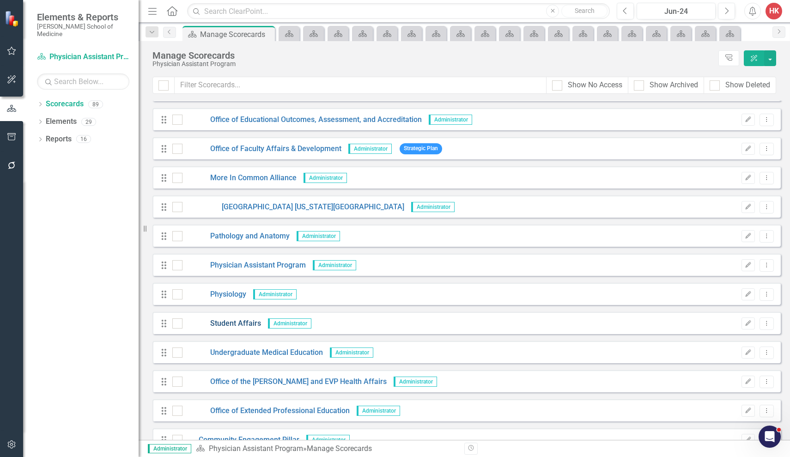
click at [235, 323] on link "Student Affairs" at bounding box center [221, 323] width 78 height 11
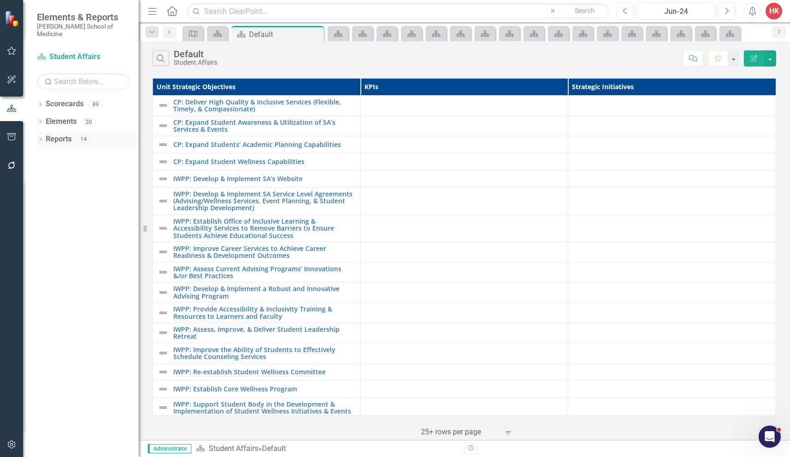
click at [65, 134] on link "Reports" at bounding box center [59, 139] width 26 height 11
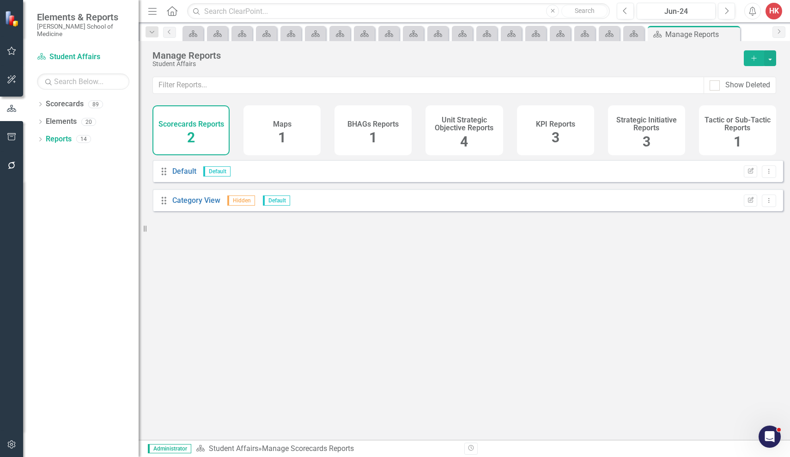
click at [582, 140] on div "KPI Reports 3" at bounding box center [555, 130] width 77 height 50
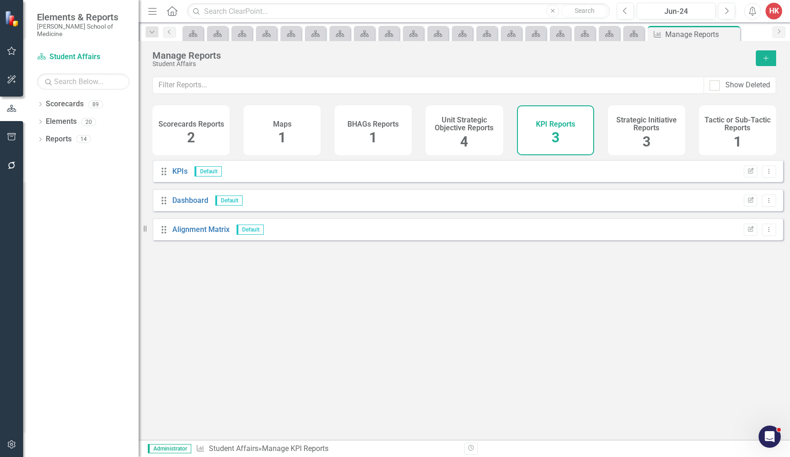
click at [206, 129] on div "Scorecards Reports 2" at bounding box center [190, 130] width 77 height 50
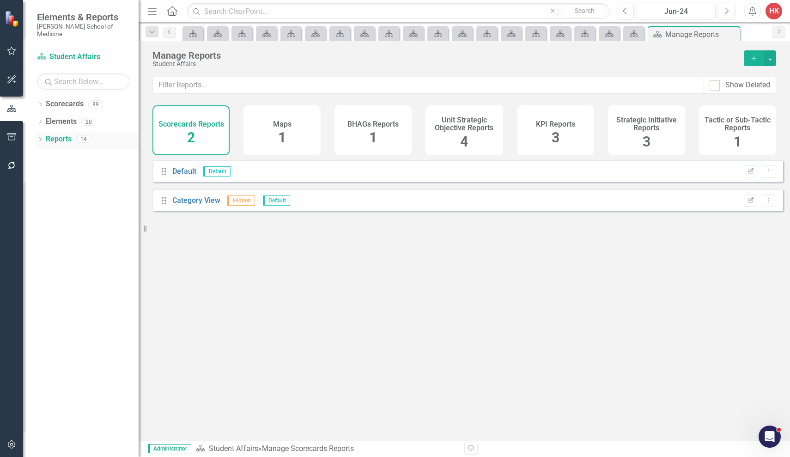
click at [56, 134] on link "Reports" at bounding box center [59, 139] width 26 height 11
click at [186, 175] on link "Default" at bounding box center [184, 171] width 24 height 9
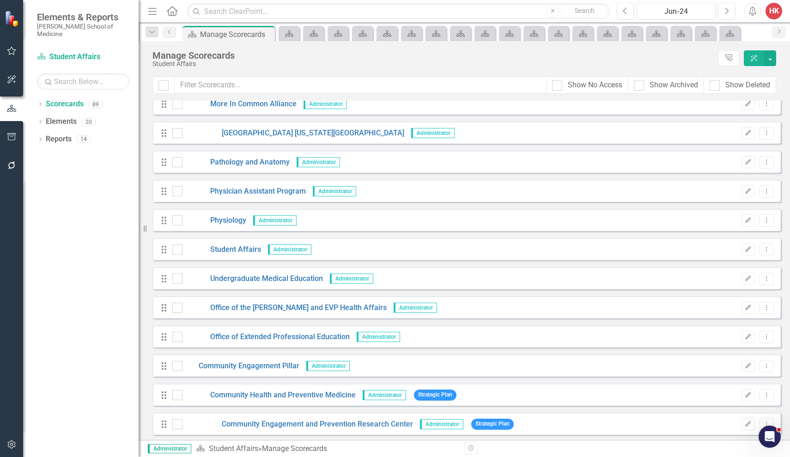
scroll to position [1162, 0]
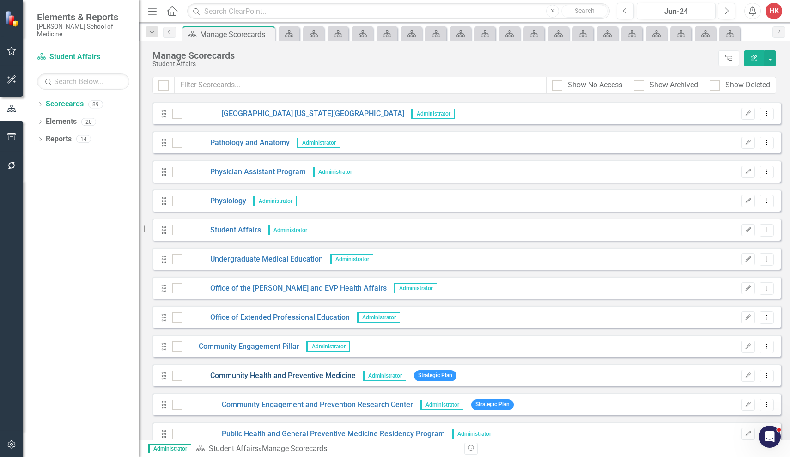
click at [217, 375] on link "Community Health and Preventive Medicine" at bounding box center [268, 375] width 173 height 11
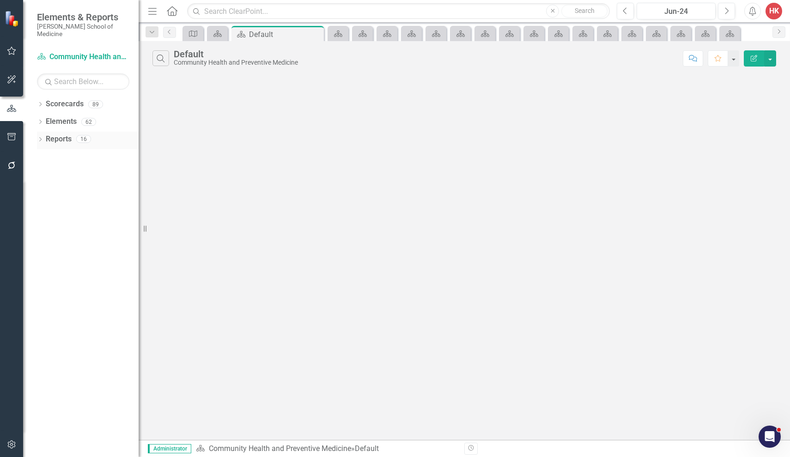
click at [80, 135] on div "16" at bounding box center [83, 139] width 15 height 8
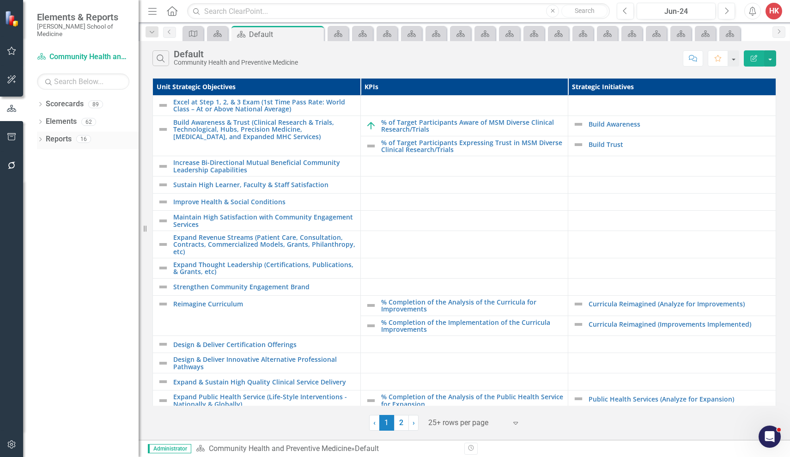
click at [80, 135] on div "16" at bounding box center [83, 139] width 15 height 8
click at [69, 134] on link "Reports" at bounding box center [59, 139] width 26 height 11
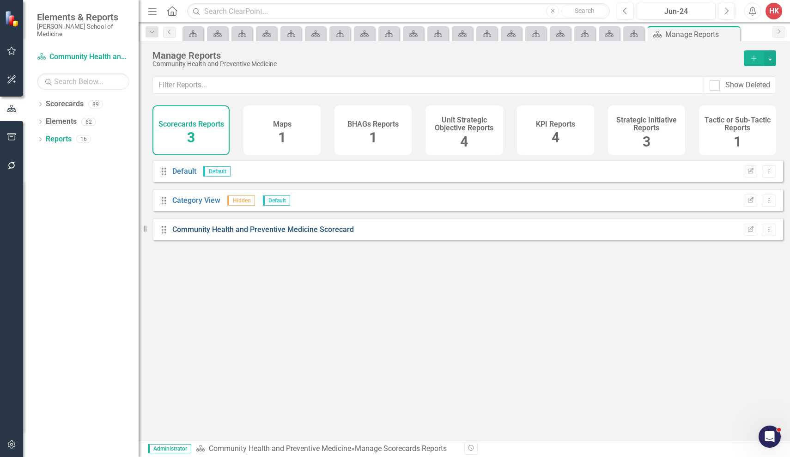
click at [215, 234] on link "Community Health and Preventive Medicine Scorecard" at bounding box center [262, 229] width 181 height 9
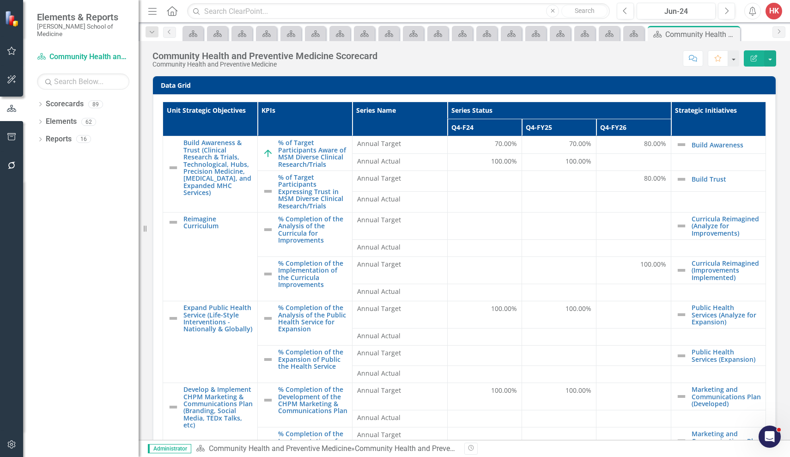
drag, startPoint x: 215, startPoint y: 234, endPoint x: 765, endPoint y: 329, distance: 558.5
click at [765, 329] on div "Data Grid Unit Strategic Objectives KPIs Series Name Series Status Strategic In…" at bounding box center [464, 258] width 651 height 364
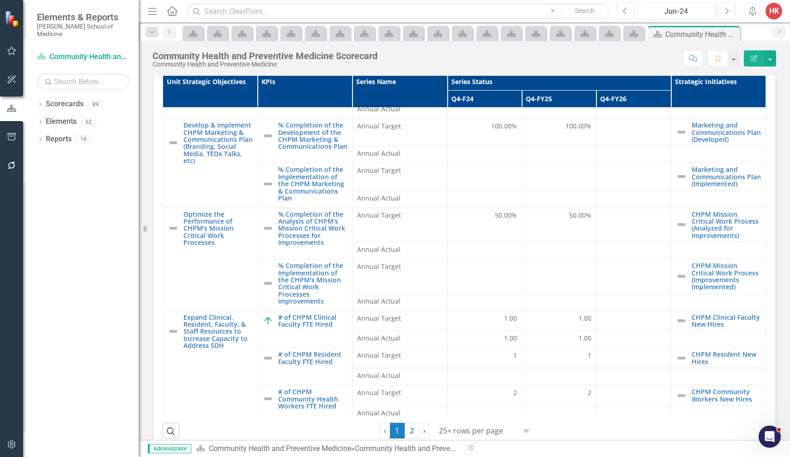
scroll to position [47, 0]
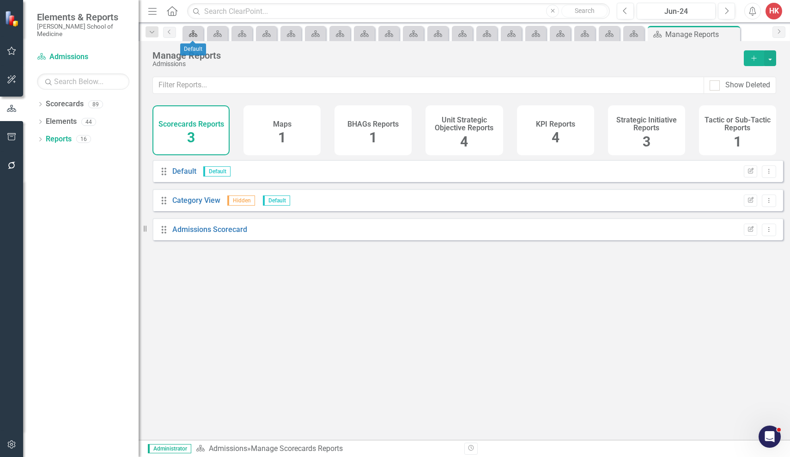
click at [197, 35] on icon "Scorecards" at bounding box center [192, 33] width 9 height 7
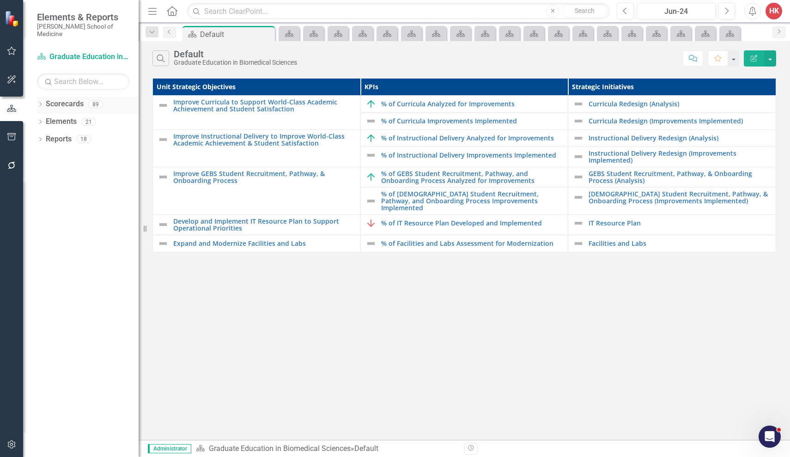
click at [56, 99] on link "Scorecards" at bounding box center [65, 104] width 38 height 11
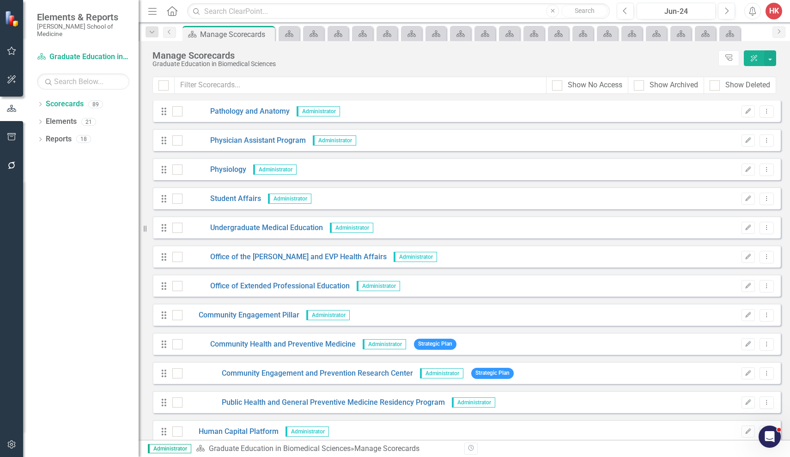
scroll to position [1213, 0]
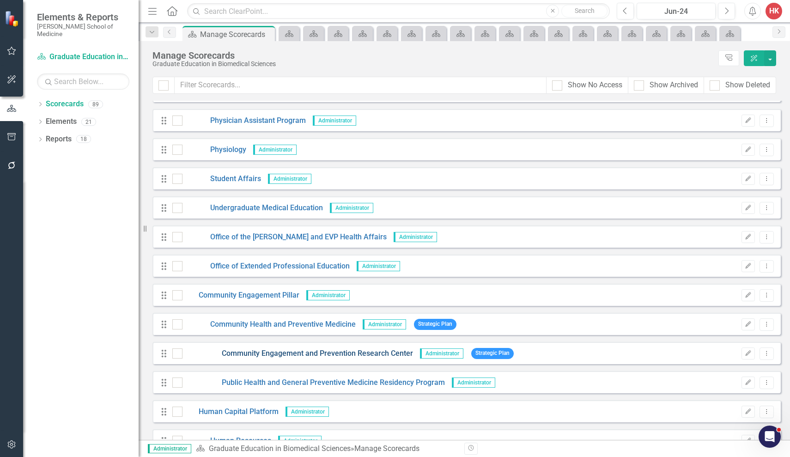
click at [244, 354] on link "Community Engagement and Prevention Research Center" at bounding box center [297, 353] width 230 height 11
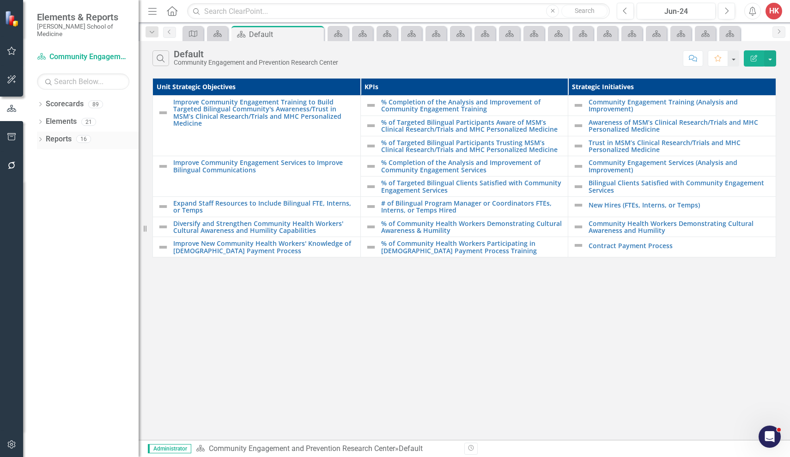
click at [56, 134] on link "Reports" at bounding box center [59, 139] width 26 height 11
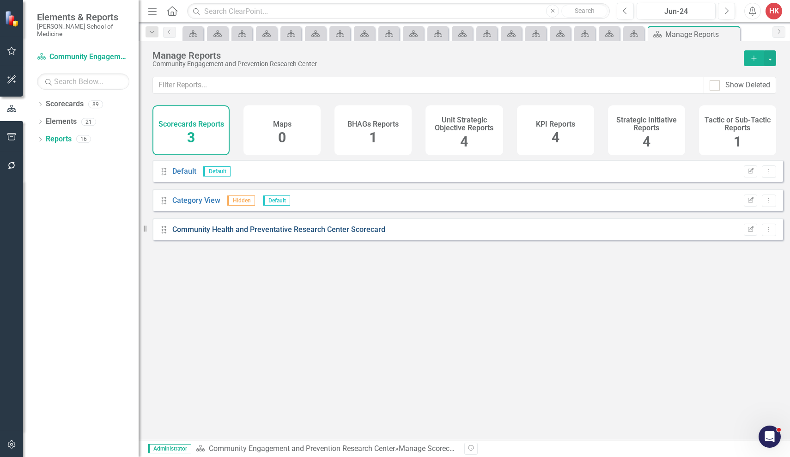
click at [227, 234] on link "Community Health and Preventative Research Center Scorecard" at bounding box center [278, 229] width 213 height 9
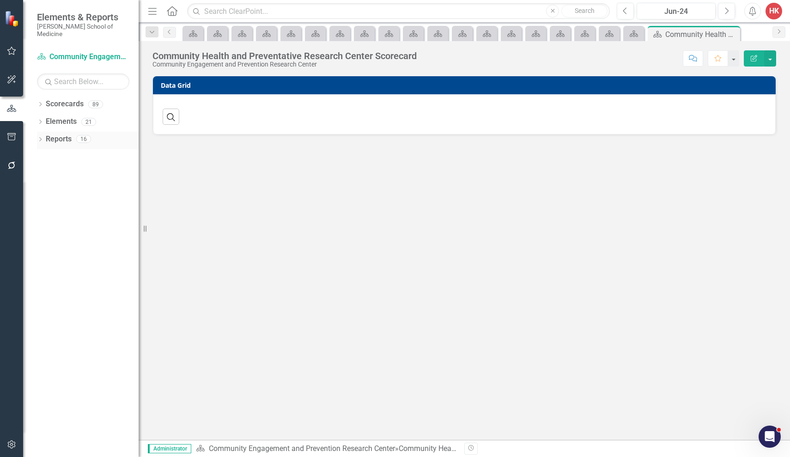
click at [61, 134] on link "Reports" at bounding box center [59, 139] width 26 height 11
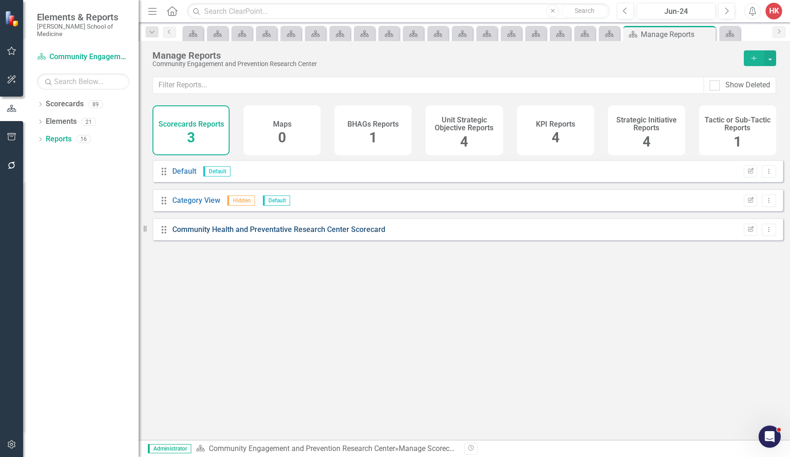
click at [266, 234] on link "Community Health and Preventative Research Center Scorecard" at bounding box center [278, 229] width 213 height 9
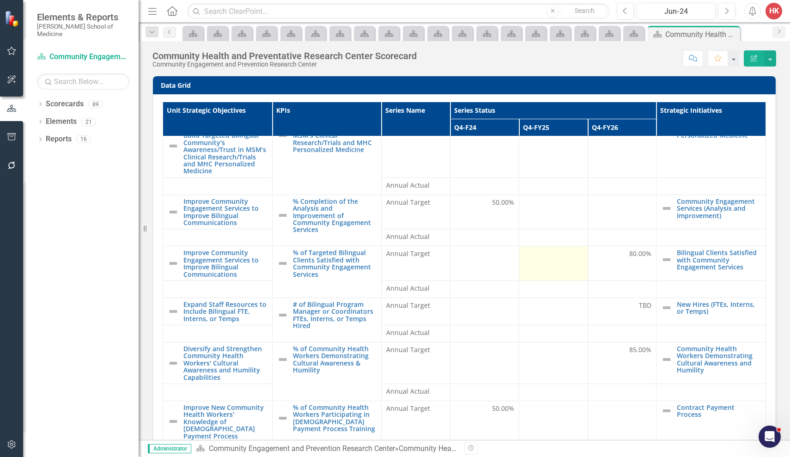
scroll to position [47, 0]
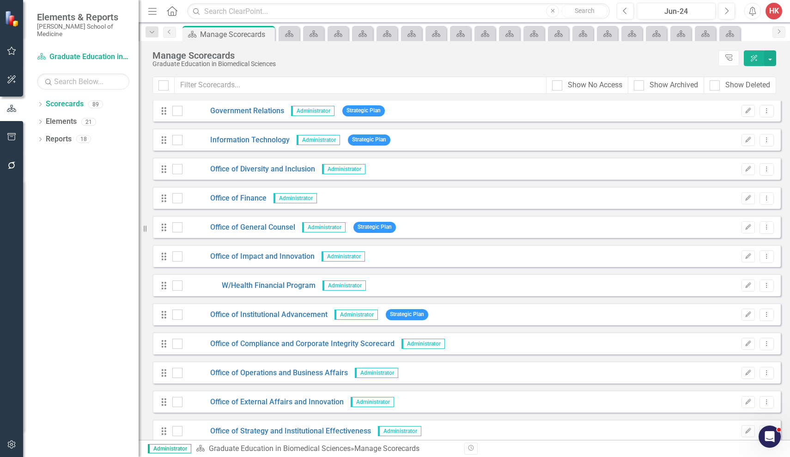
scroll to position [1613, 0]
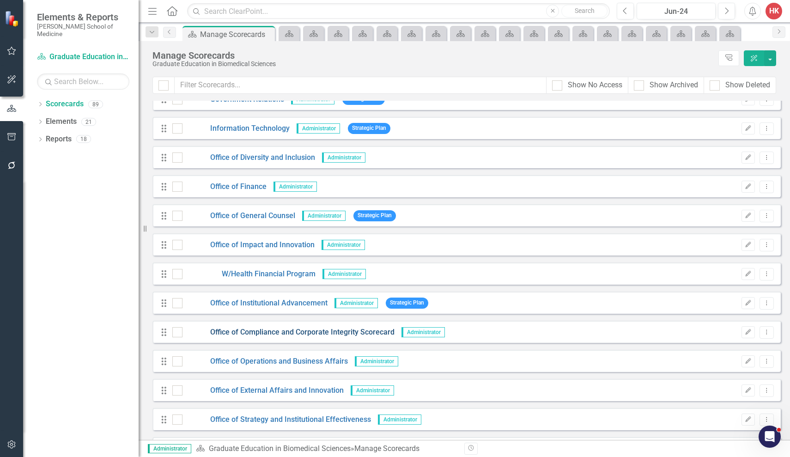
click at [270, 332] on link "Office of Compliance and Corporate Integrity Scorecard" at bounding box center [288, 332] width 212 height 11
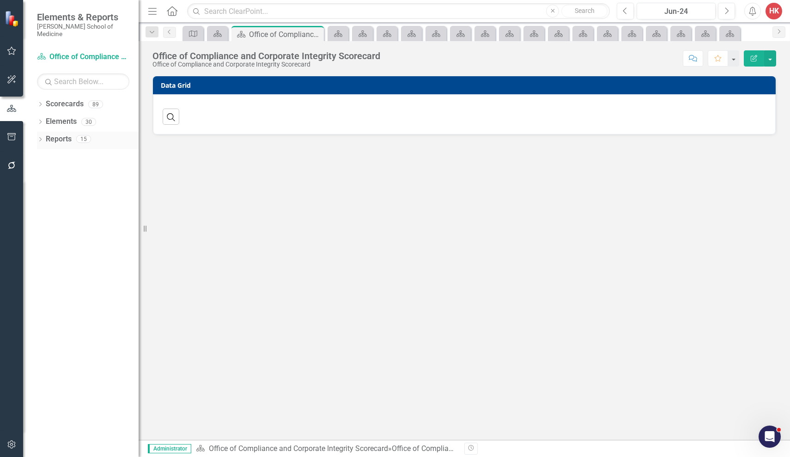
click at [73, 132] on div "Reports 15" at bounding box center [92, 141] width 93 height 18
click at [57, 134] on link "Reports" at bounding box center [59, 139] width 26 height 11
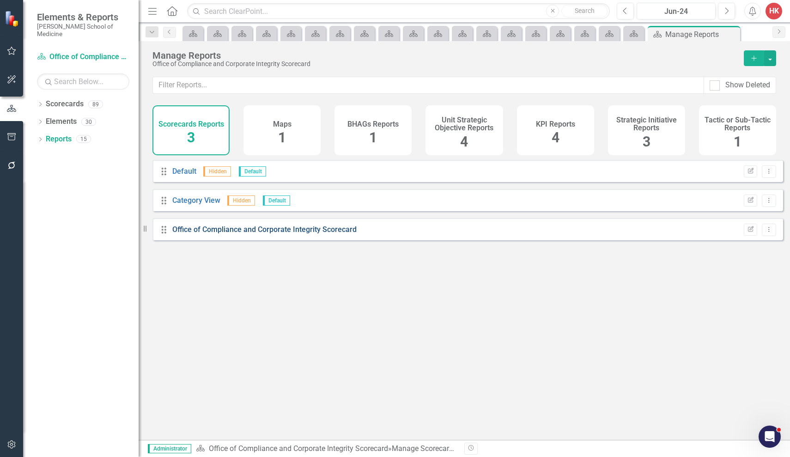
click at [261, 234] on link "Office of Compliance and Corporate Integrity Scorecard" at bounding box center [264, 229] width 184 height 9
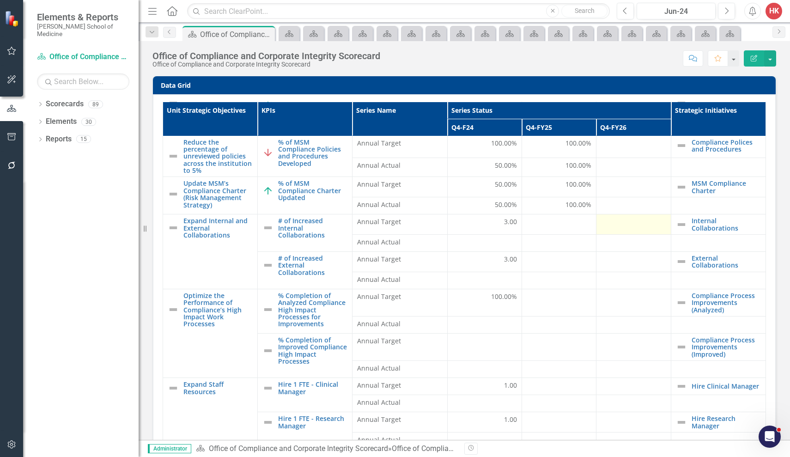
scroll to position [47, 0]
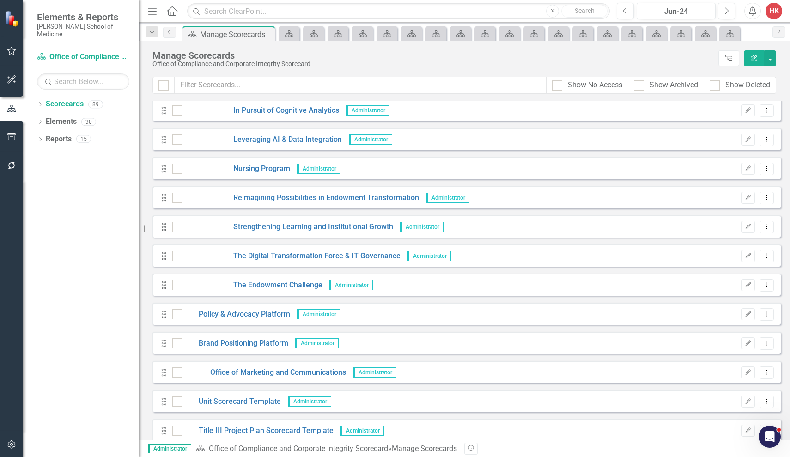
scroll to position [2250, 0]
